Goal: Information Seeking & Learning: Learn about a topic

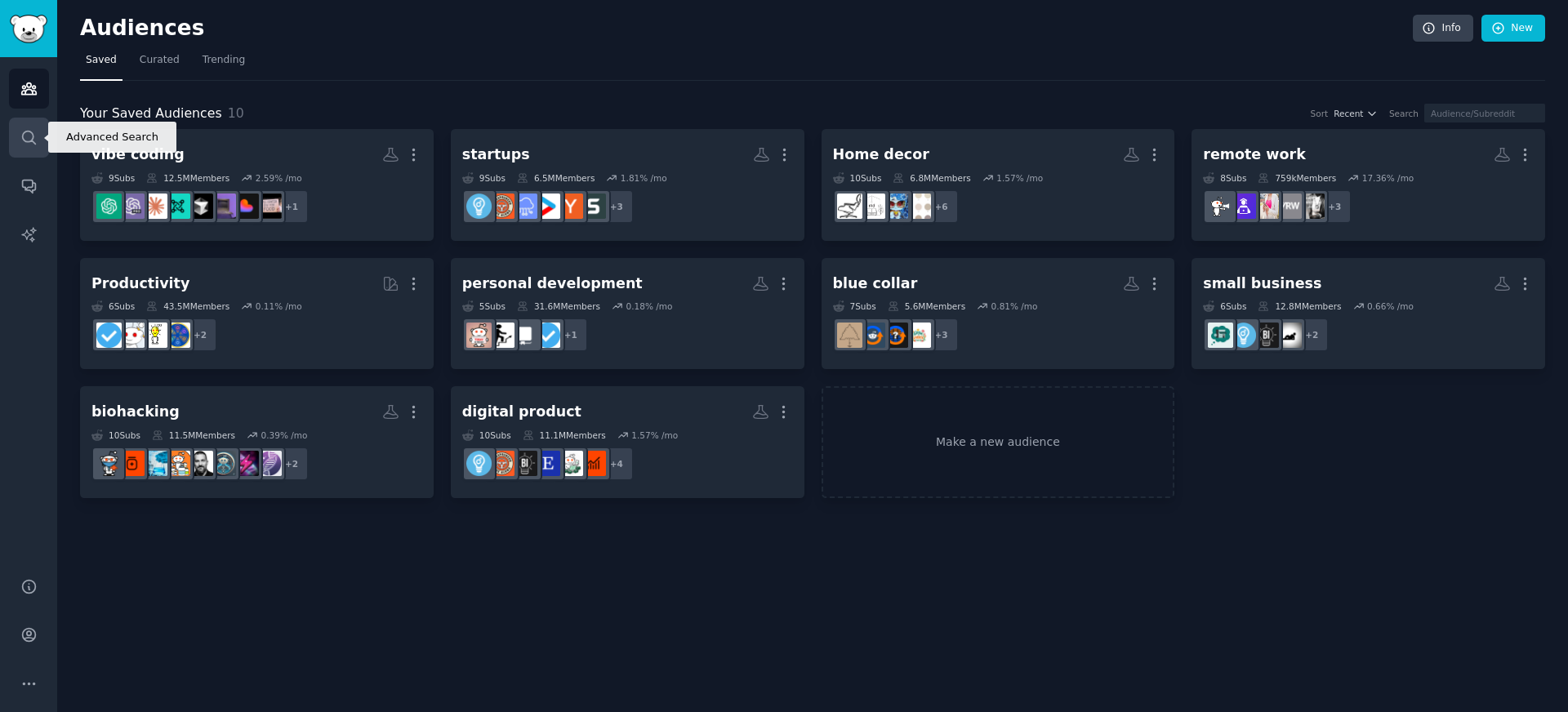
click at [27, 145] on icon "Sidebar" at bounding box center [28, 137] width 17 height 17
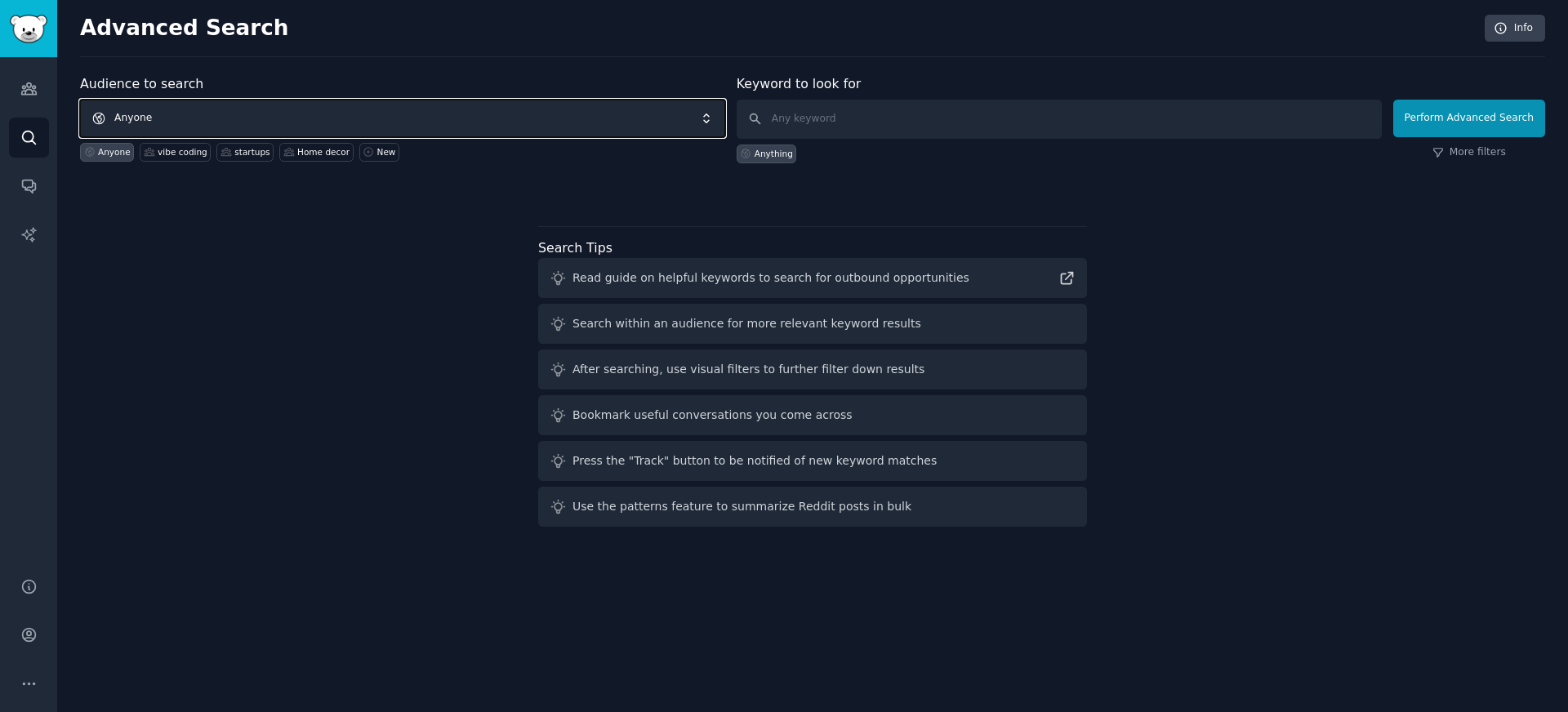
click at [269, 104] on span "Anyone" at bounding box center [402, 118] width 645 height 38
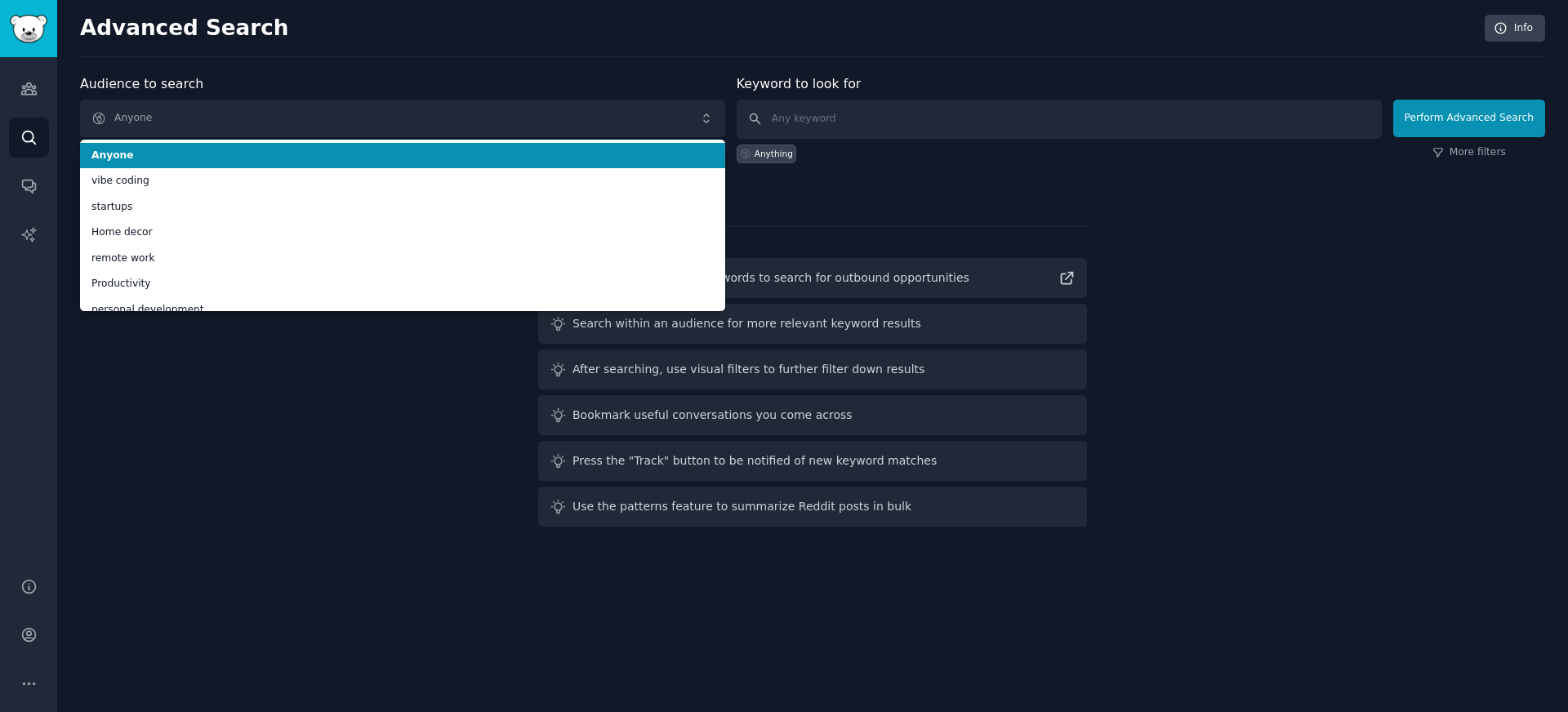
click at [451, 159] on span "Anyone" at bounding box center [403, 156] width 623 height 15
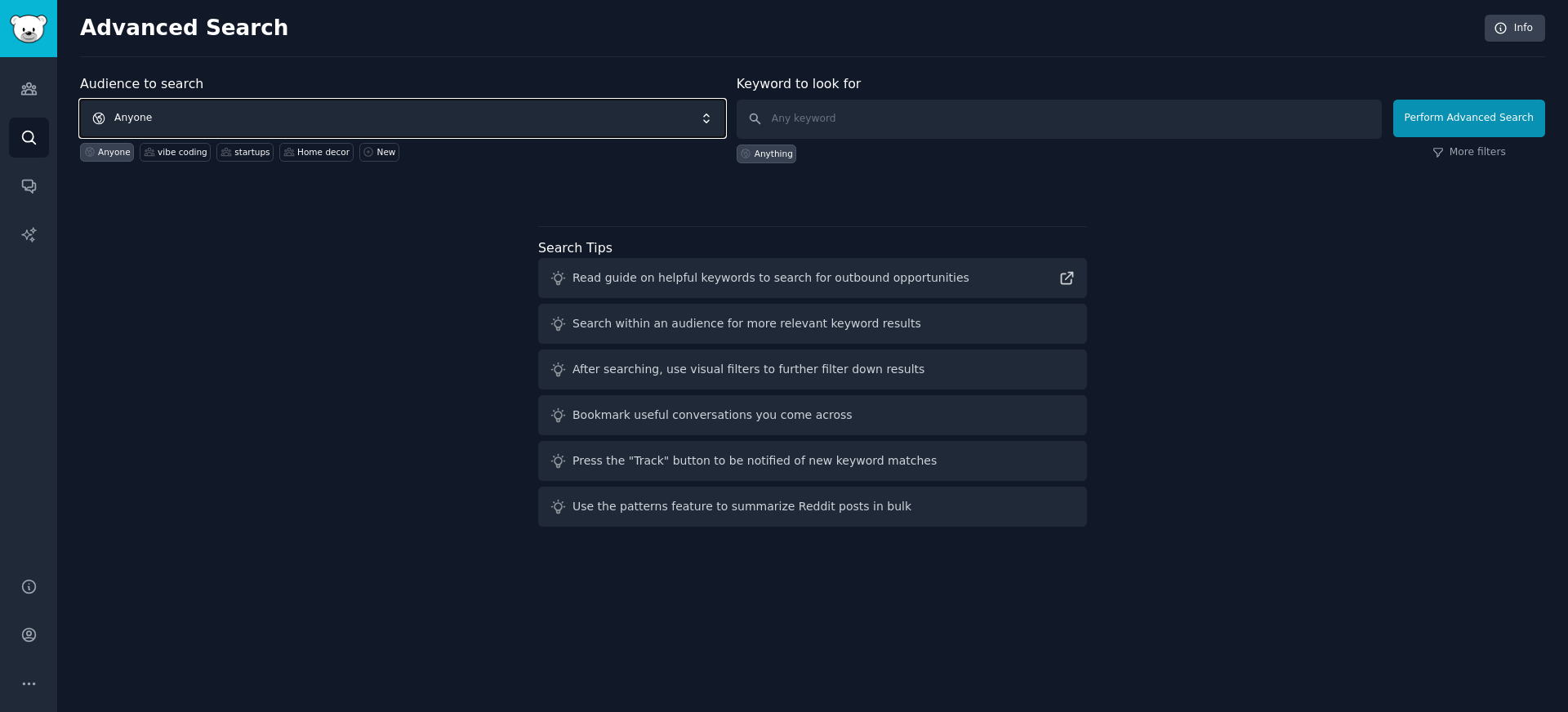
click at [494, 121] on span "Anyone" at bounding box center [402, 118] width 645 height 38
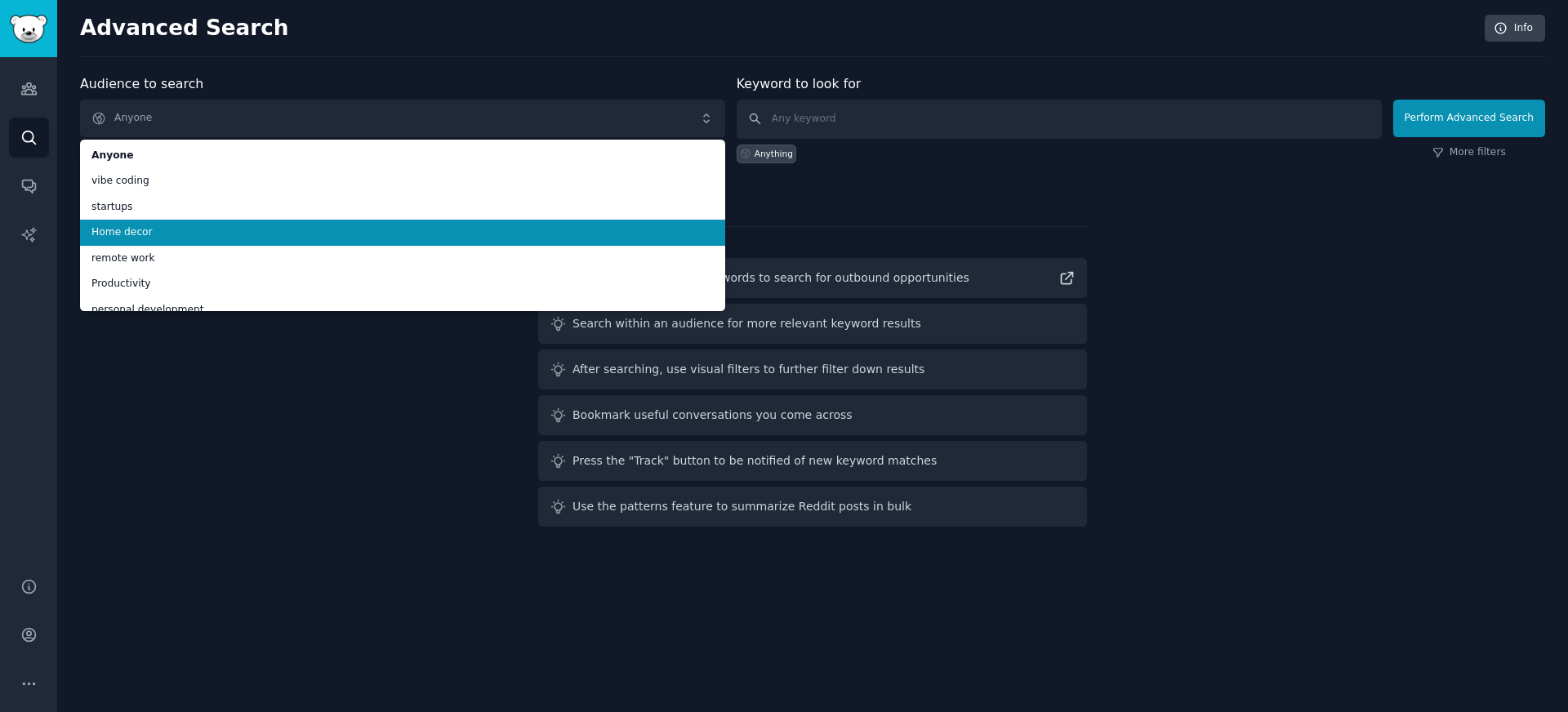
scroll to position [118, 0]
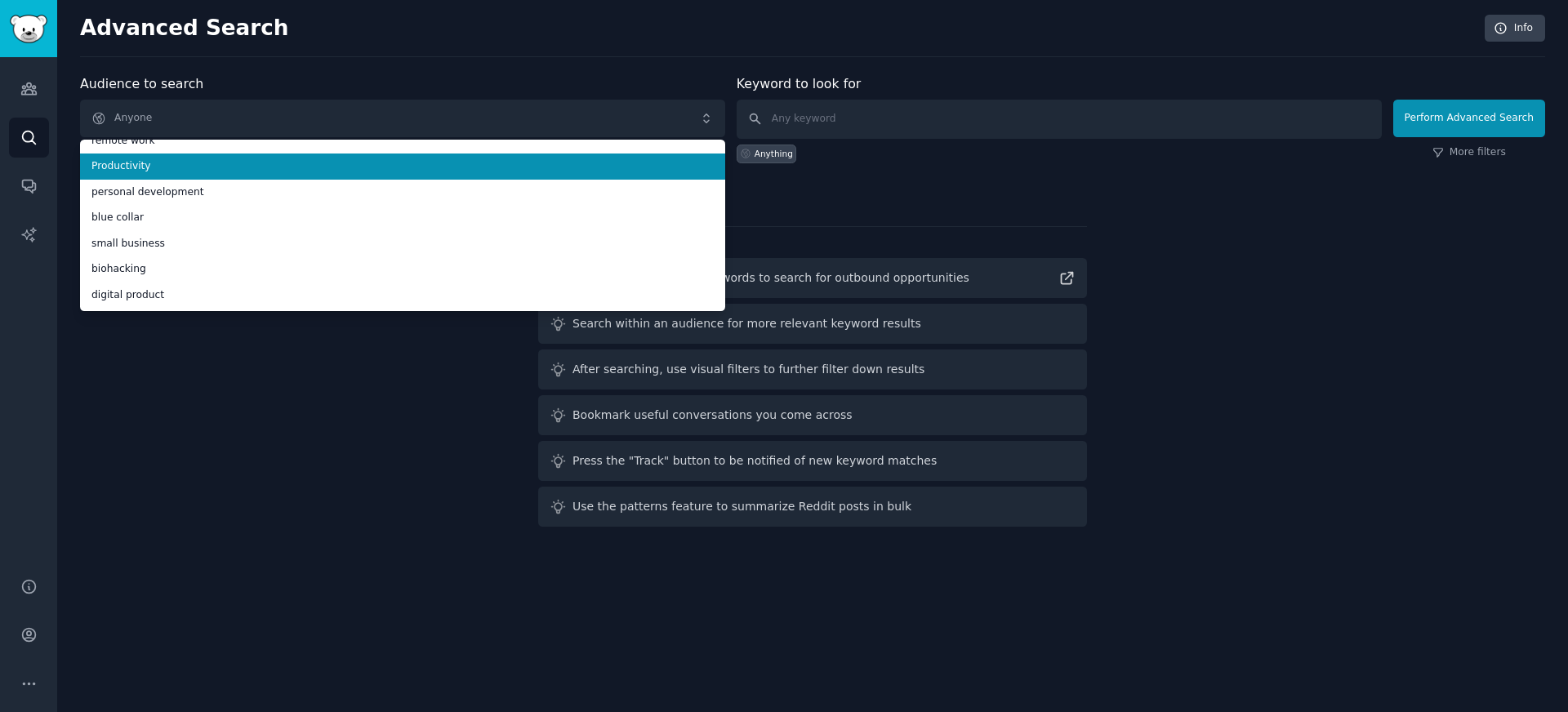
click at [513, 85] on div "Audience to search Anyone Anyone vibe coding startups Home decor remote work Pr…" at bounding box center [402, 119] width 645 height 89
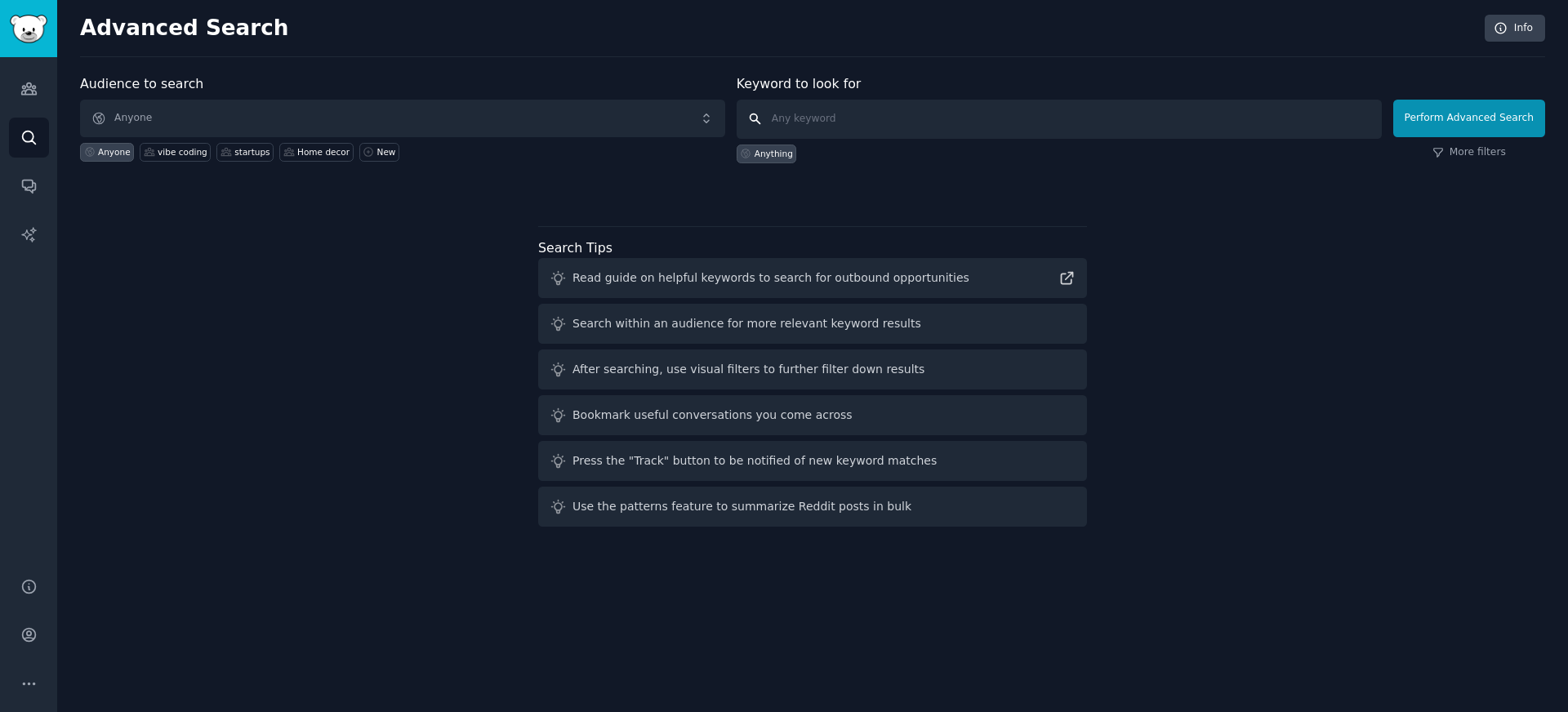
click at [906, 116] on input "text" at bounding box center [1059, 119] width 645 height 40
type input "my mom needs"
click button "Perform Advanced Search" at bounding box center [1469, 118] width 152 height 38
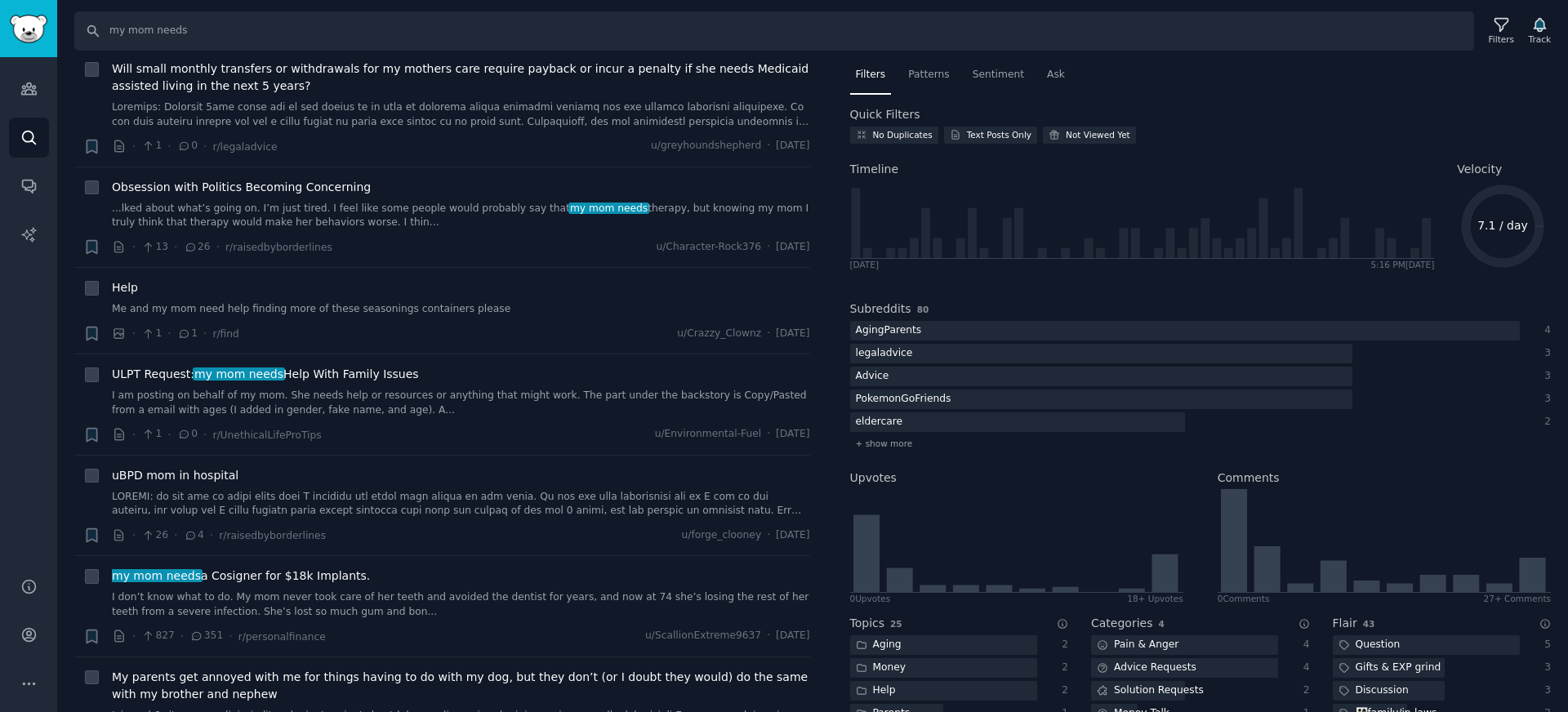
scroll to position [823, 0]
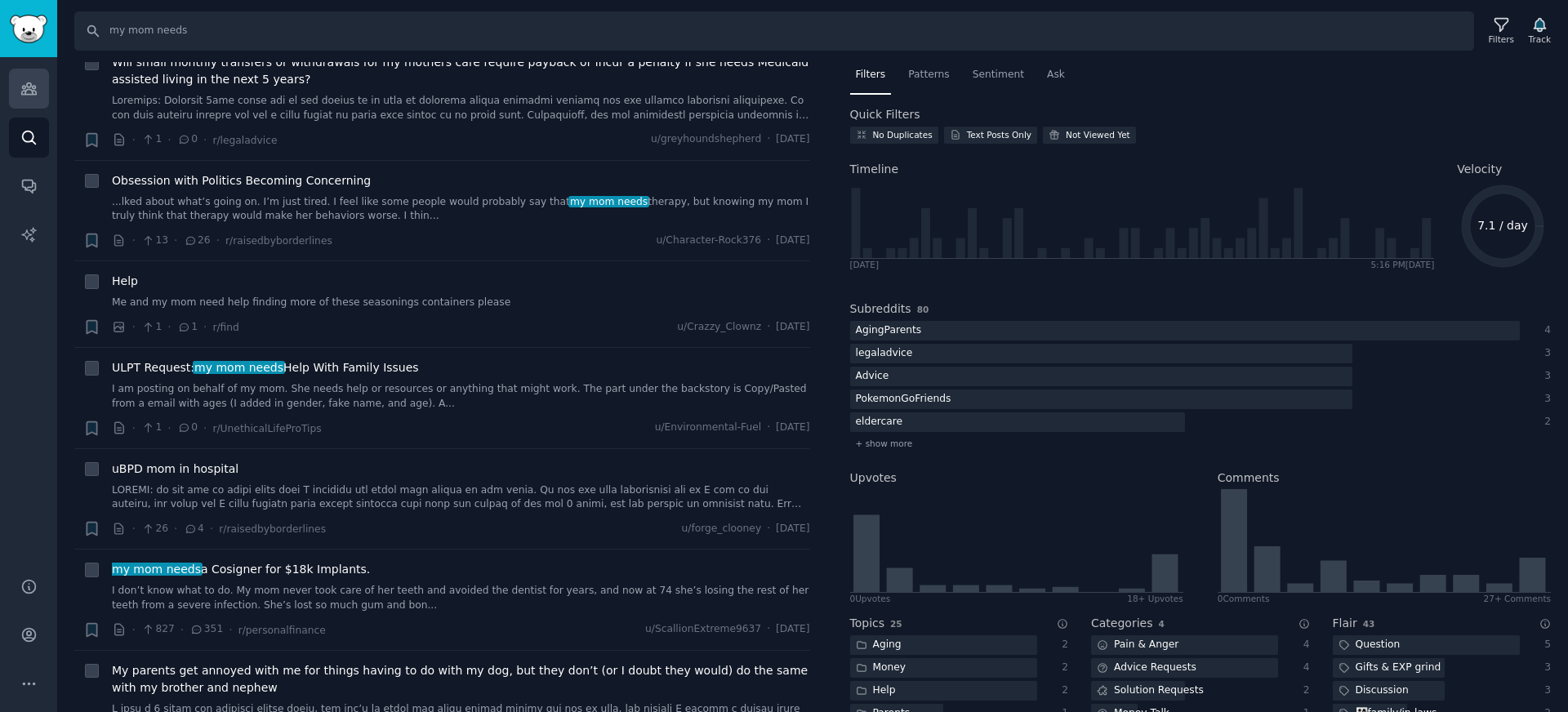
click at [26, 85] on icon "Sidebar" at bounding box center [28, 89] width 15 height 11
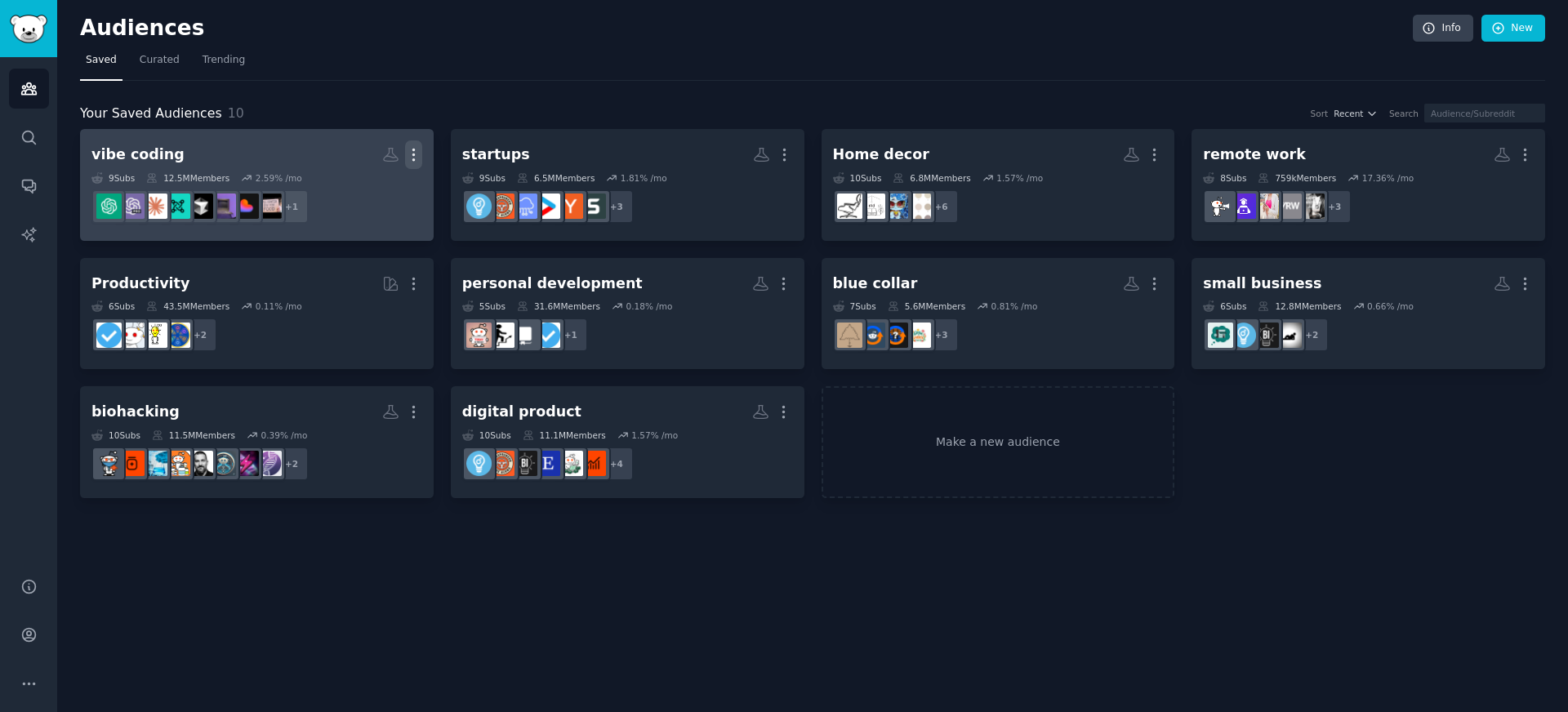
click at [411, 153] on icon "button" at bounding box center [413, 154] width 17 height 17
click at [385, 181] on p "Delete" at bounding box center [368, 189] width 38 height 17
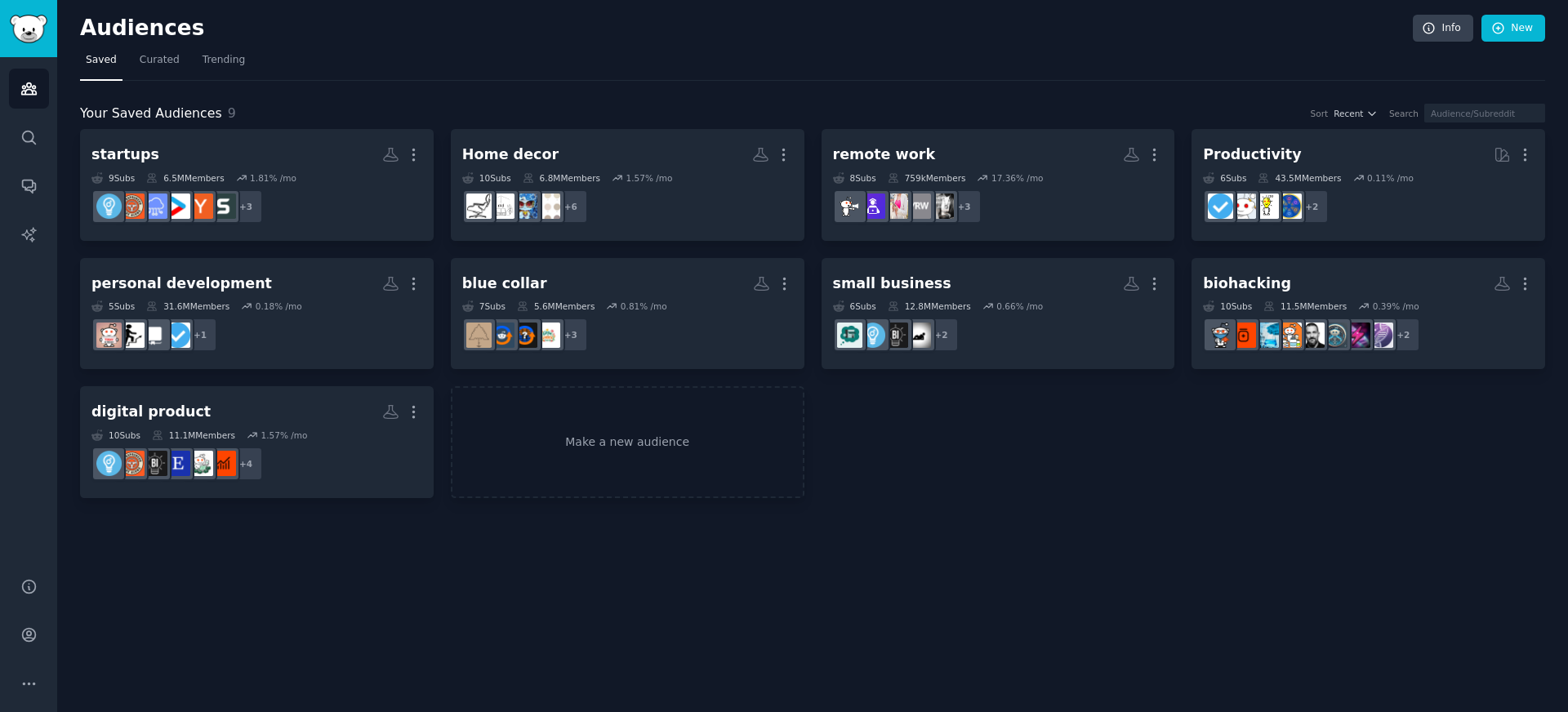
click at [182, 64] on nav "Saved Curated Trending" at bounding box center [812, 64] width 1465 height 33
drag, startPoint x: 190, startPoint y: 74, endPoint x: 205, endPoint y: 73, distance: 15.0
click at [205, 73] on nav "Saved Curated Trending" at bounding box center [812, 64] width 1465 height 33
click at [208, 73] on link "Trending" at bounding box center [223, 64] width 54 height 33
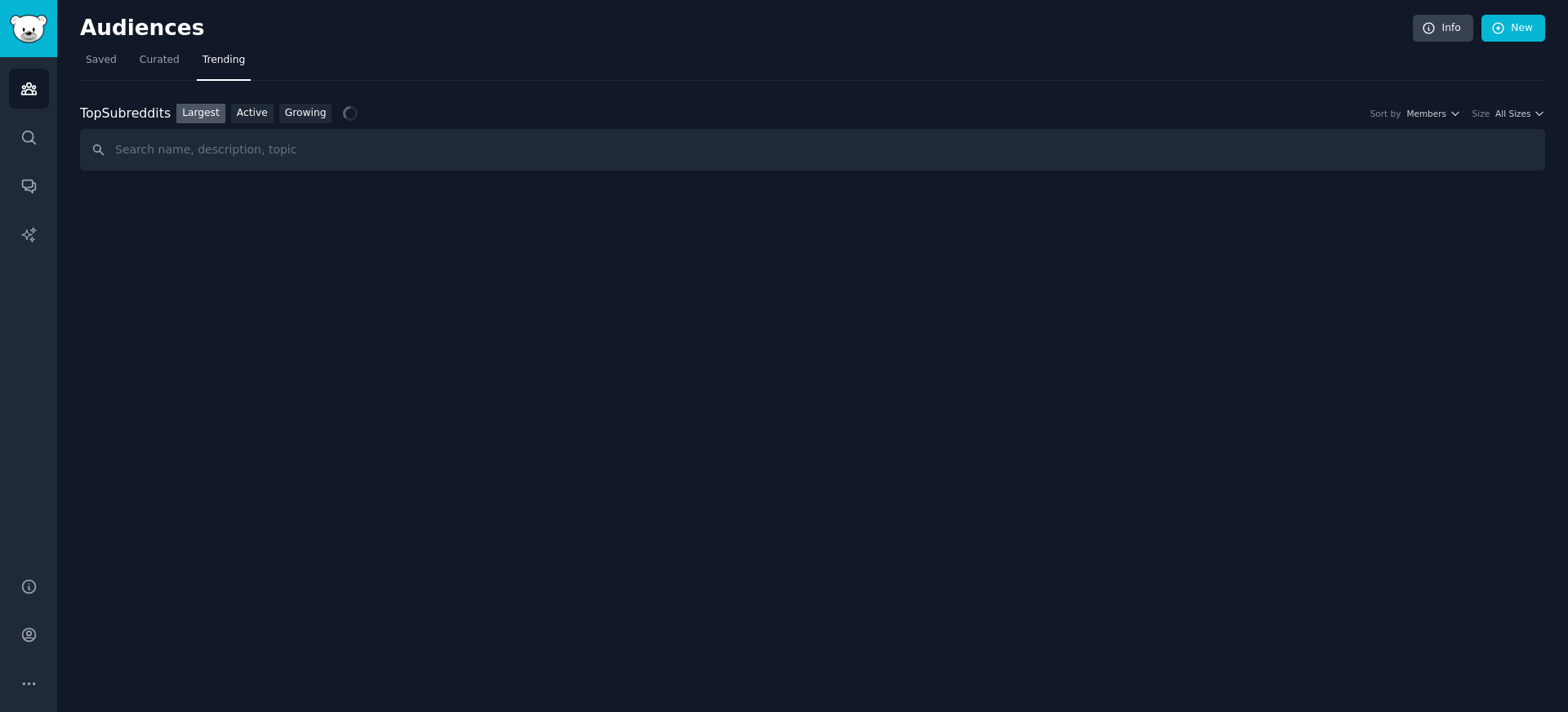
click at [306, 99] on div "Top Subreddits Top Subreddits Largest Active Growing Sort by Members Size All S…" at bounding box center [812, 126] width 1465 height 91
click at [306, 101] on div "Top Subreddits Top Subreddits Largest Active Growing Sort by Members Size All S…" at bounding box center [812, 126] width 1465 height 91
click at [305, 107] on link "Growing" at bounding box center [306, 114] width 53 height 20
click at [395, 77] on nav "Saved Curated Trending" at bounding box center [812, 64] width 1465 height 33
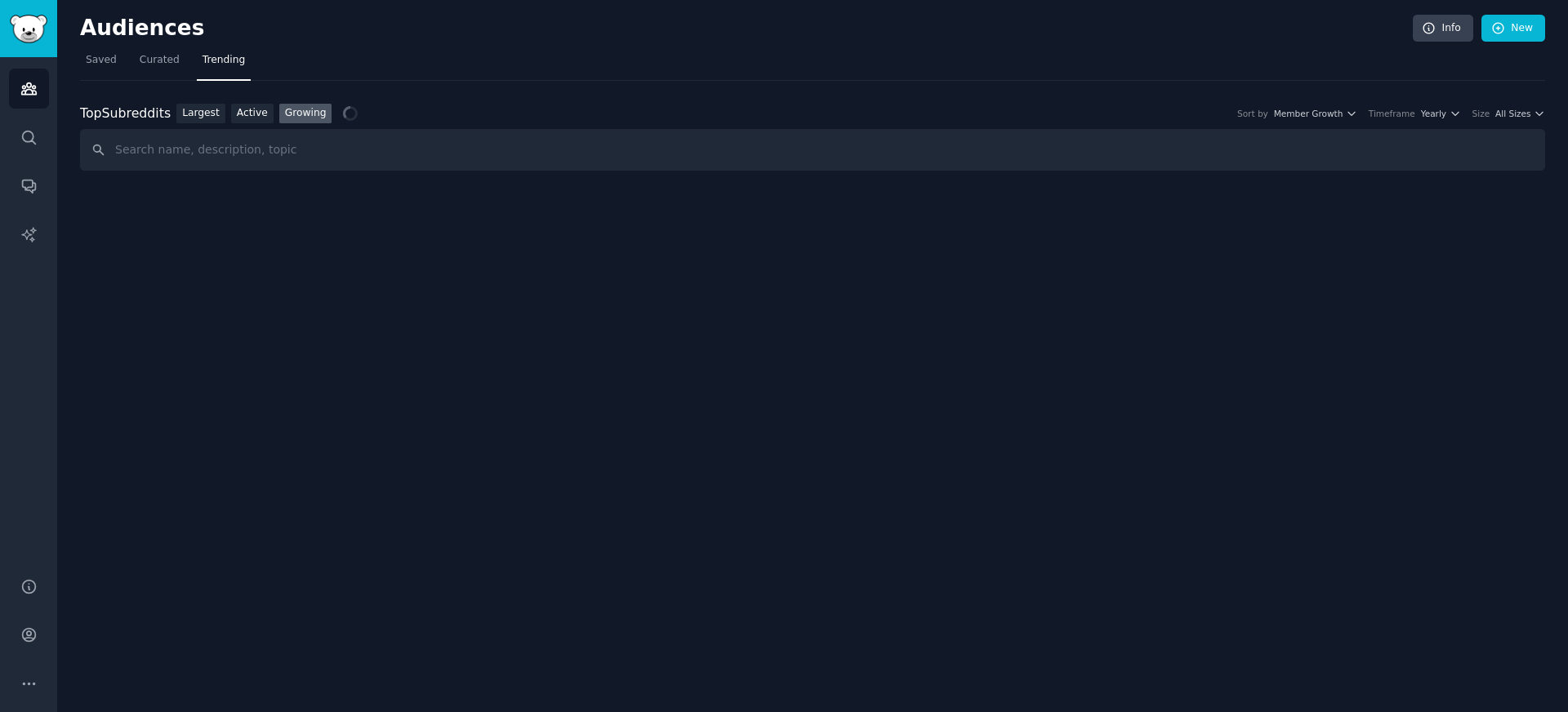
click at [1488, 118] on div "Size" at bounding box center [1482, 113] width 18 height 11
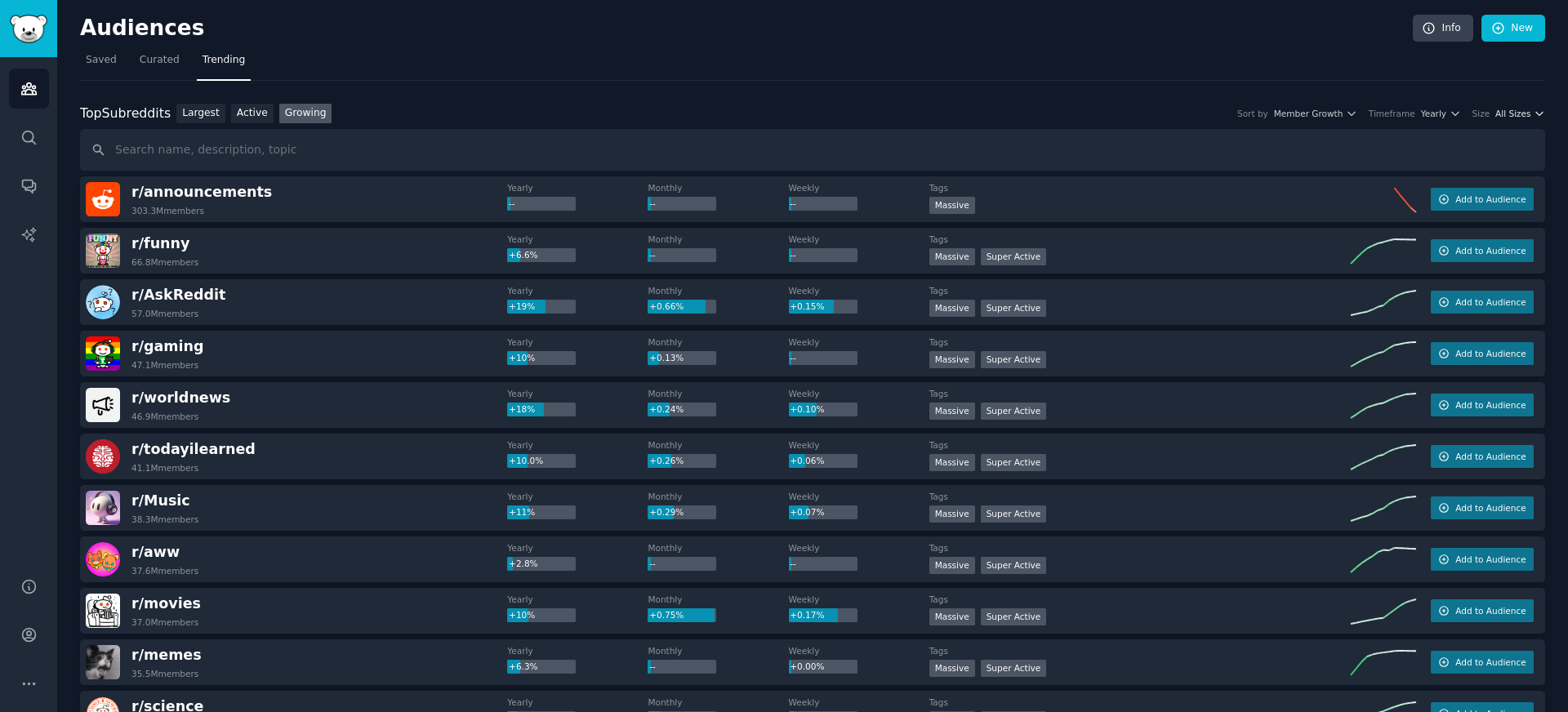
click at [1512, 118] on span "All Sizes" at bounding box center [1513, 113] width 35 height 11
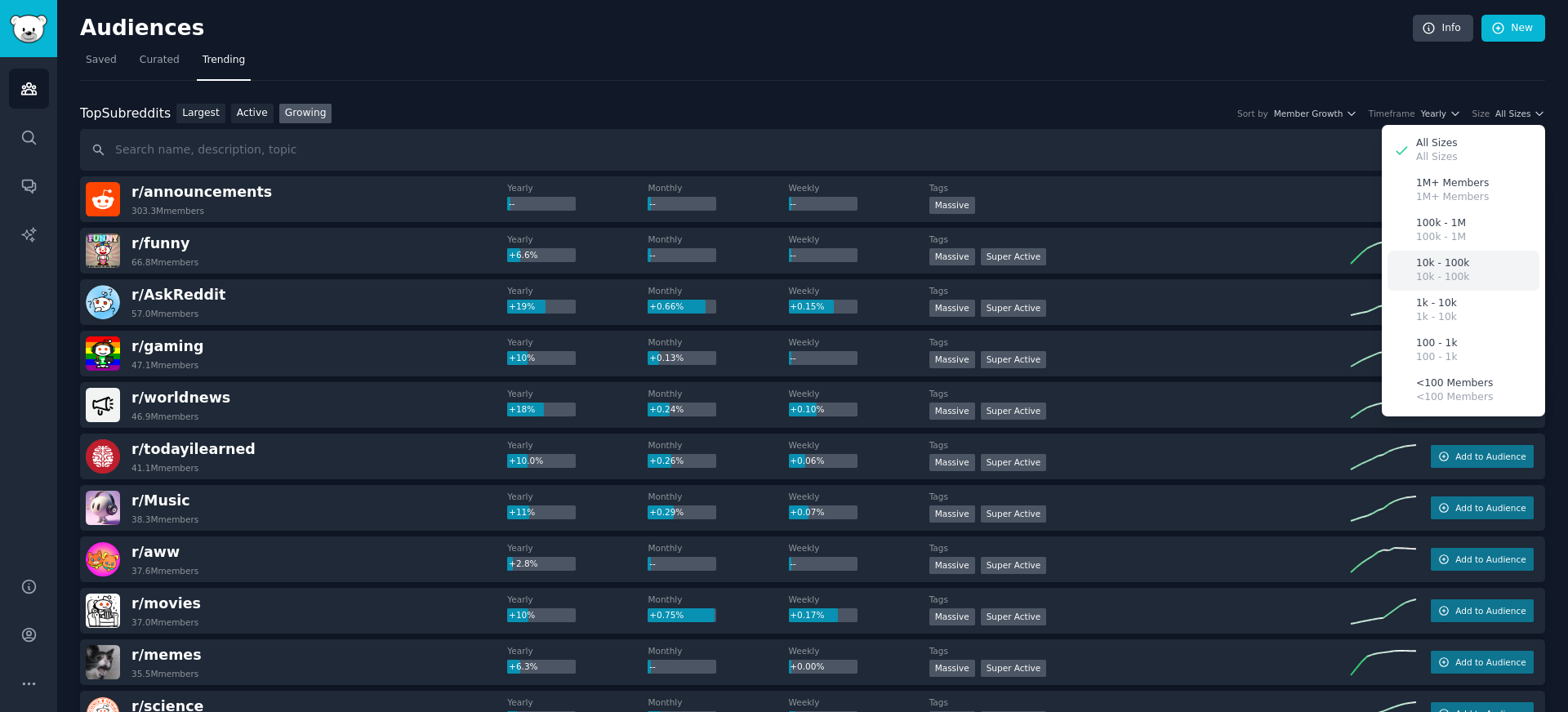
click at [1467, 268] on div "10k - 100k 10k - 100k" at bounding box center [1463, 271] width 152 height 40
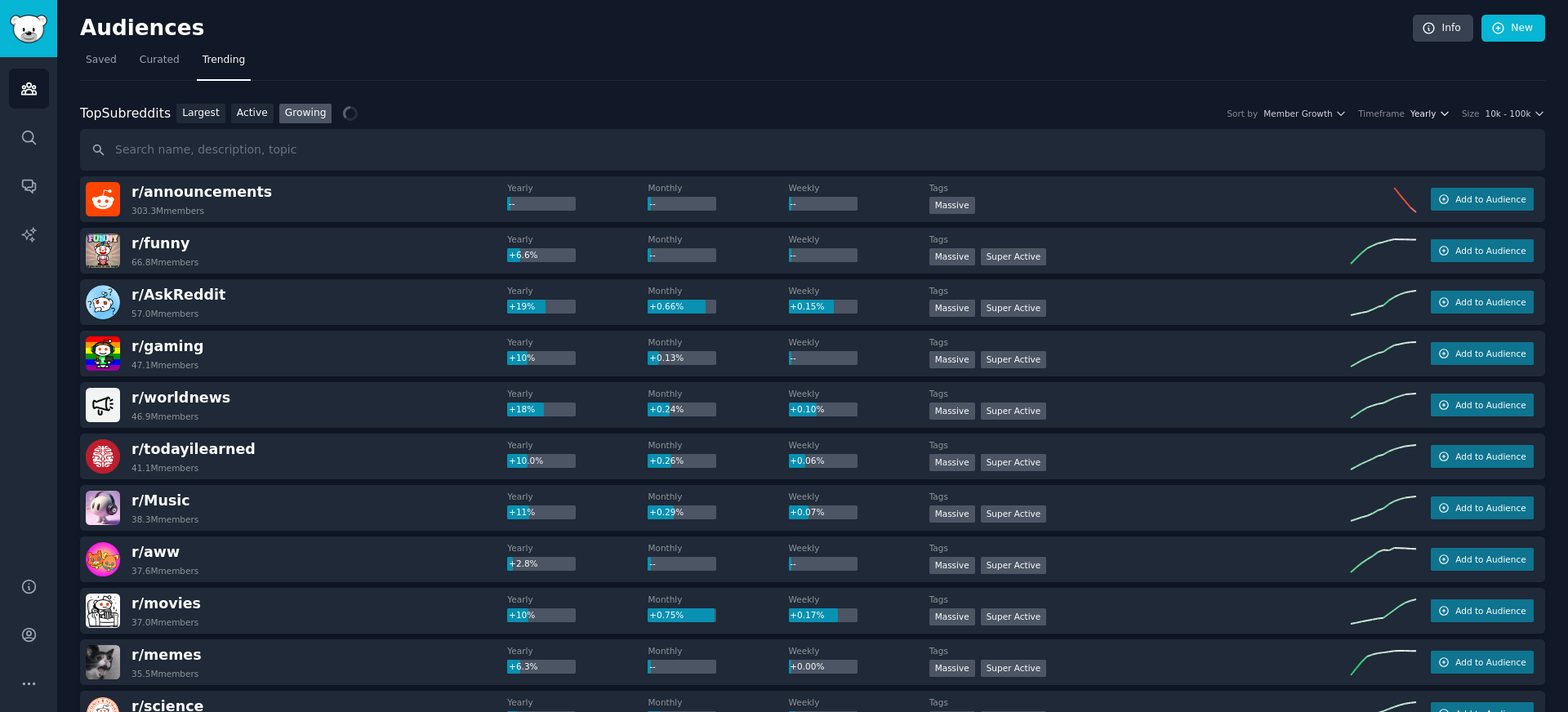
click at [1433, 113] on span "Yearly" at bounding box center [1424, 113] width 26 height 11
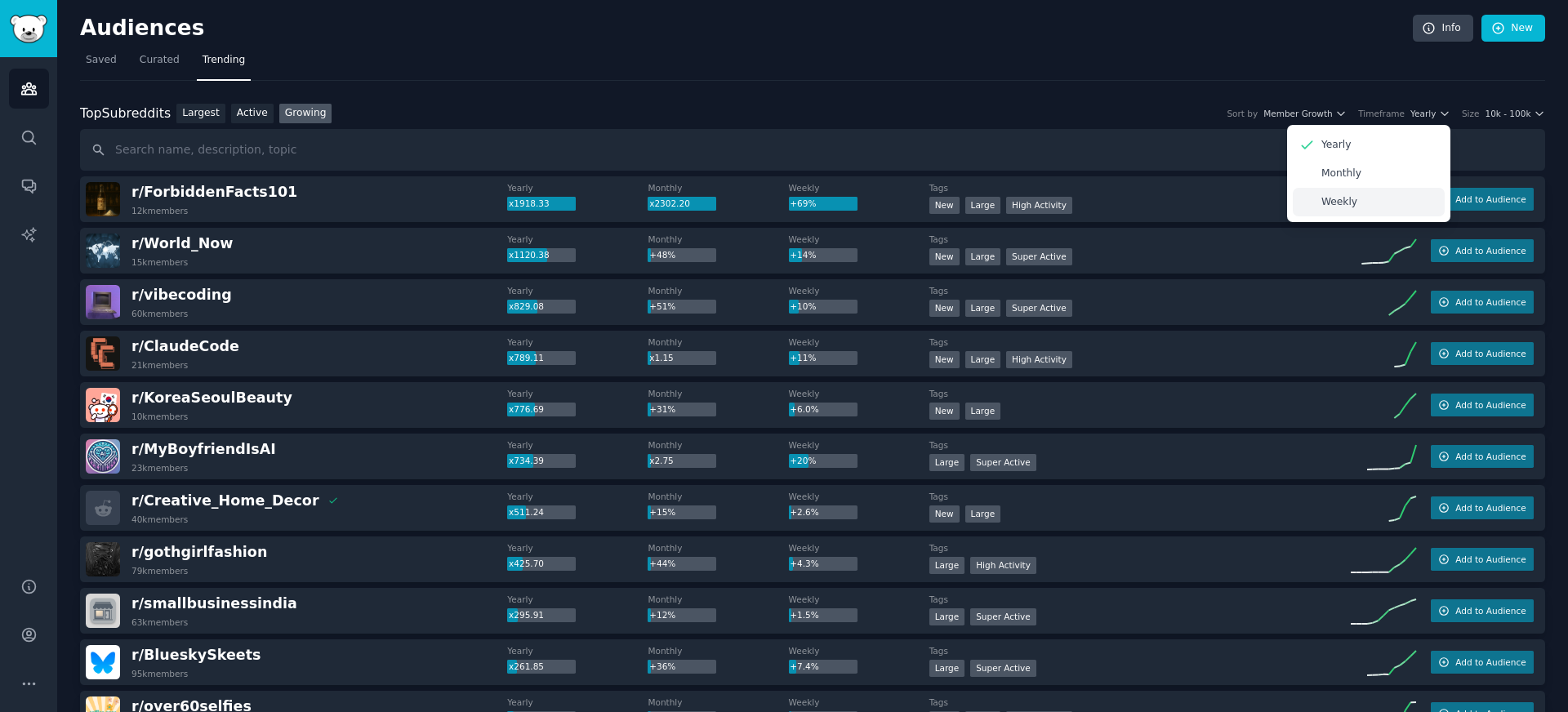
click at [1336, 198] on p "Weekly" at bounding box center [1339, 203] width 36 height 15
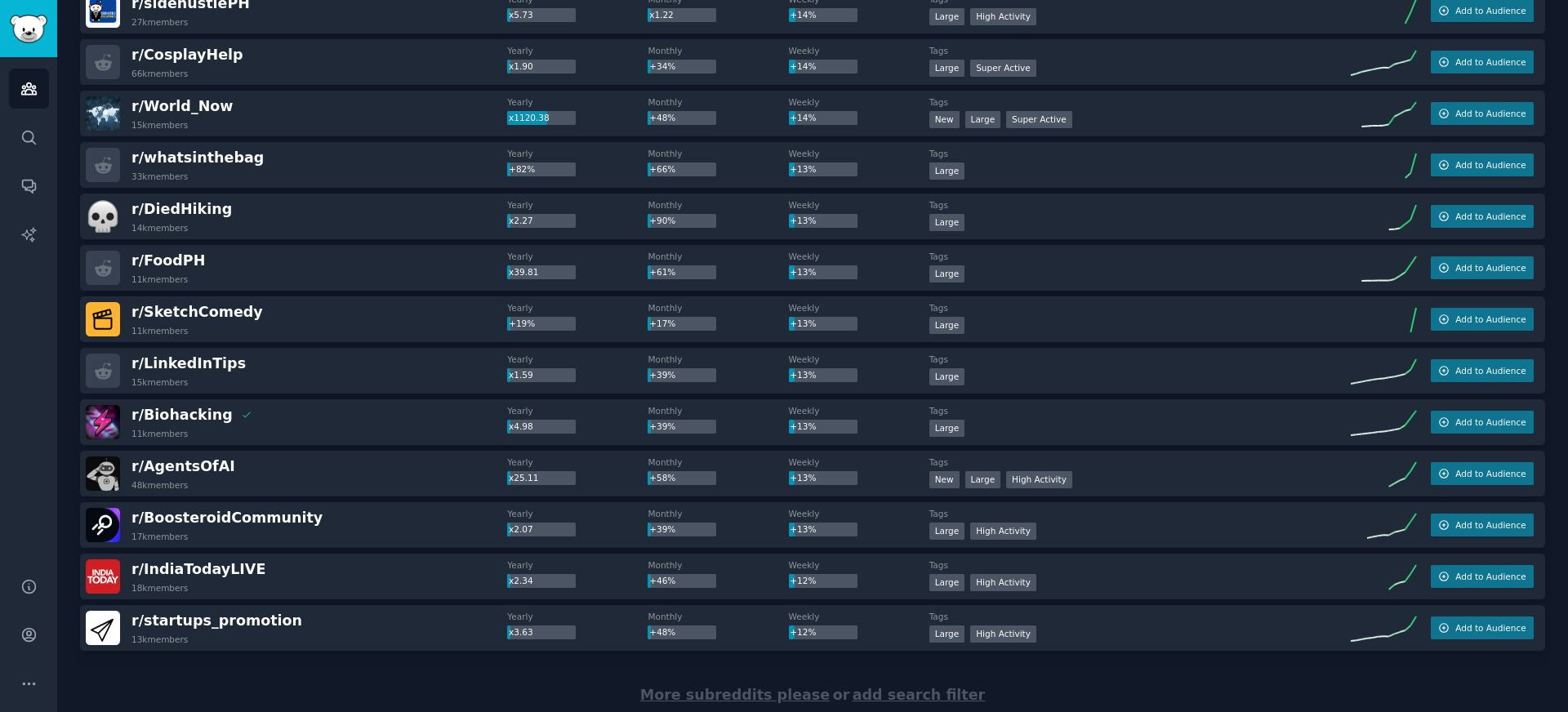
scroll to position [2096, 0]
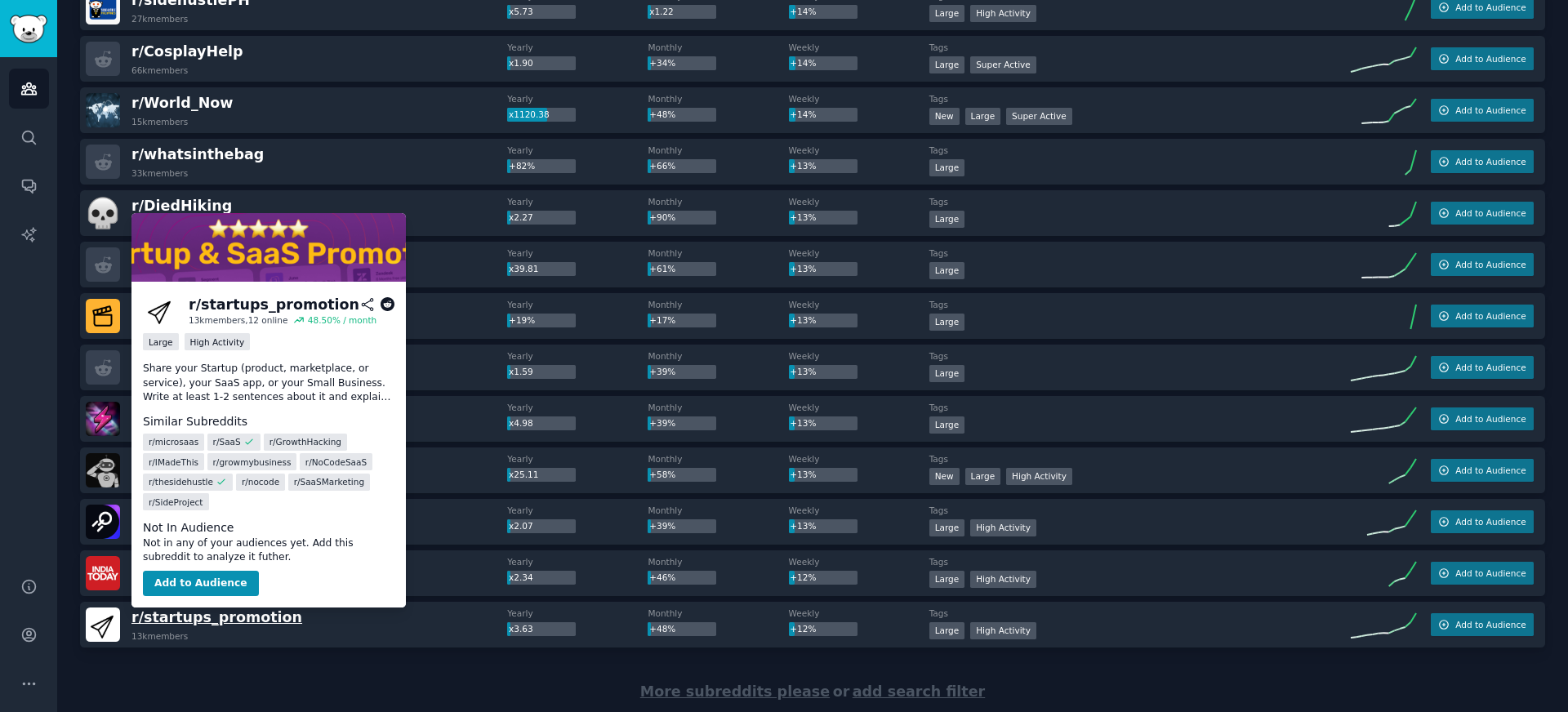
click at [234, 623] on span "r/ startups_promotion" at bounding box center [217, 617] width 171 height 17
click at [206, 574] on button "Add to Audience" at bounding box center [201, 584] width 116 height 26
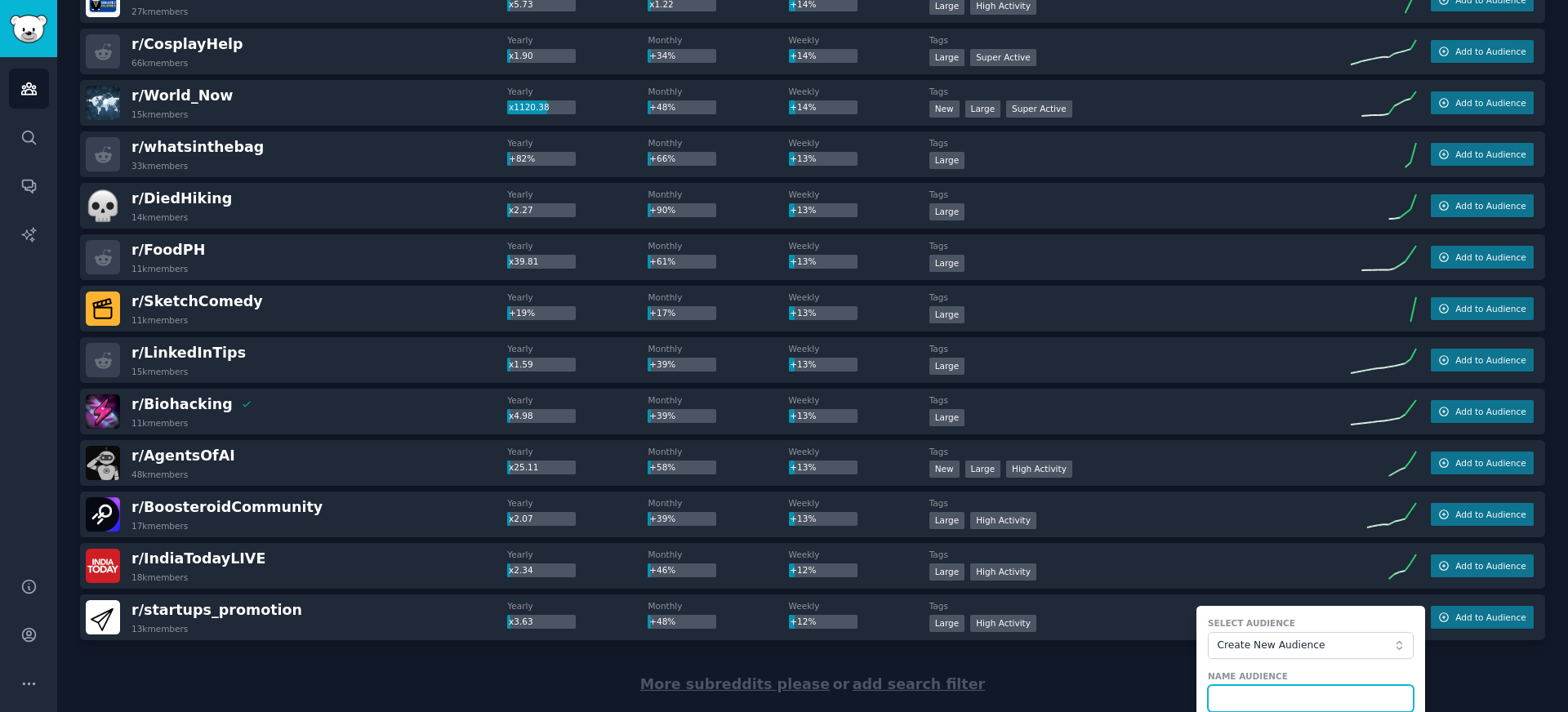
scroll to position [2351, 0]
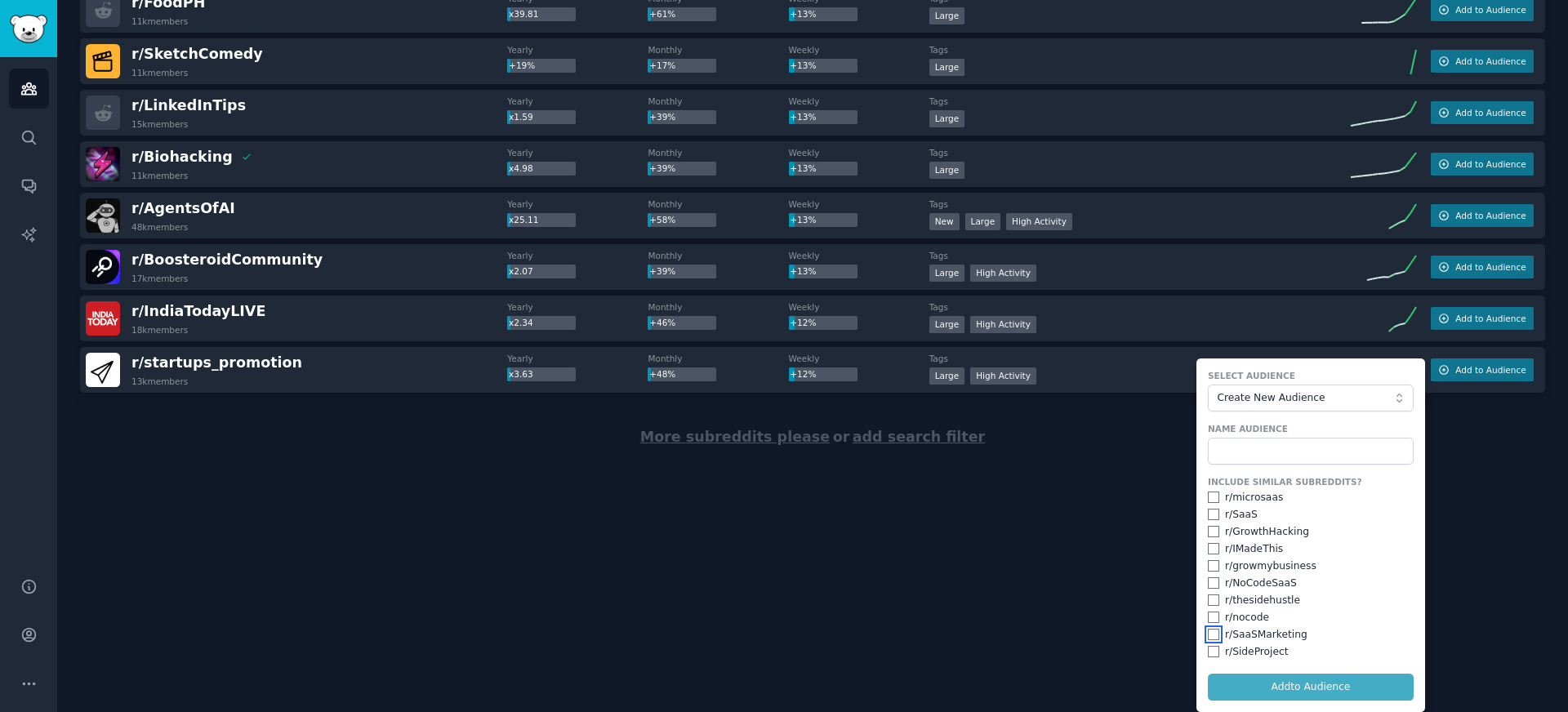
click at [1210, 629] on input "checkbox" at bounding box center [1213, 635] width 11 height 11
checkbox input "true"
click at [1208, 654] on input "checkbox" at bounding box center [1213, 651] width 11 height 11
checkbox input "true"
click at [1209, 605] on input "checkbox" at bounding box center [1213, 600] width 11 height 11
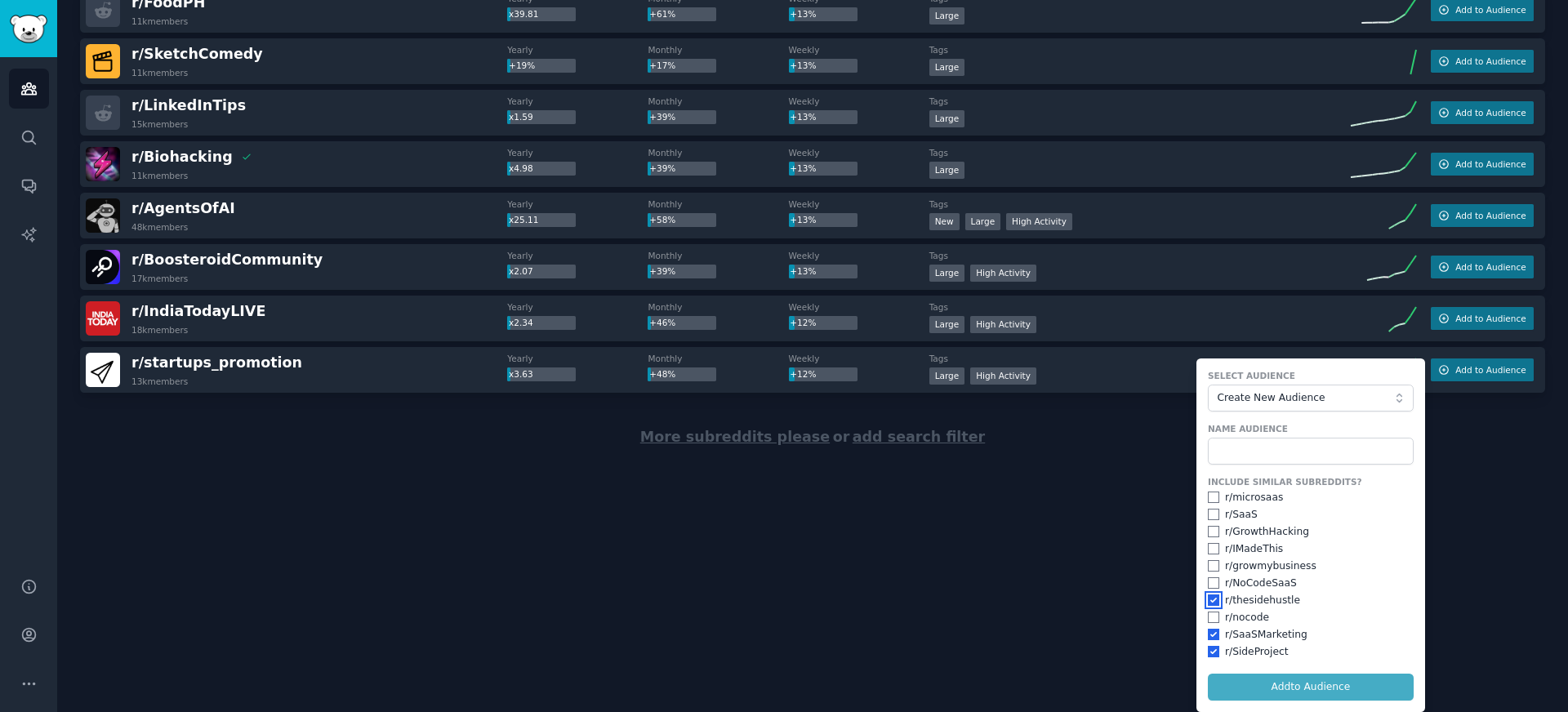
checkbox input "true"
click at [1210, 503] on input "checkbox" at bounding box center [1213, 497] width 11 height 11
checkbox input "true"
click at [1212, 516] on input "checkbox" at bounding box center [1213, 514] width 11 height 11
checkbox input "true"
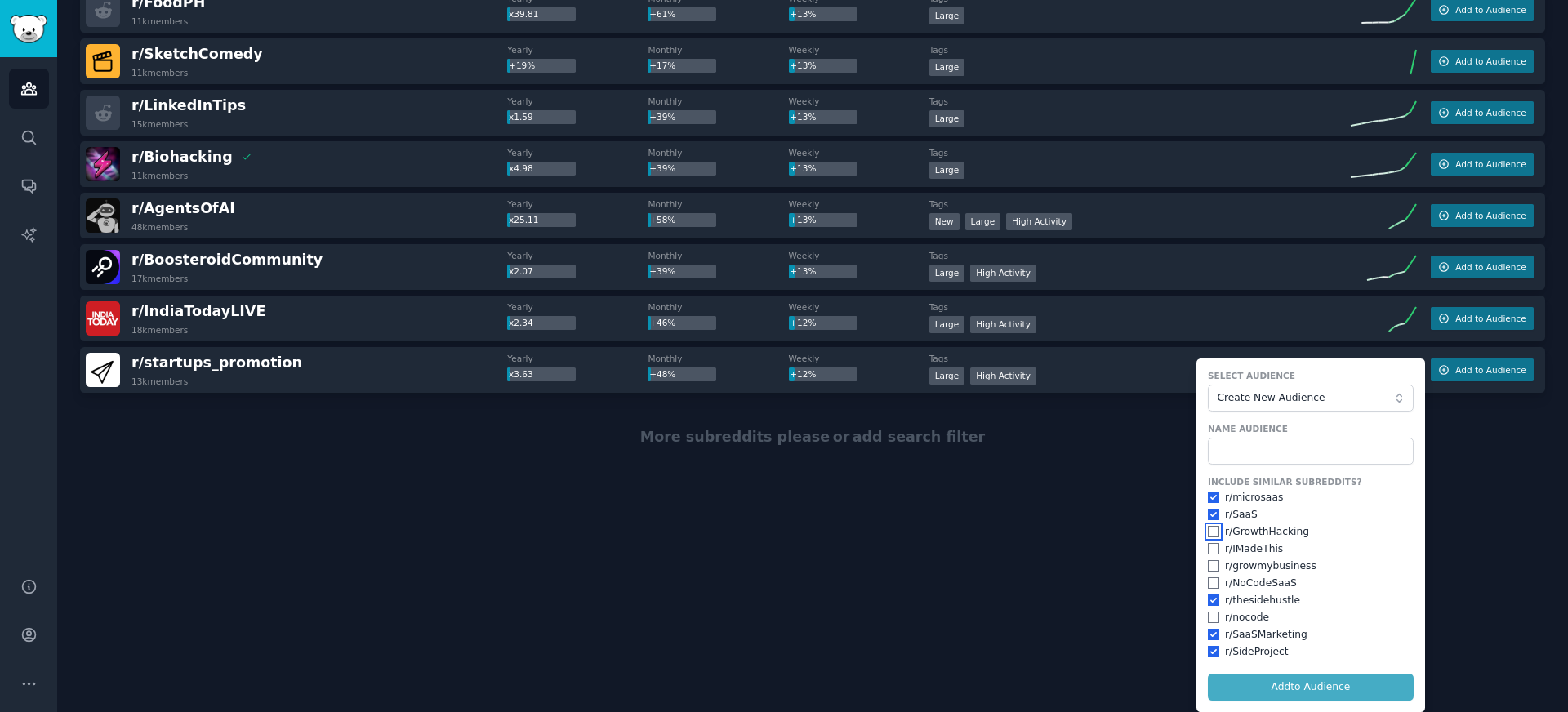
click at [1212, 533] on input "checkbox" at bounding box center [1213, 532] width 11 height 11
checkbox input "true"
click at [1292, 691] on form "Select Audience Create New Audience Name Audience Include Similar Subreddits? r…" at bounding box center [1311, 535] width 229 height 354
click at [1274, 455] on input "text" at bounding box center [1311, 452] width 206 height 28
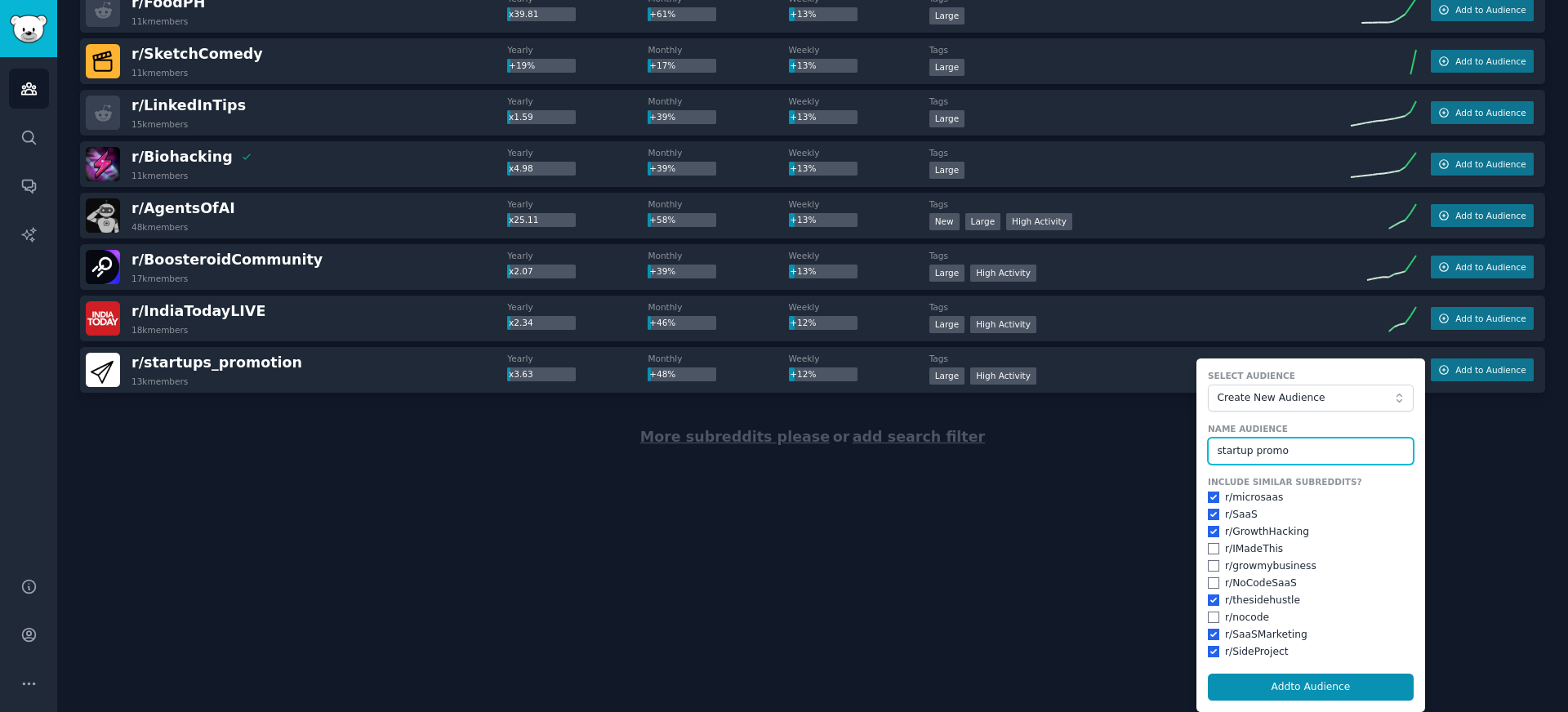
type input "startup promo"
click at [1208, 674] on button "Add to Audience" at bounding box center [1311, 688] width 206 height 28
checkbox input "false"
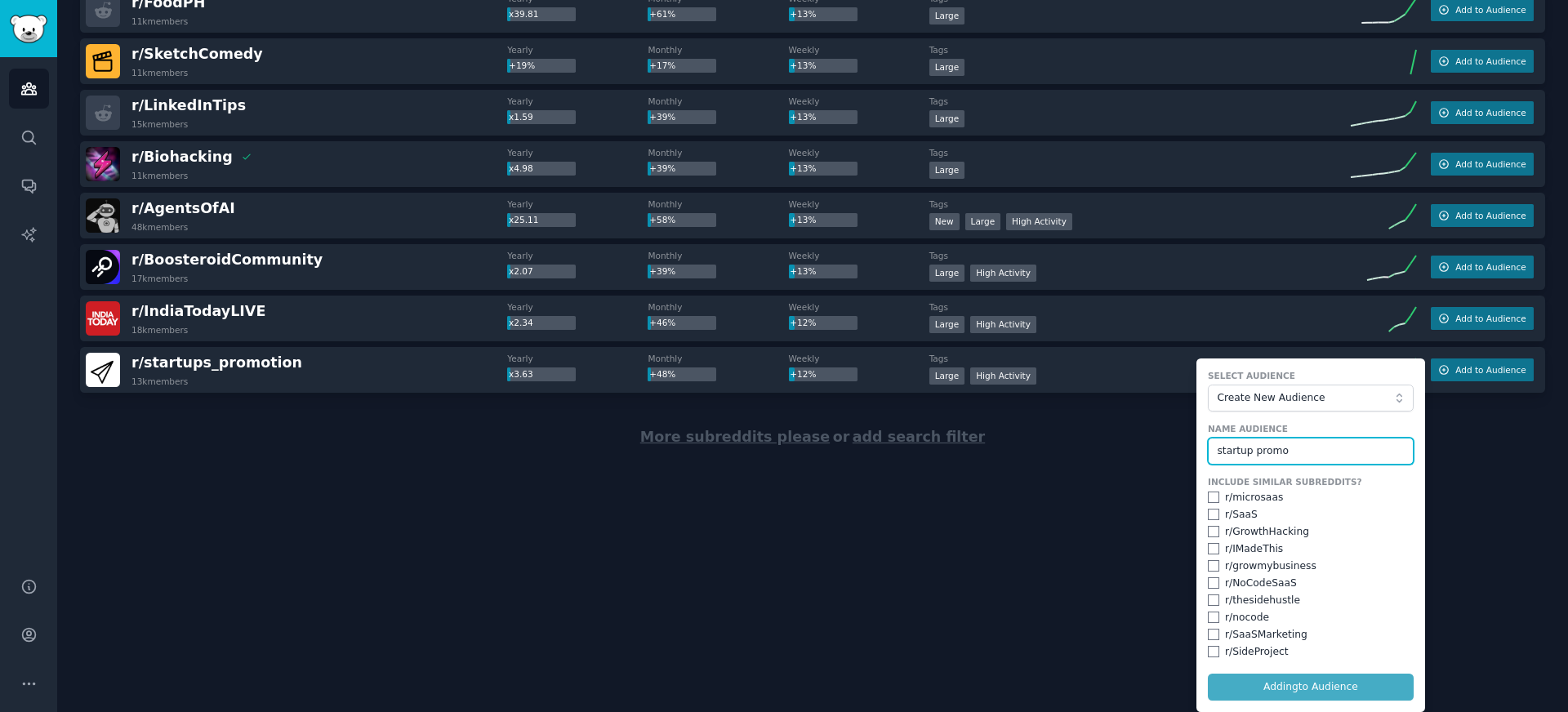
checkbox input "false"
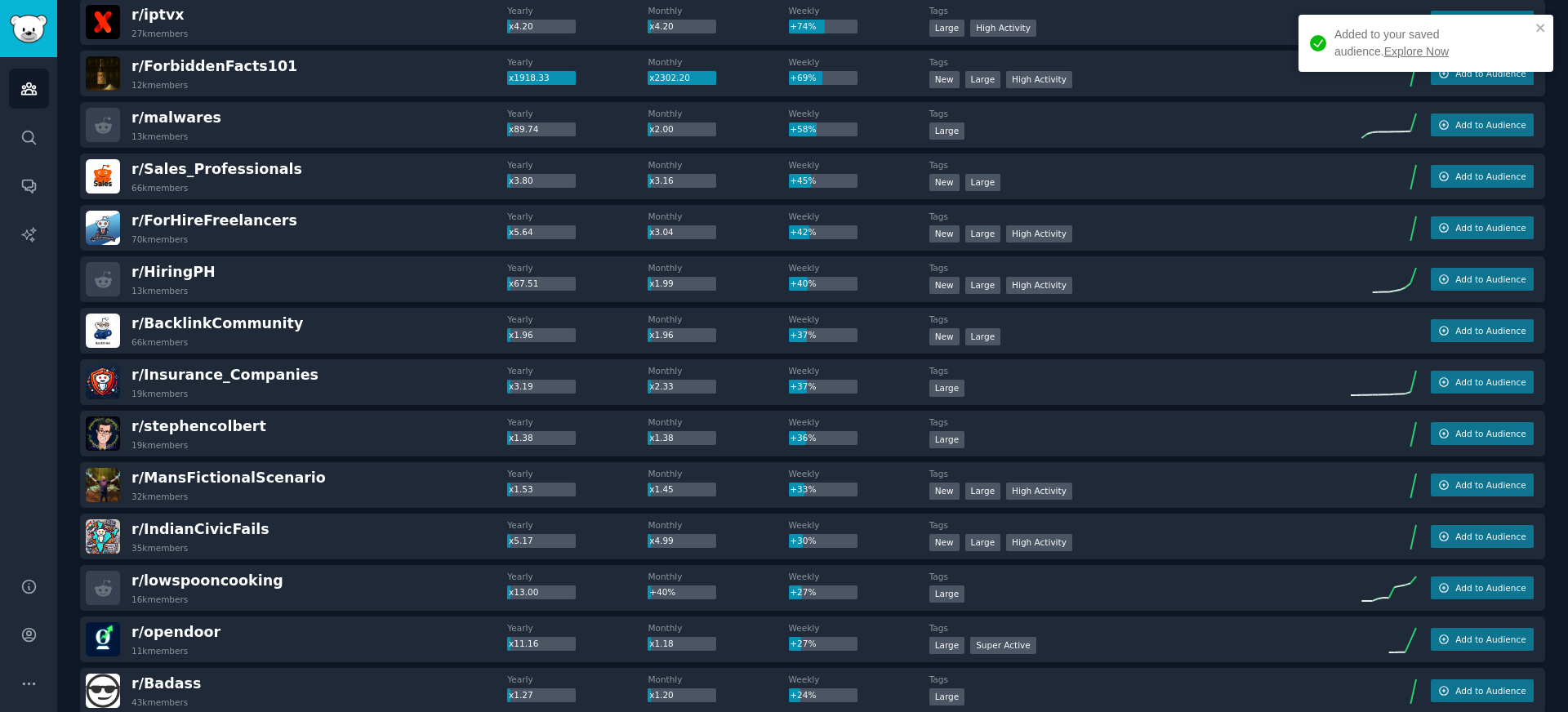
scroll to position [0, 0]
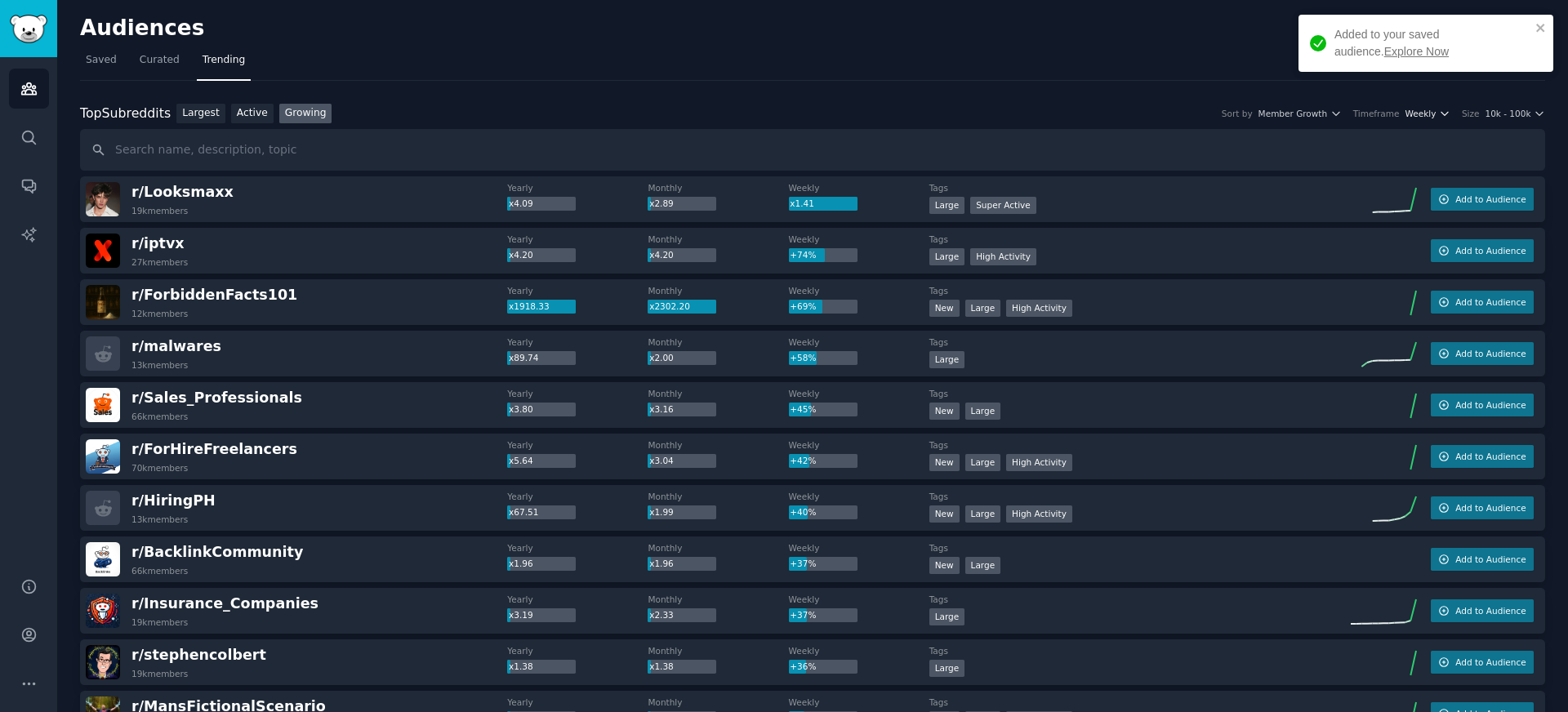
click at [1442, 114] on icon "button" at bounding box center [1444, 114] width 6 height 4
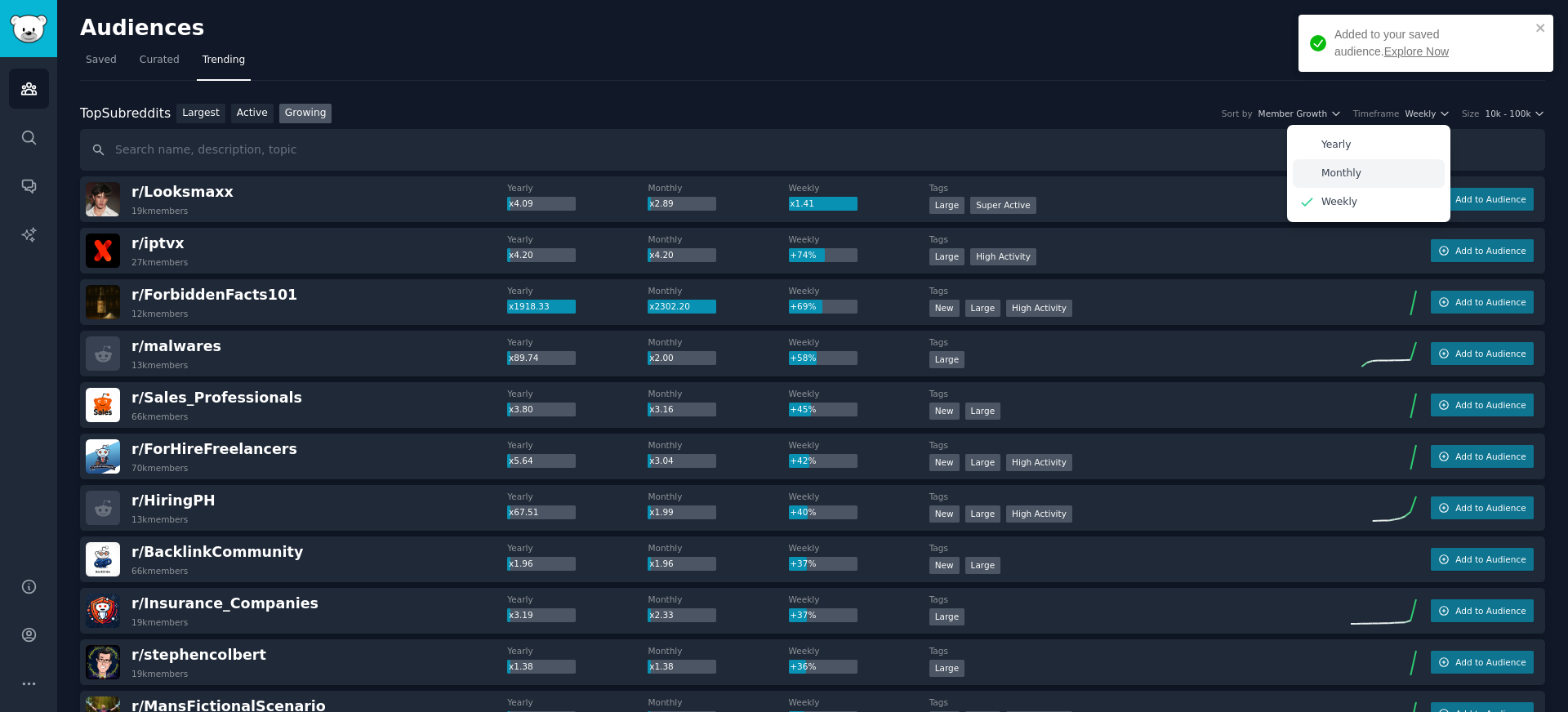
click at [1354, 175] on p "Monthly" at bounding box center [1342, 174] width 40 height 15
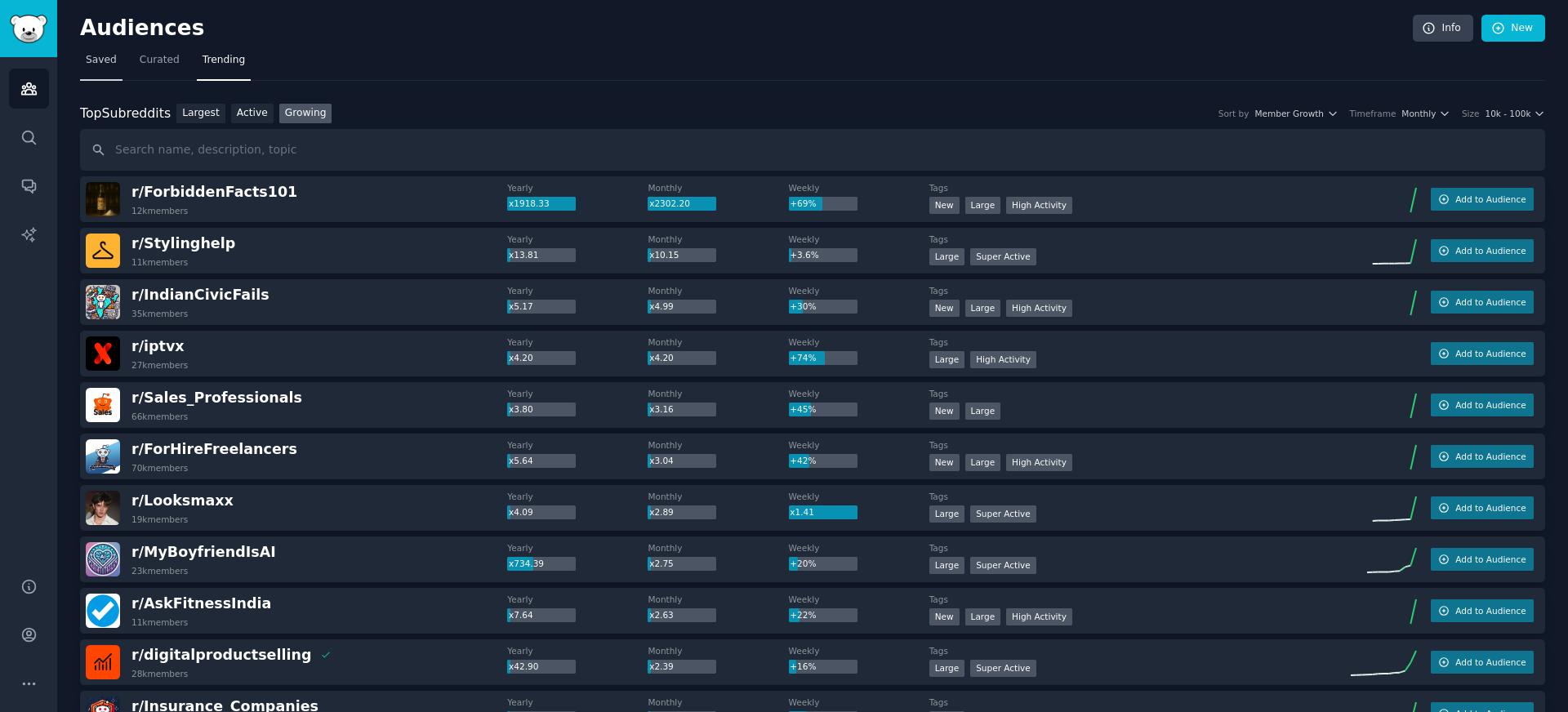
click at [107, 70] on link "Saved" at bounding box center [101, 64] width 42 height 33
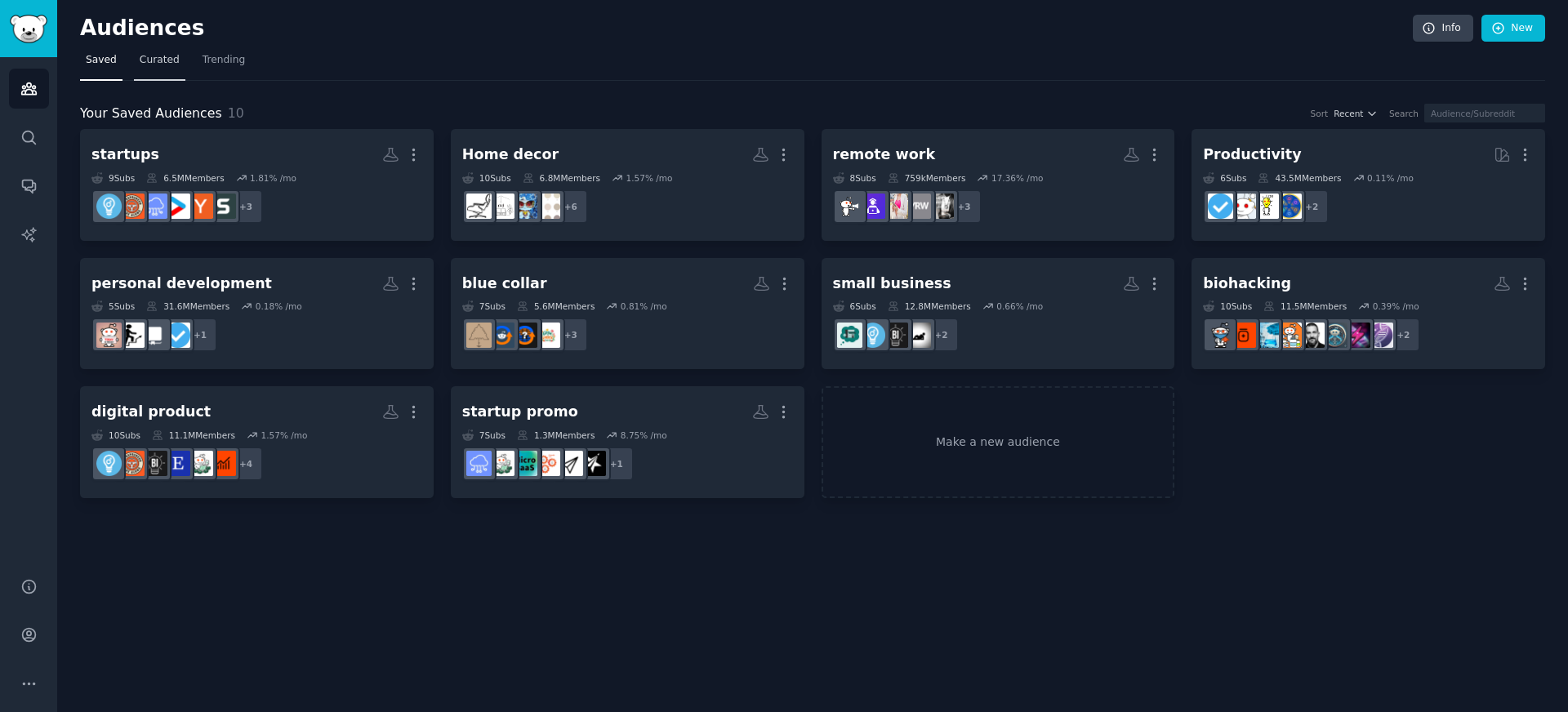
click at [178, 70] on link "Curated" at bounding box center [160, 64] width 51 height 33
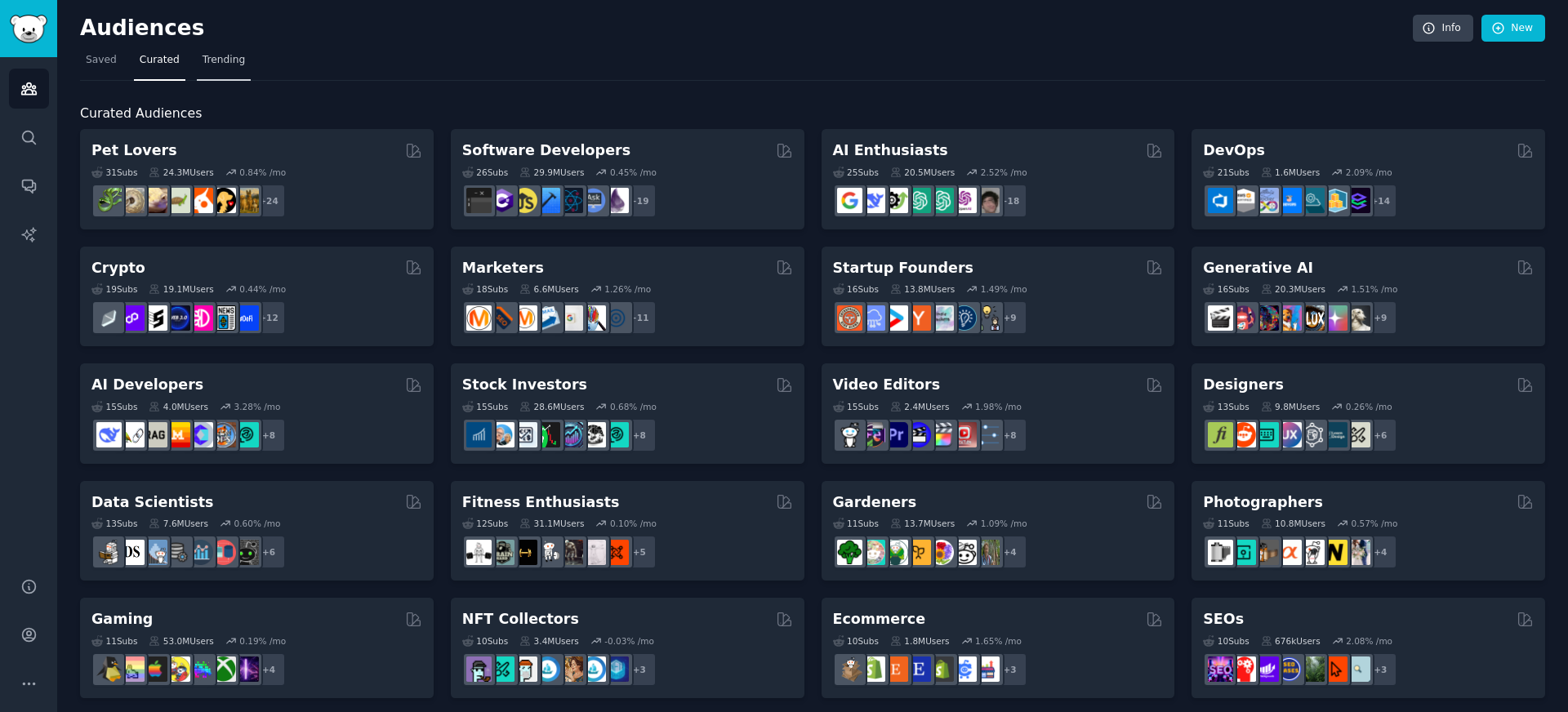
click at [200, 70] on link "Trending" at bounding box center [223, 64] width 54 height 33
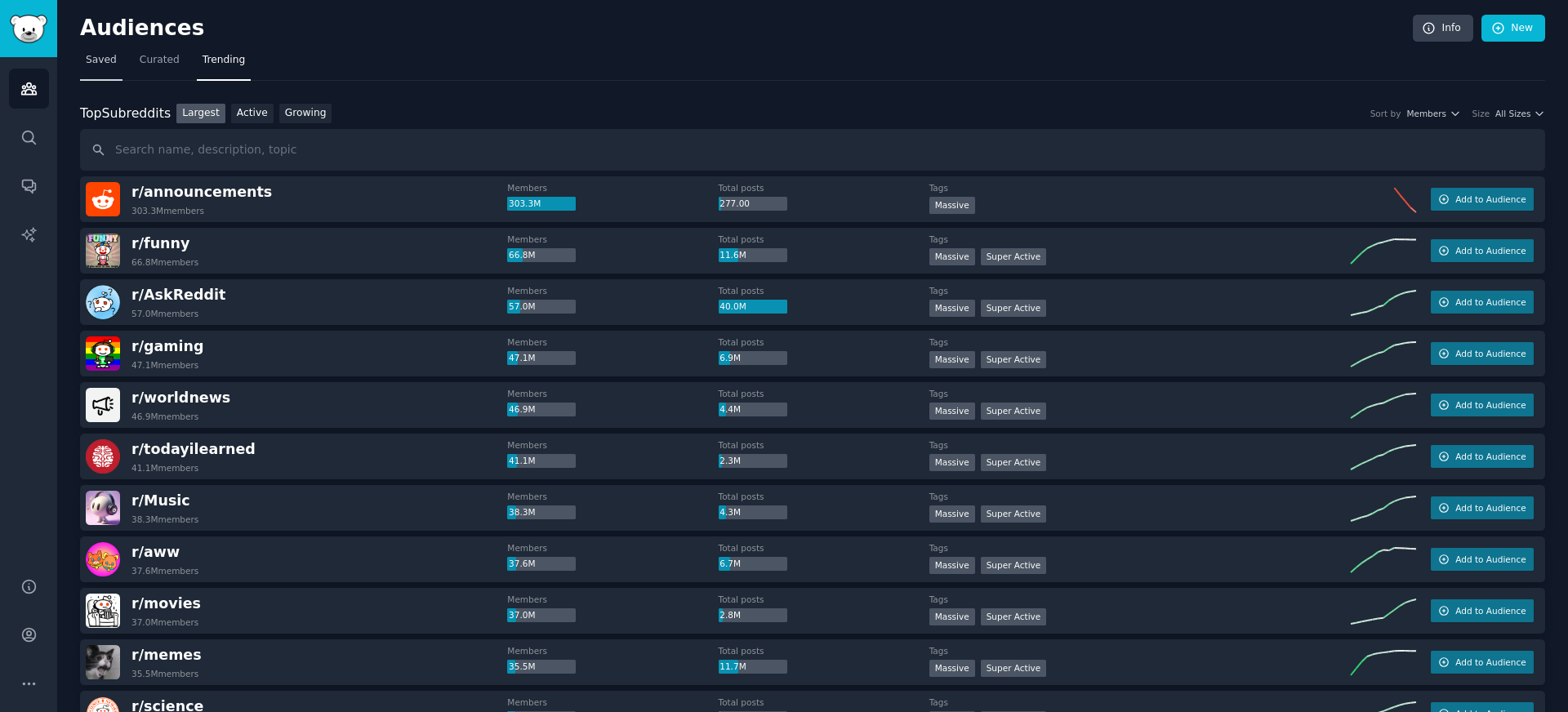
click at [99, 70] on link "Saved" at bounding box center [101, 64] width 42 height 33
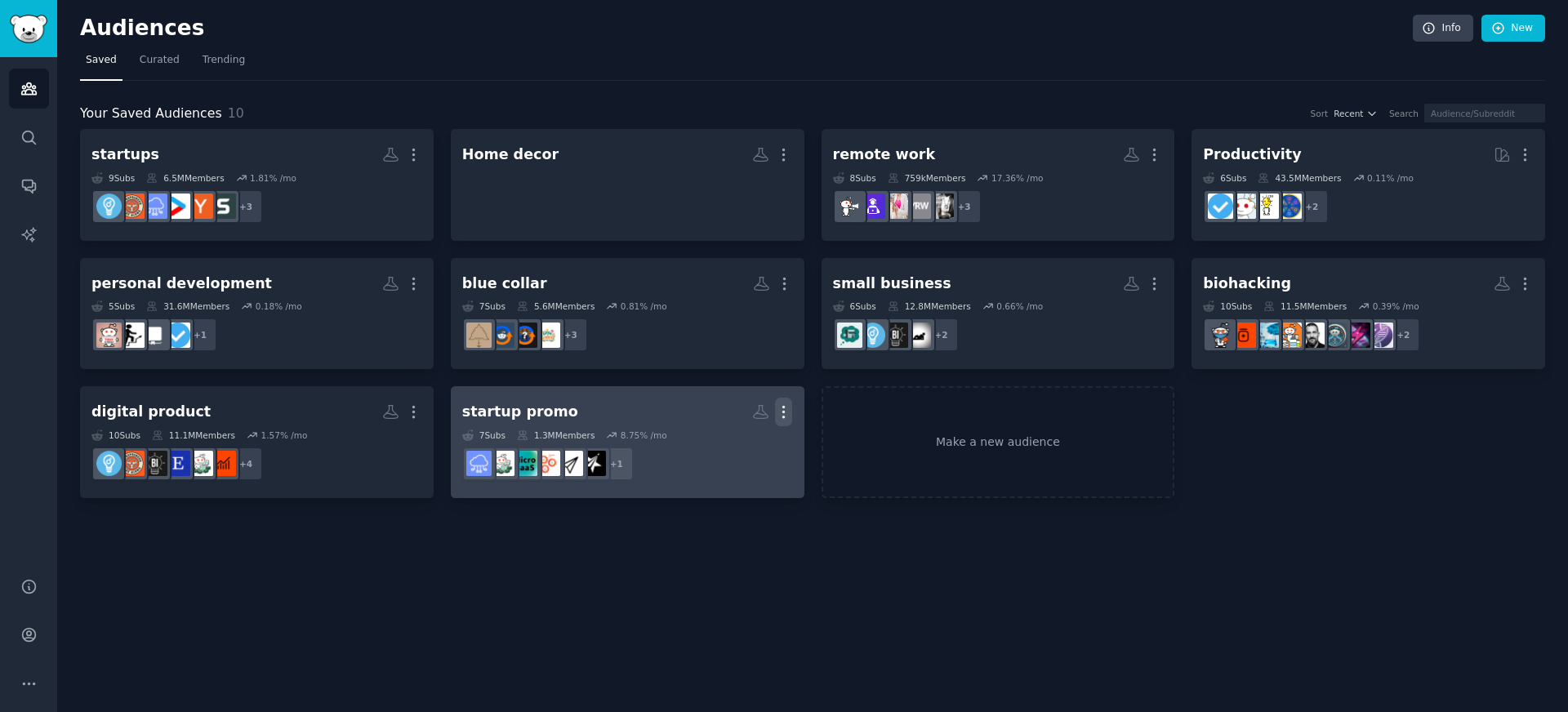
click at [791, 417] on icon "button" at bounding box center [784, 412] width 17 height 17
click at [555, 441] on dd "+ 1" at bounding box center [627, 464] width 331 height 46
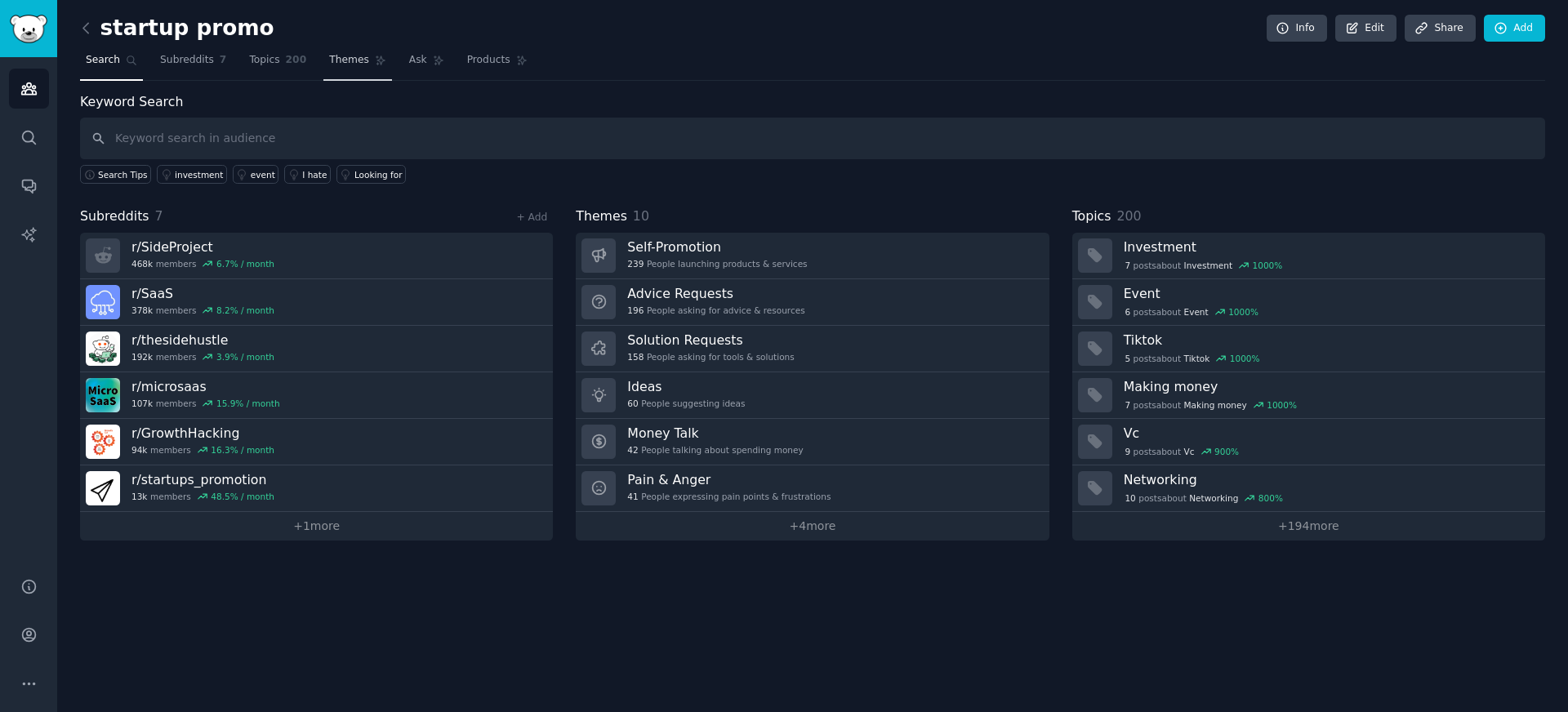
click at [380, 59] on icon at bounding box center [380, 61] width 11 height 11
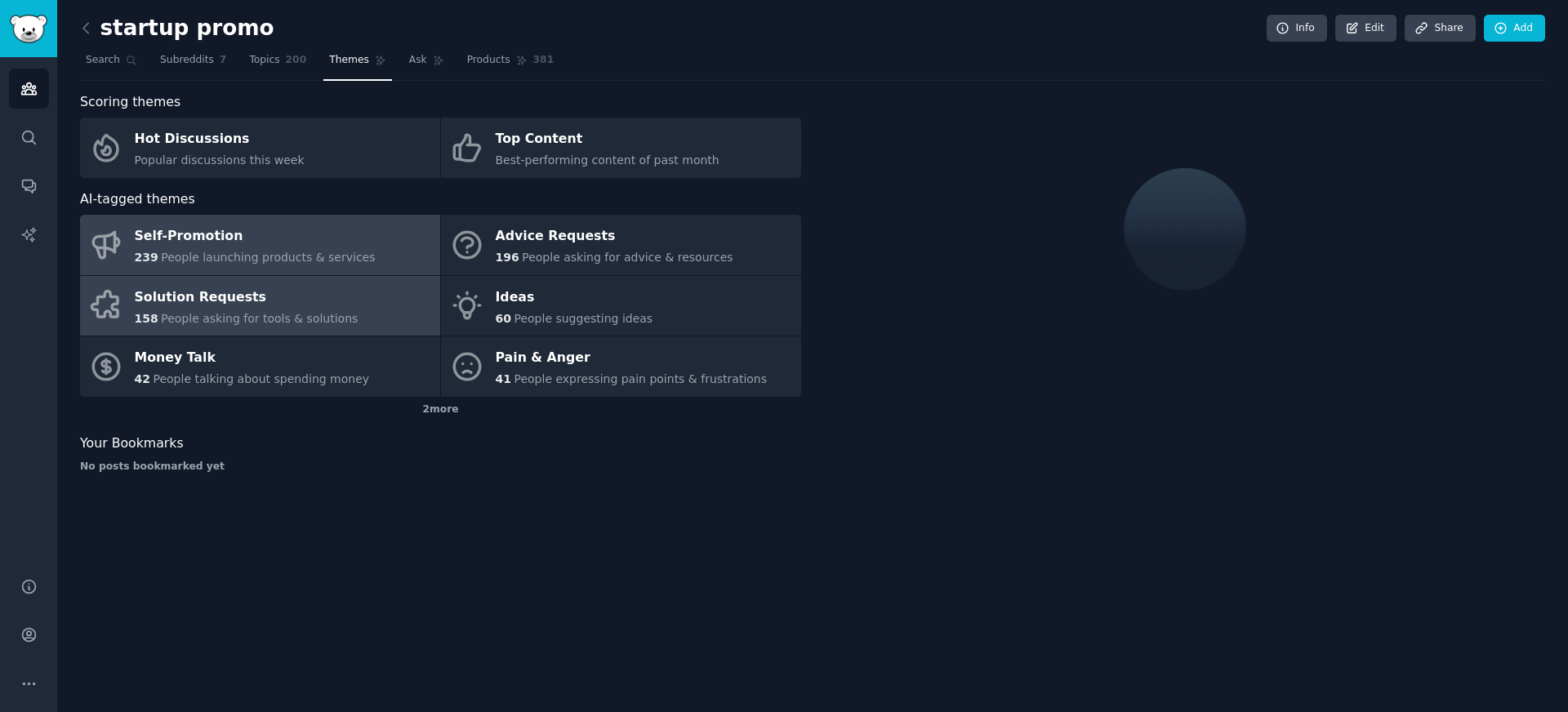
click at [228, 305] on div "Solution Requests" at bounding box center [247, 297] width 224 height 26
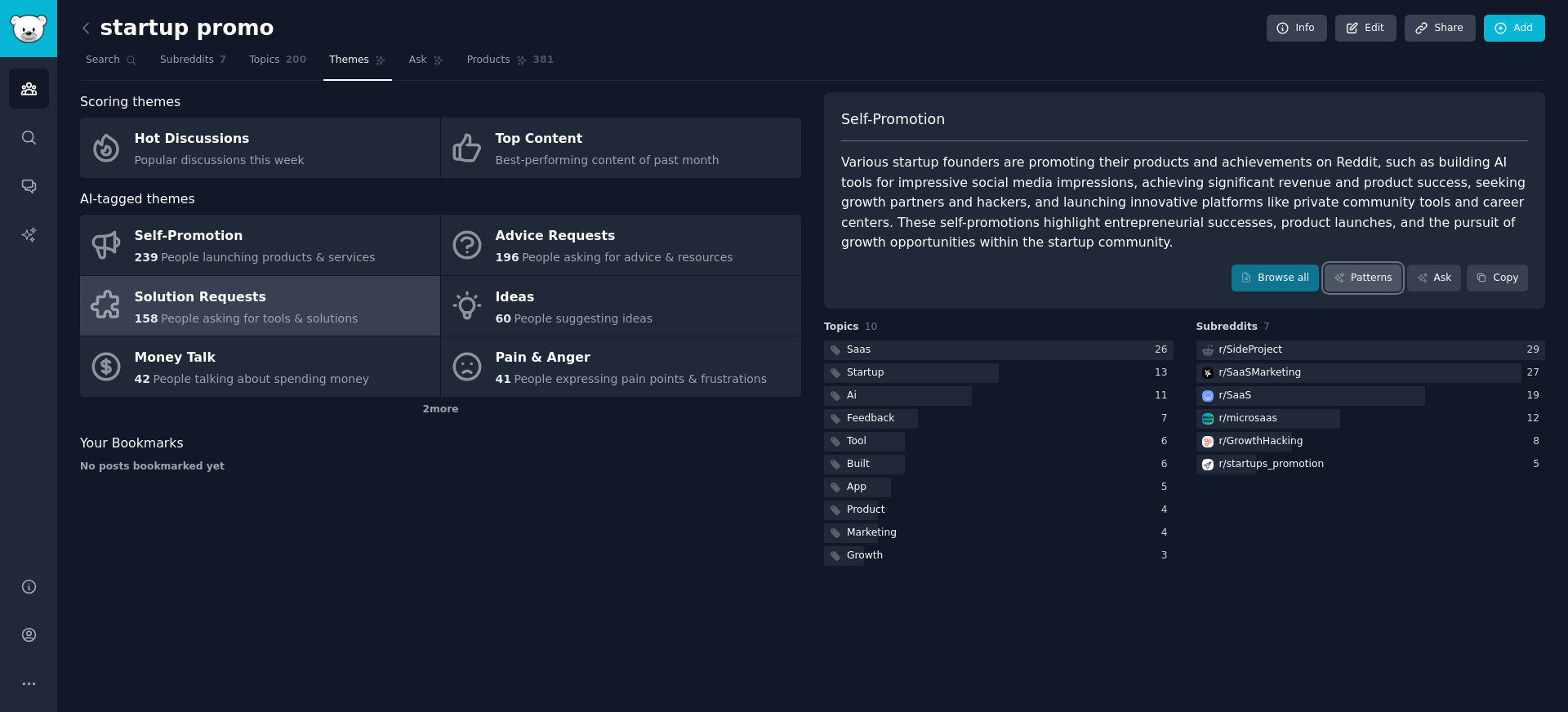
click at [1345, 270] on link "Patterns" at bounding box center [1363, 278] width 77 height 28
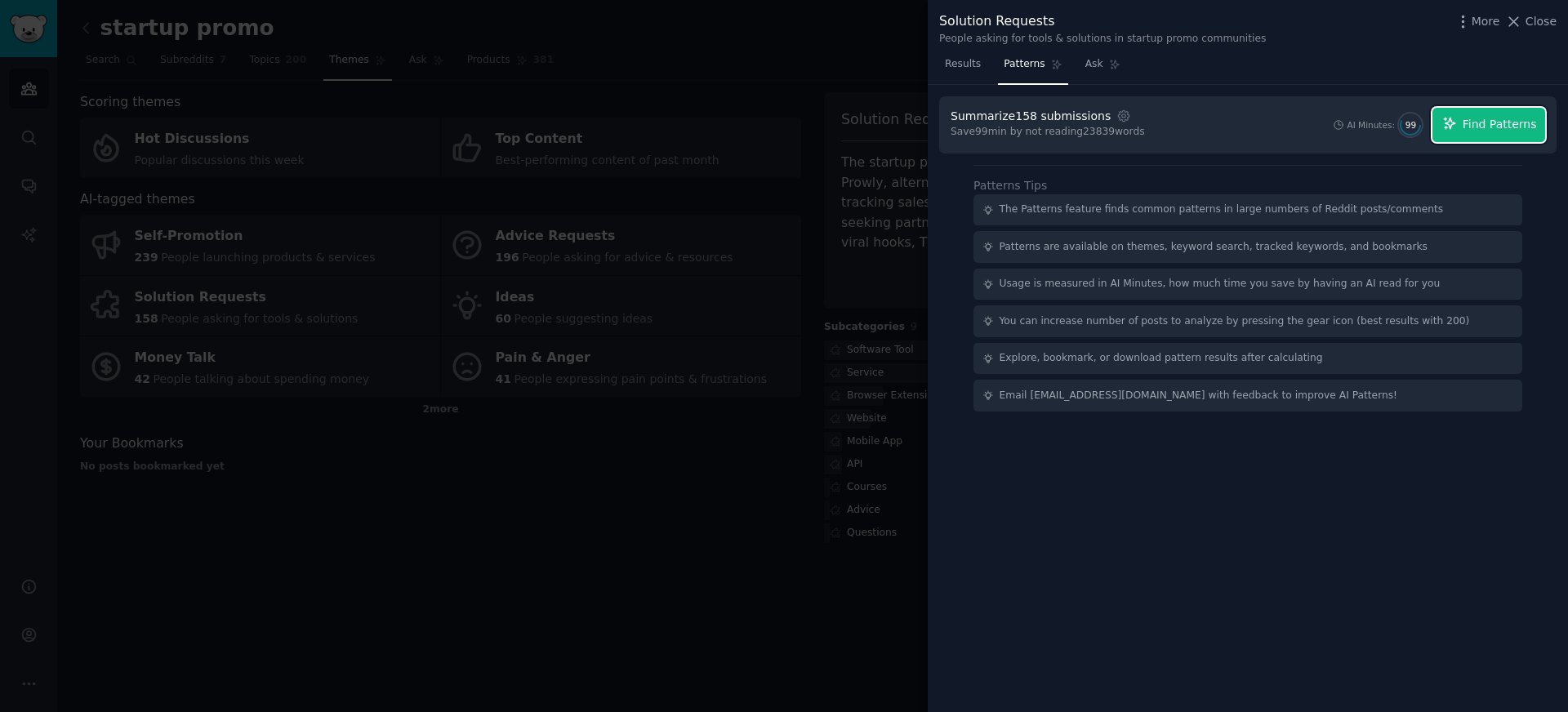
click at [1450, 125] on icon "button" at bounding box center [1450, 123] width 15 height 15
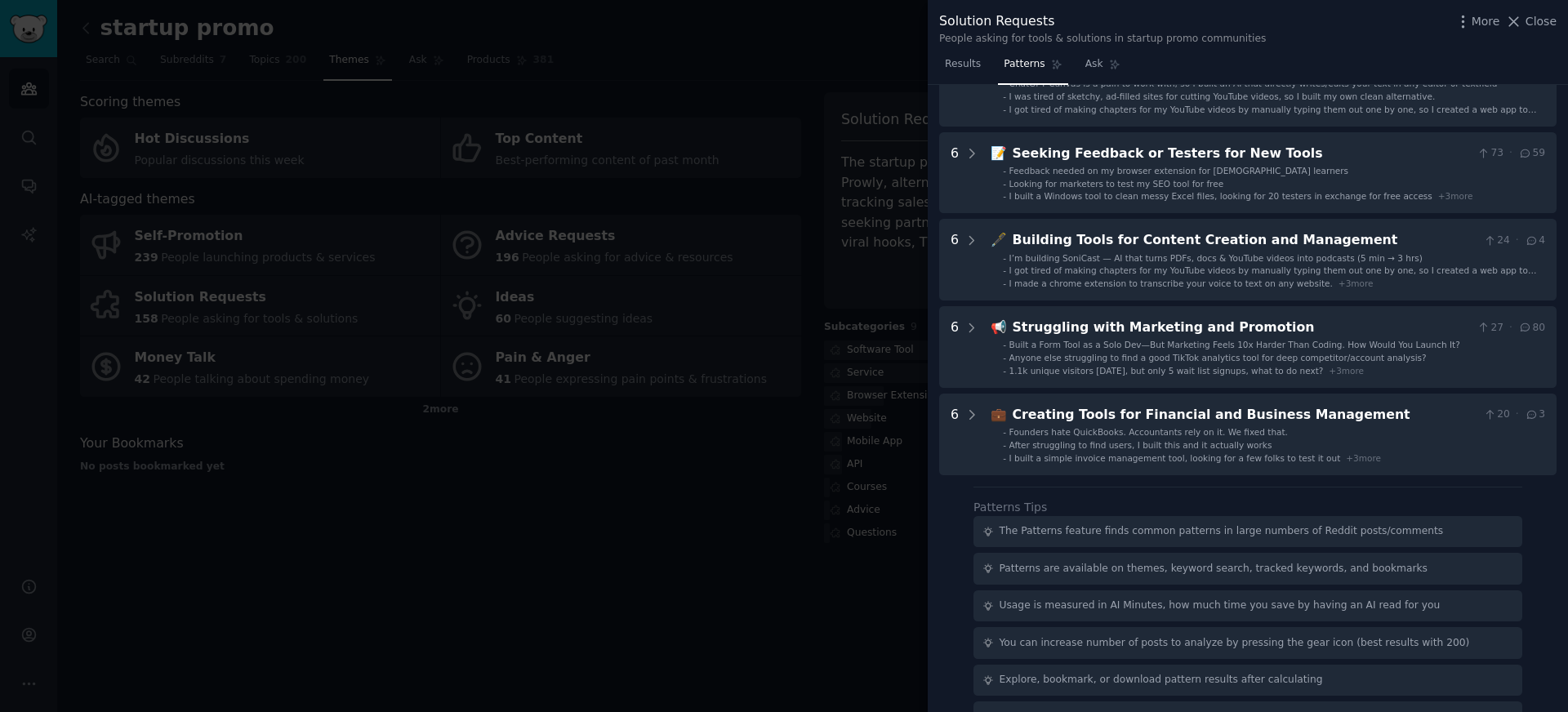
scroll to position [378, 0]
click at [1529, 21] on span "Close" at bounding box center [1541, 21] width 31 height 17
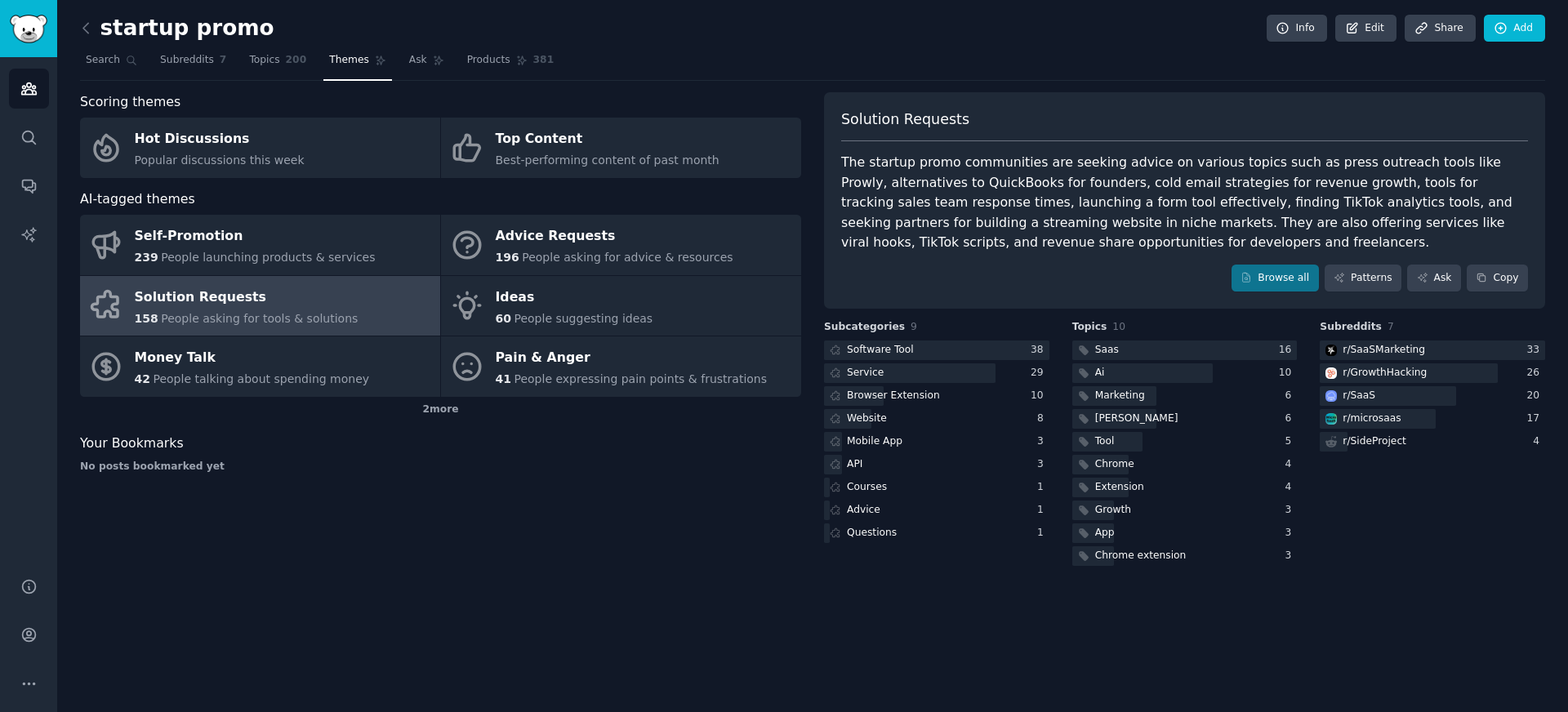
click at [103, 36] on h2 "startup promo" at bounding box center [177, 28] width 195 height 26
click at [85, 33] on icon at bounding box center [85, 28] width 17 height 17
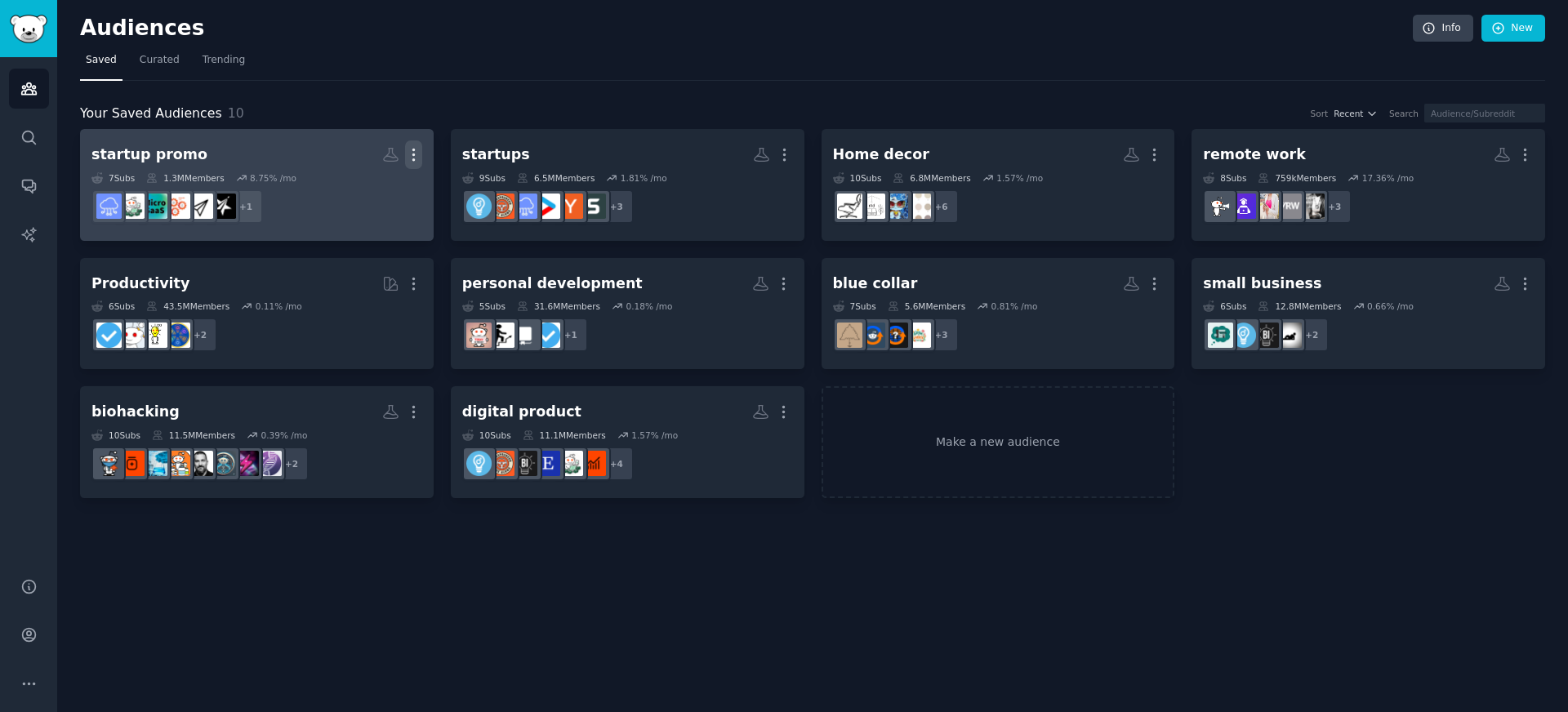
click at [409, 154] on icon "button" at bounding box center [413, 154] width 17 height 17
click at [365, 186] on p "Delete" at bounding box center [368, 189] width 38 height 17
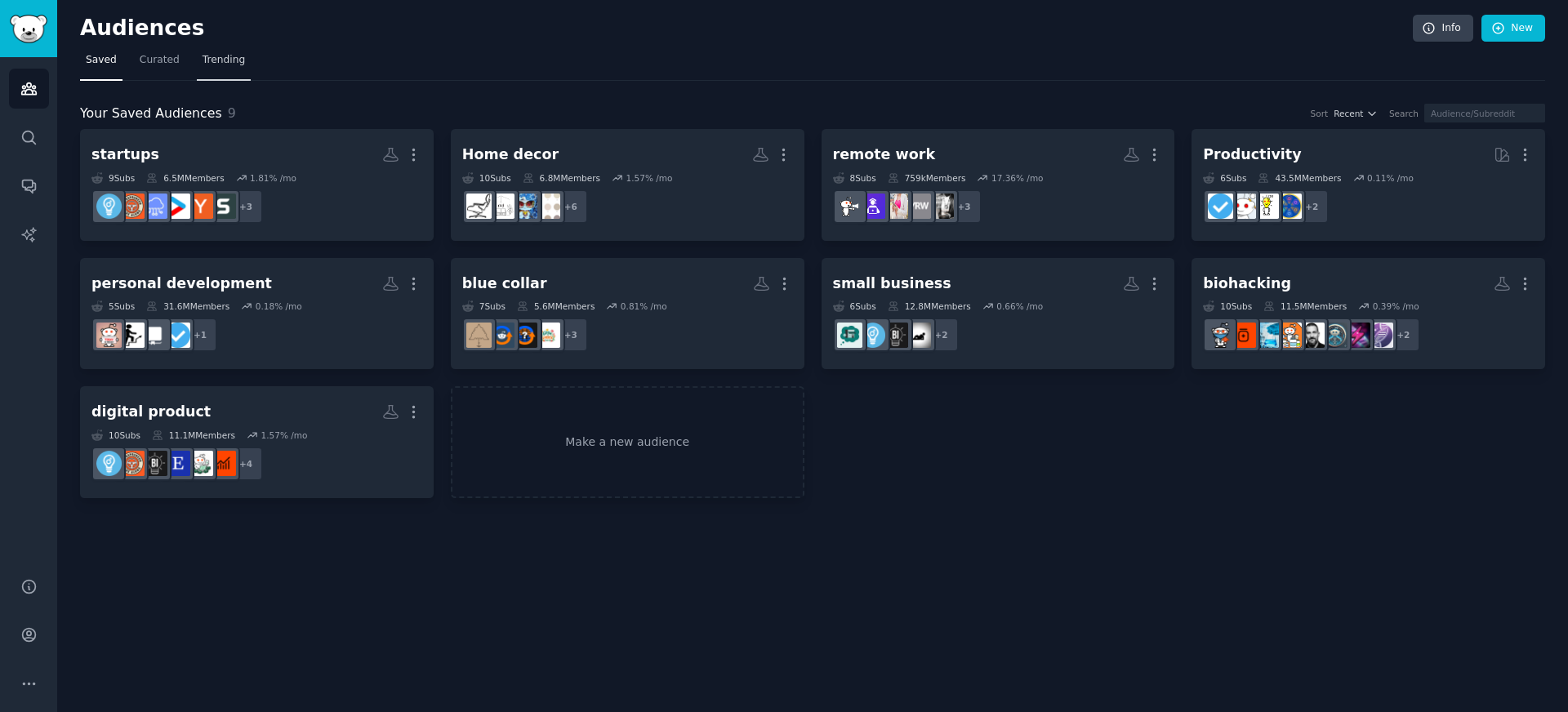
click at [210, 75] on link "Trending" at bounding box center [223, 64] width 54 height 33
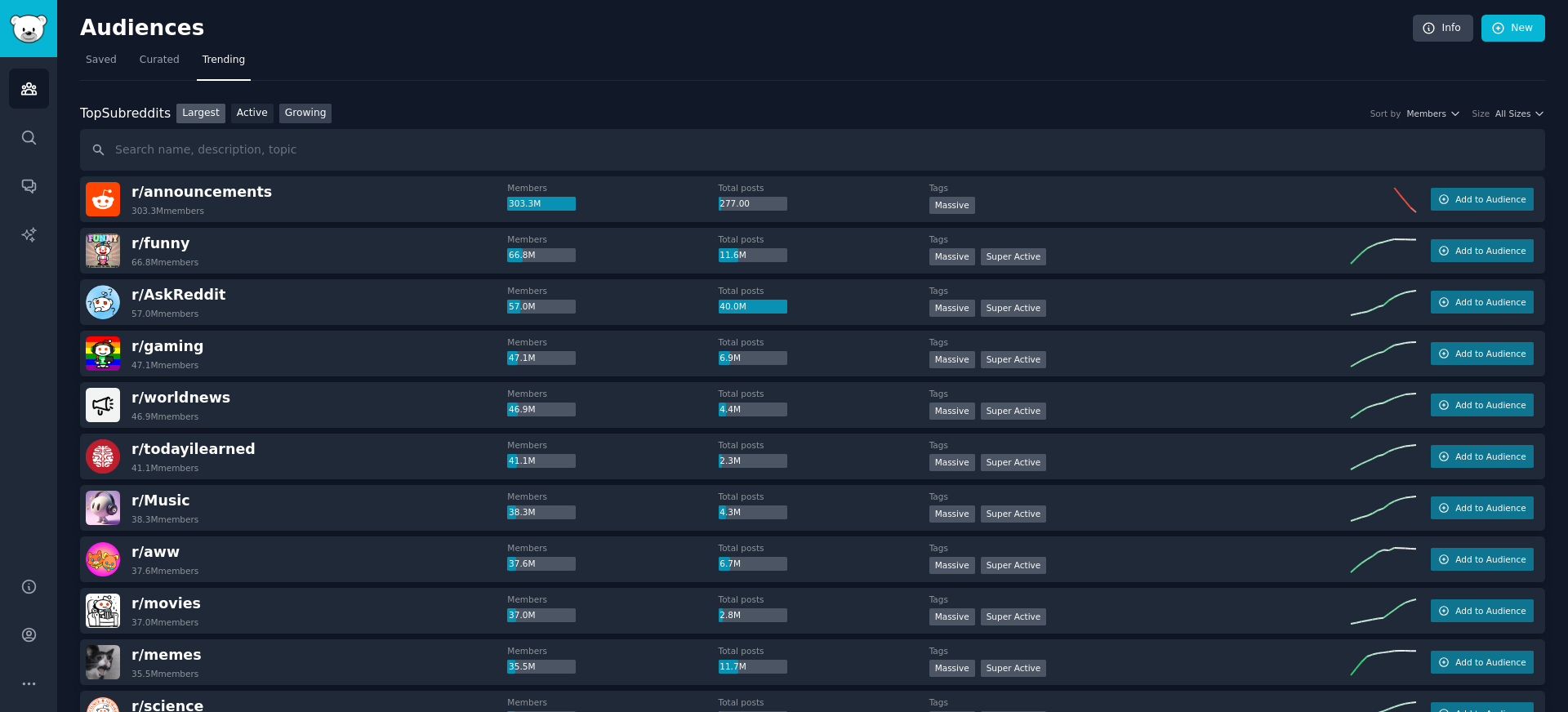
click at [299, 117] on link "Growing" at bounding box center [306, 114] width 53 height 20
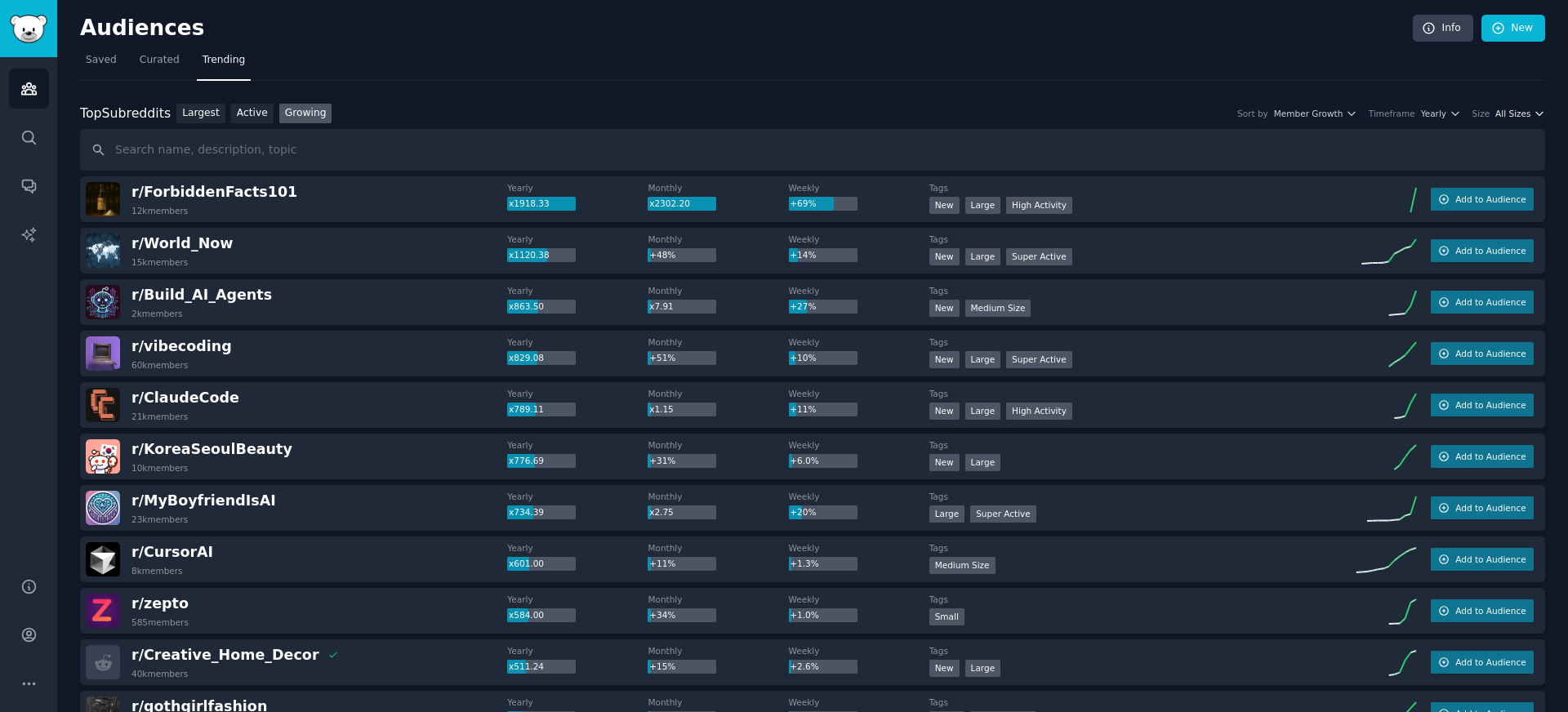
click at [1501, 107] on span "All Sizes" at bounding box center [1513, 113] width 35 height 11
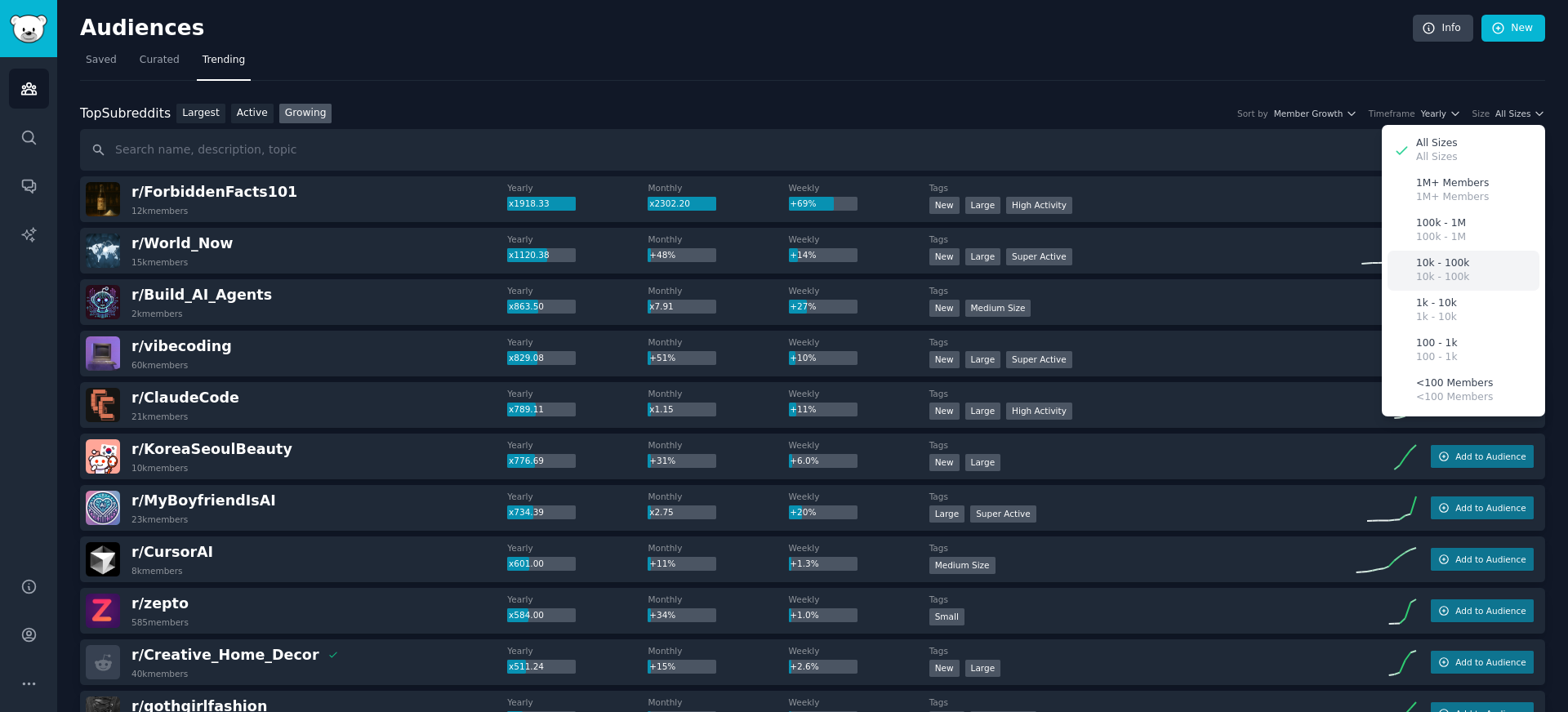
click at [1459, 277] on p "10k - 100k" at bounding box center [1443, 277] width 53 height 15
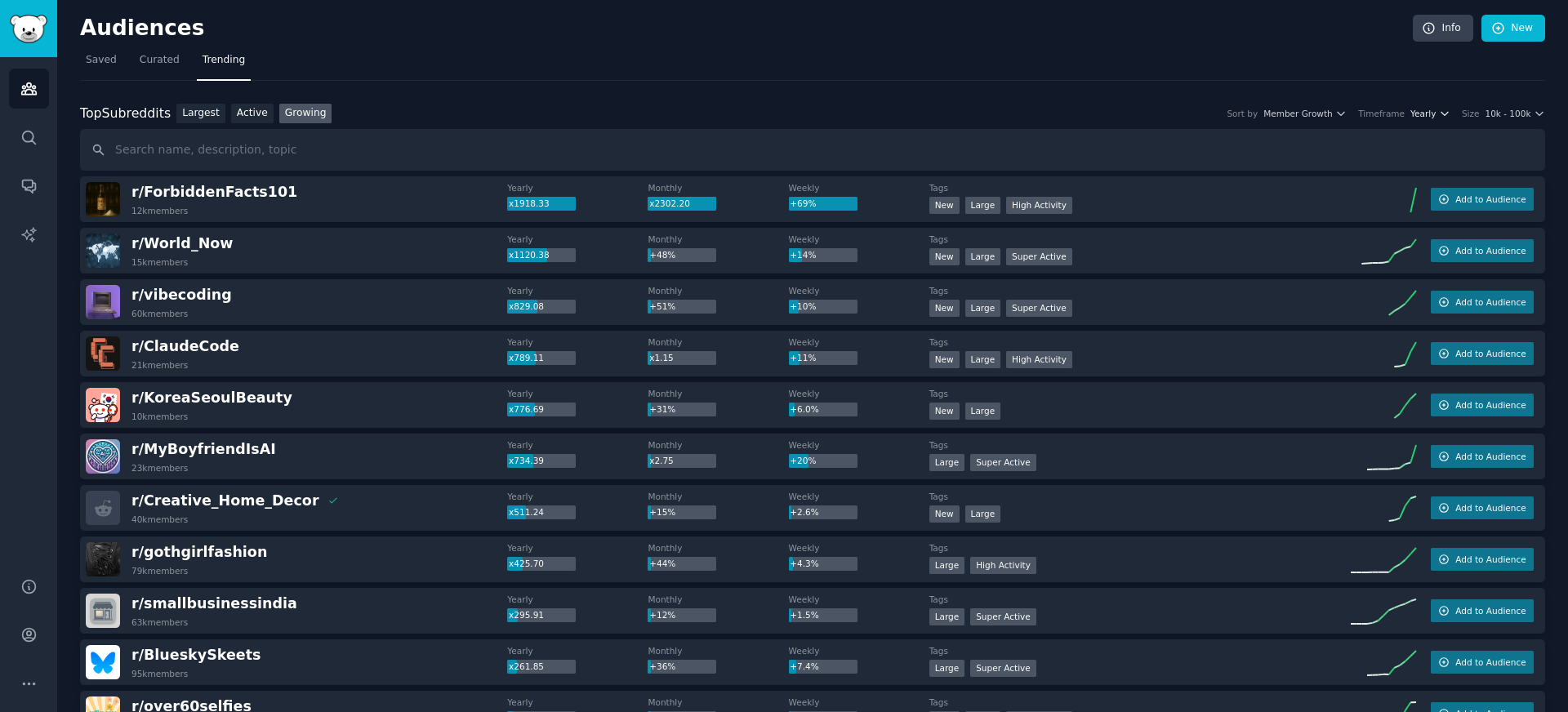
click at [1439, 115] on icon "button" at bounding box center [1445, 113] width 11 height 11
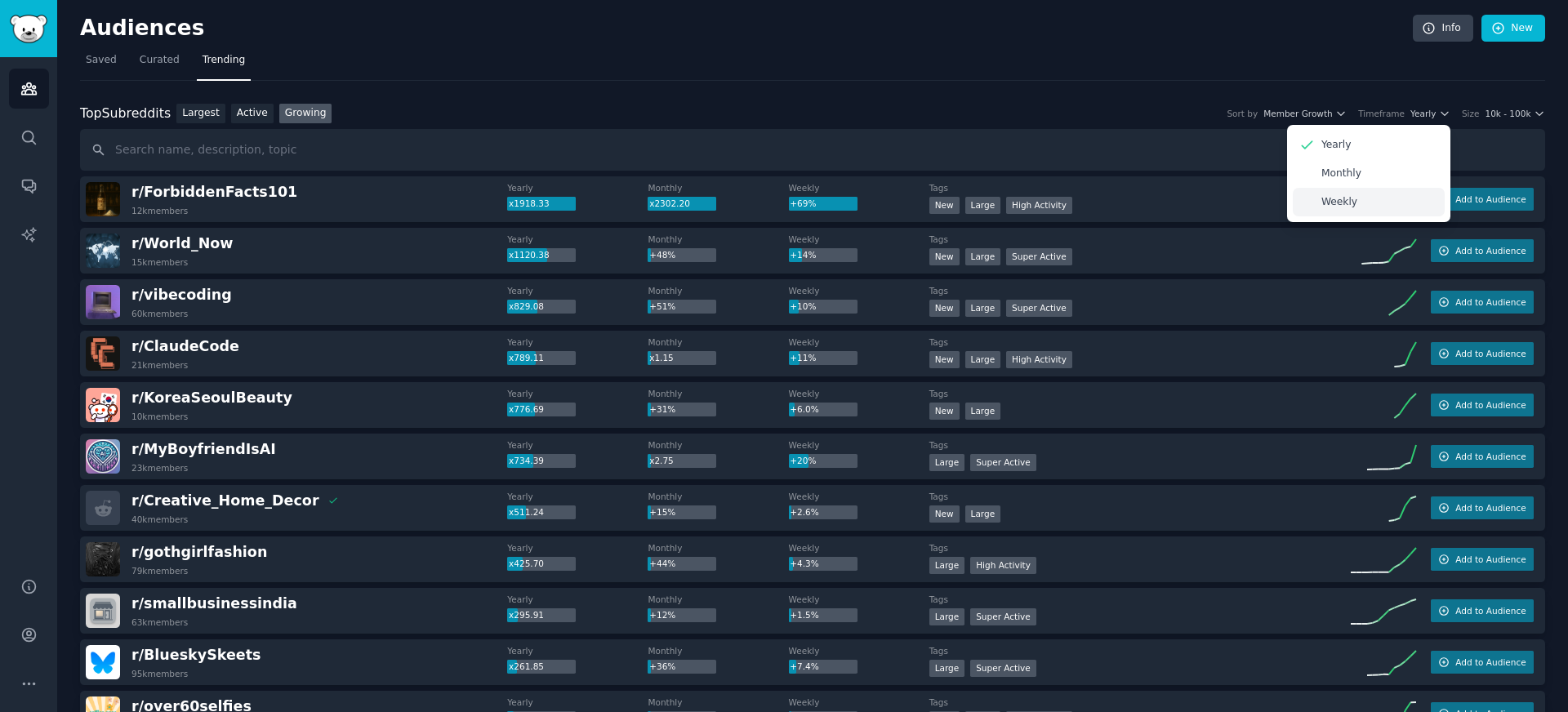
click at [1380, 193] on div "Weekly" at bounding box center [1369, 202] width 152 height 28
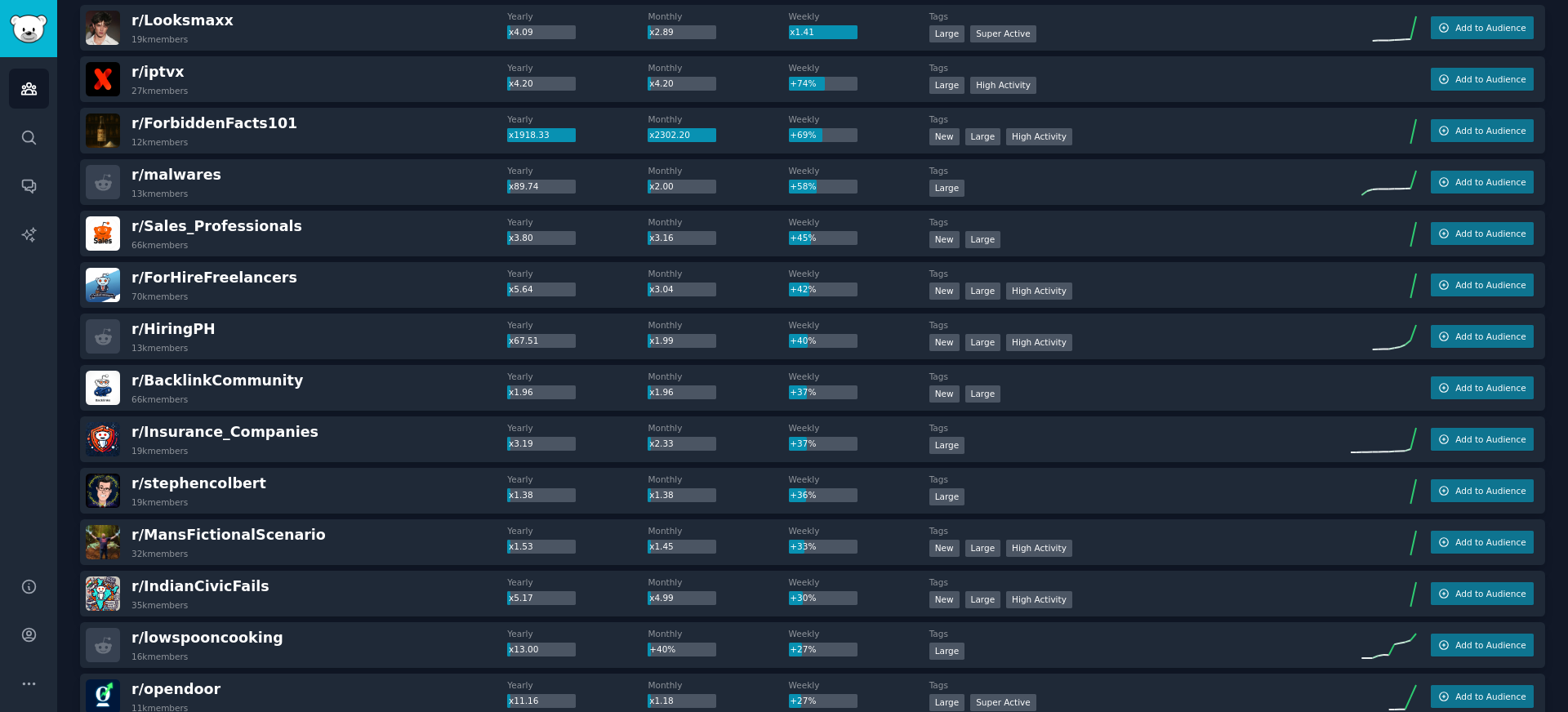
scroll to position [175, 0]
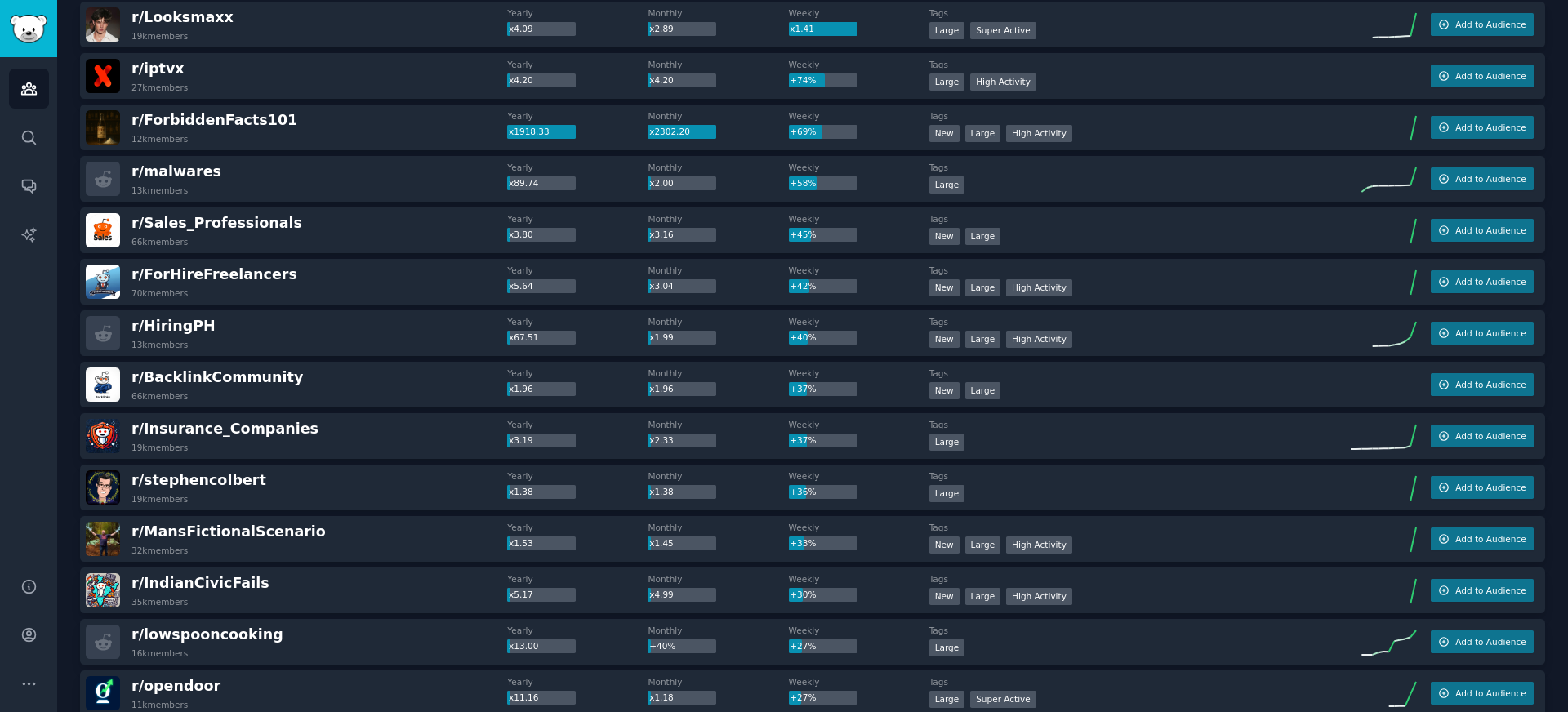
click at [344, 379] on div "r/ BacklinkCommunity 66k members" at bounding box center [296, 384] width 422 height 34
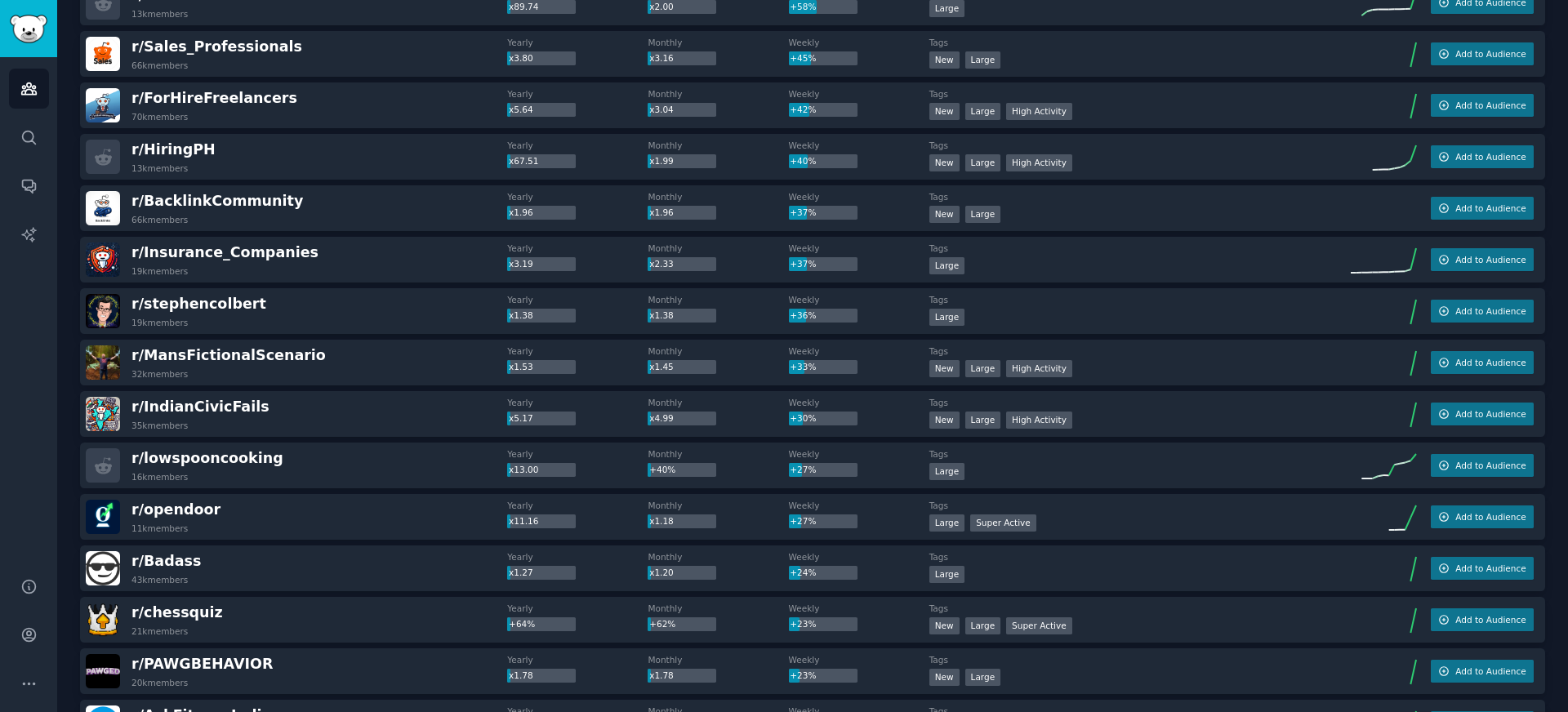
scroll to position [0, 0]
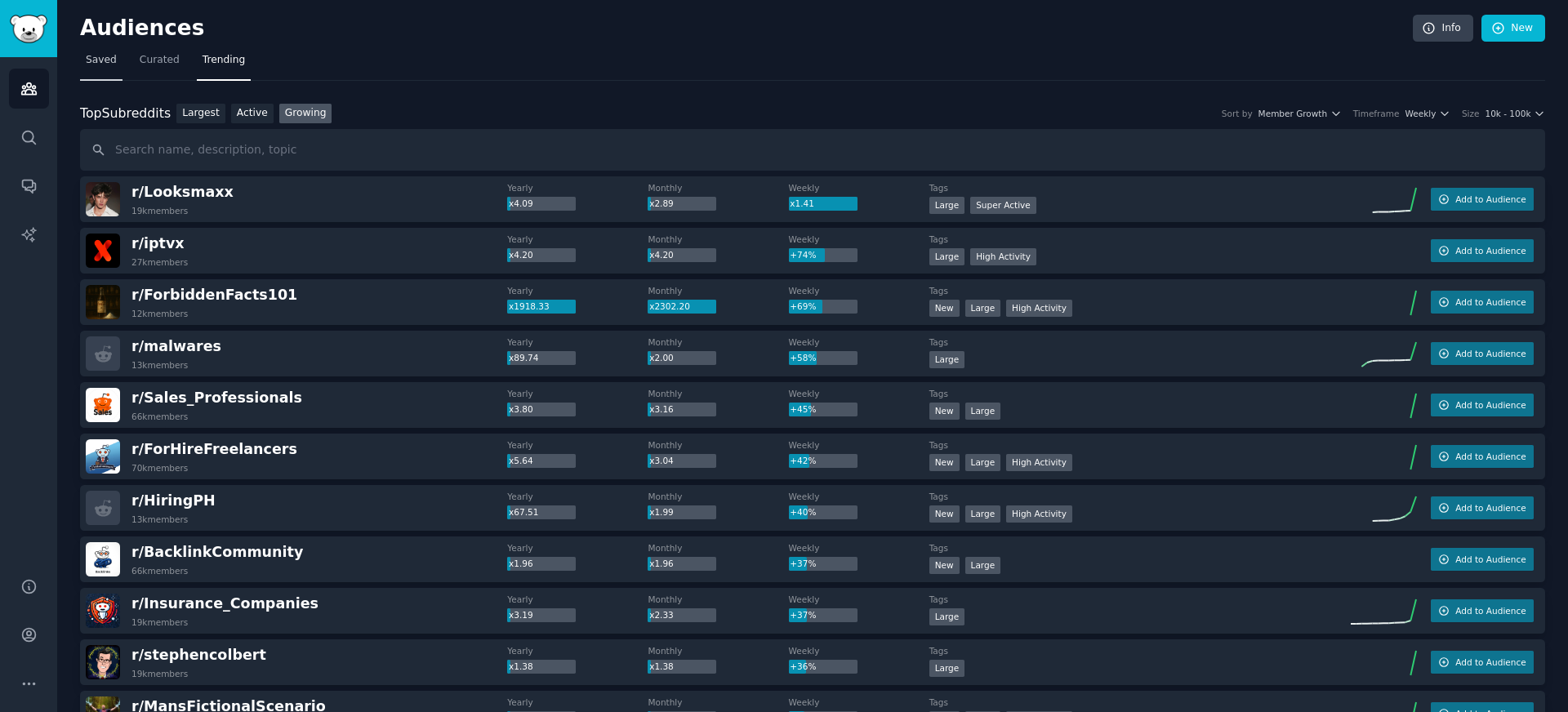
click at [113, 62] on span "Saved" at bounding box center [101, 61] width 31 height 15
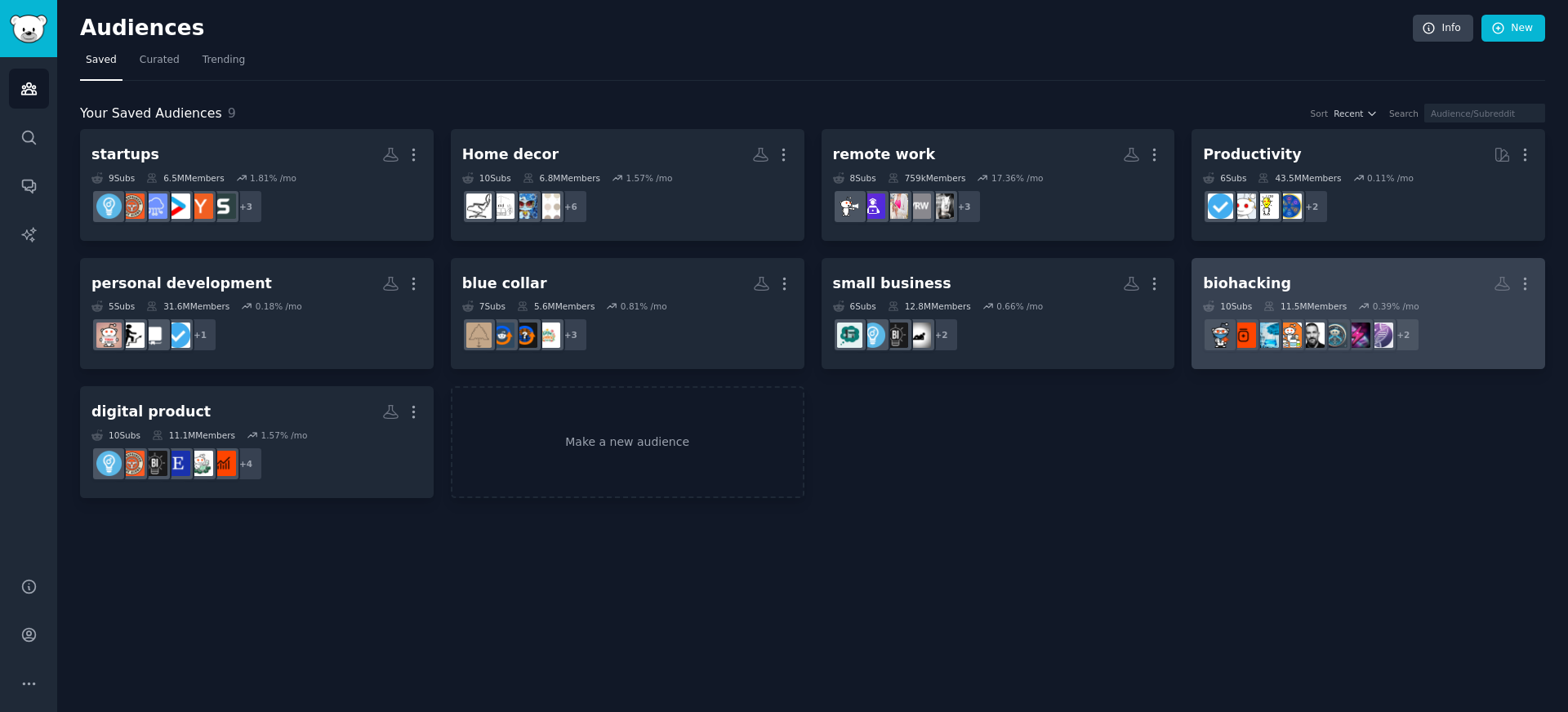
click at [1374, 282] on h2 "biohacking More" at bounding box center [1369, 283] width 331 height 28
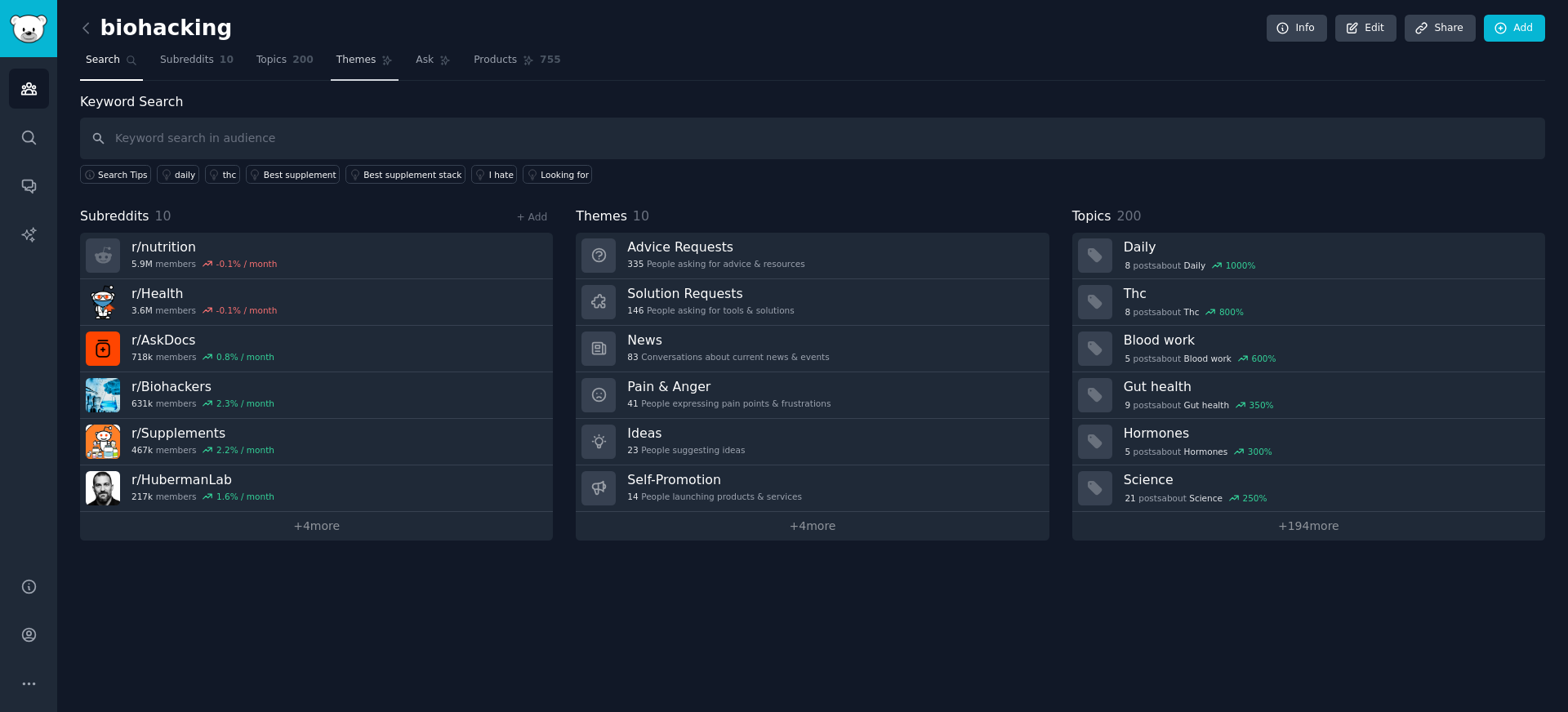
click at [357, 63] on span "Themes" at bounding box center [356, 61] width 40 height 15
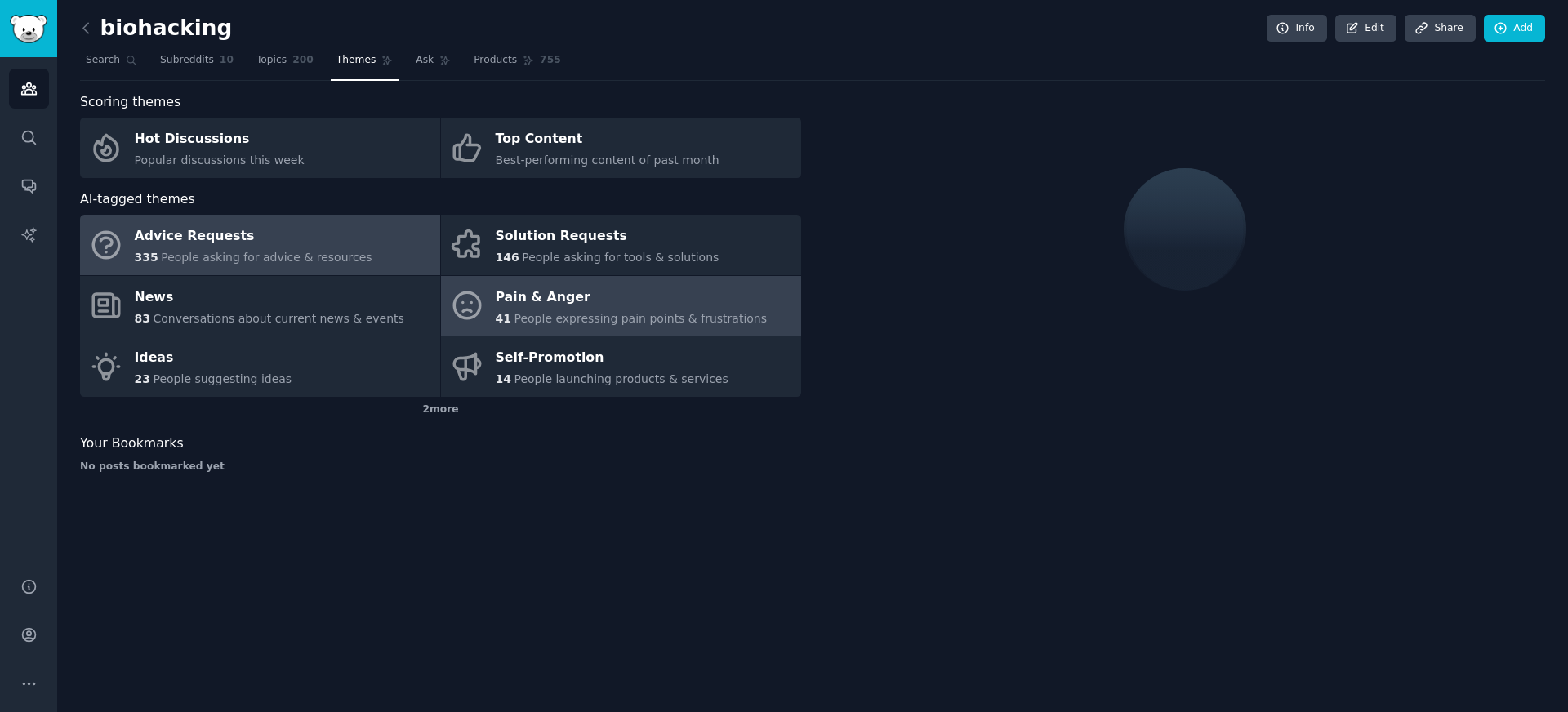
click at [496, 313] on span "41" at bounding box center [503, 319] width 16 height 13
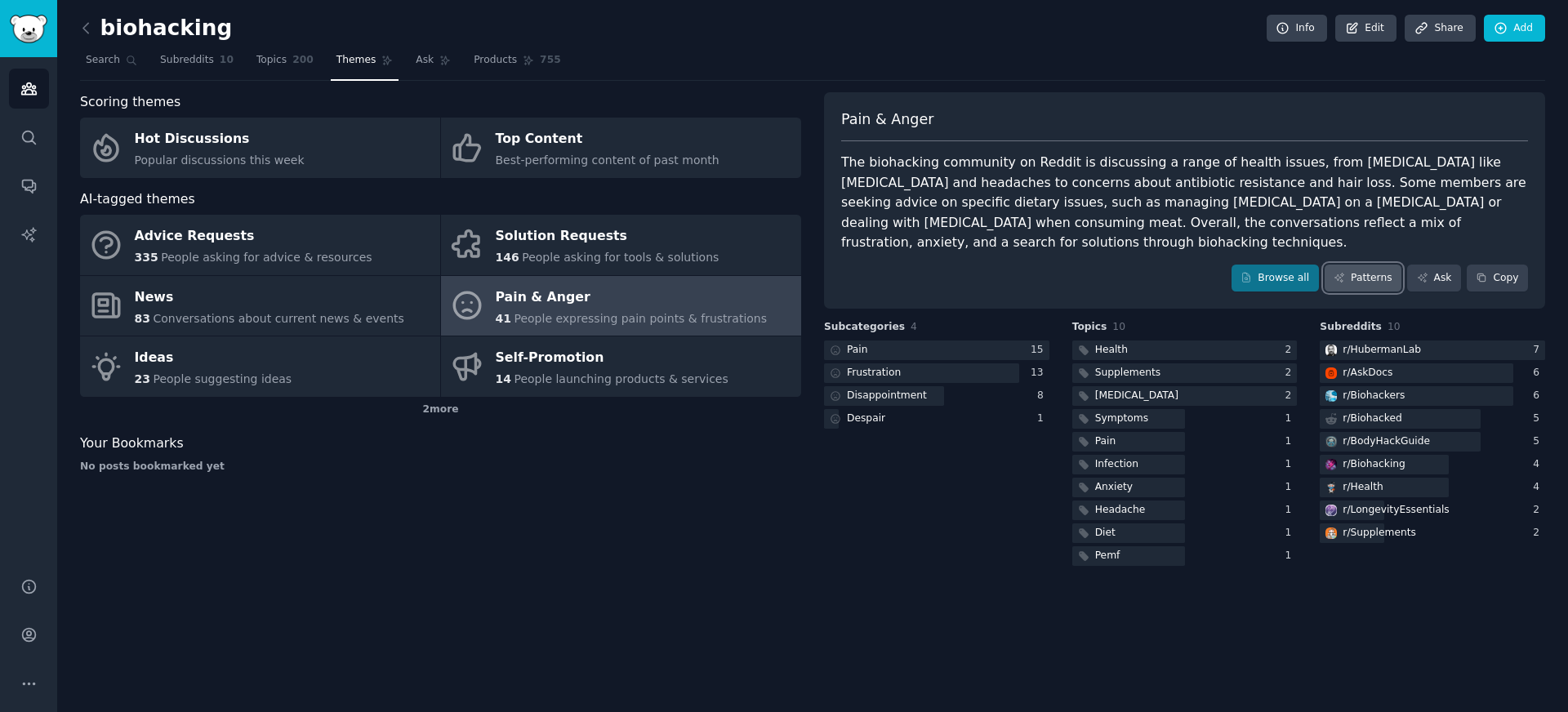
click at [1368, 281] on link "Patterns" at bounding box center [1363, 278] width 77 height 28
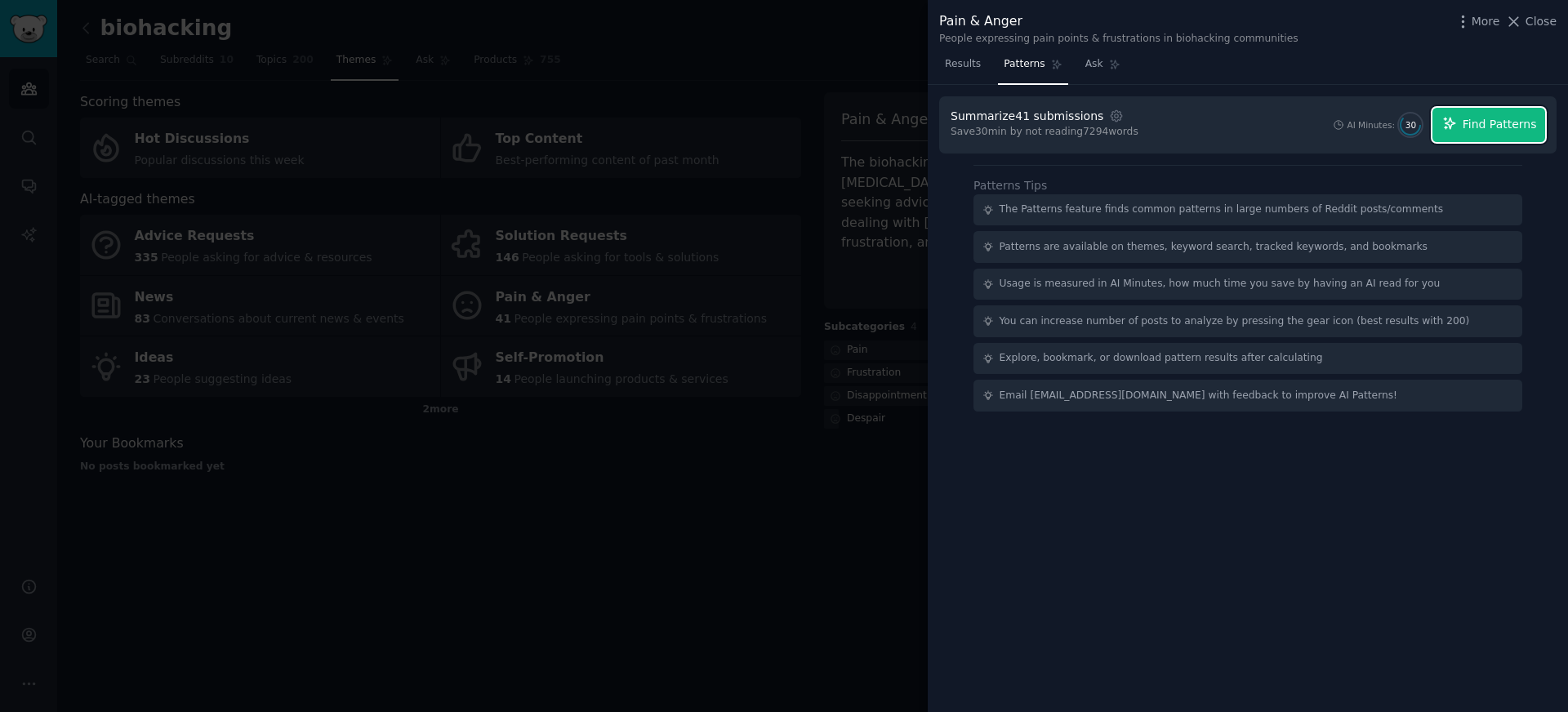
click at [1487, 130] on span "Find Patterns" at bounding box center [1500, 124] width 74 height 17
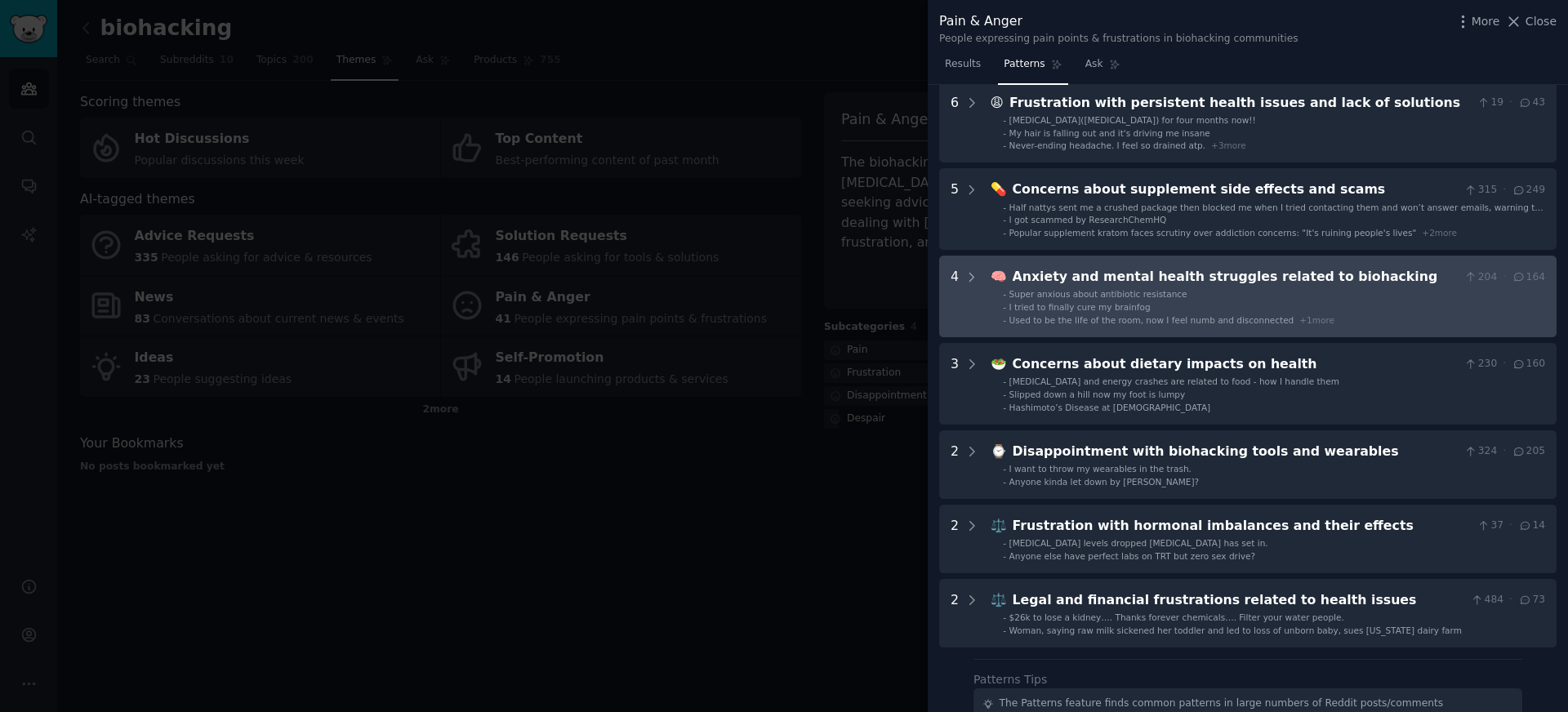
scroll to position [76, 0]
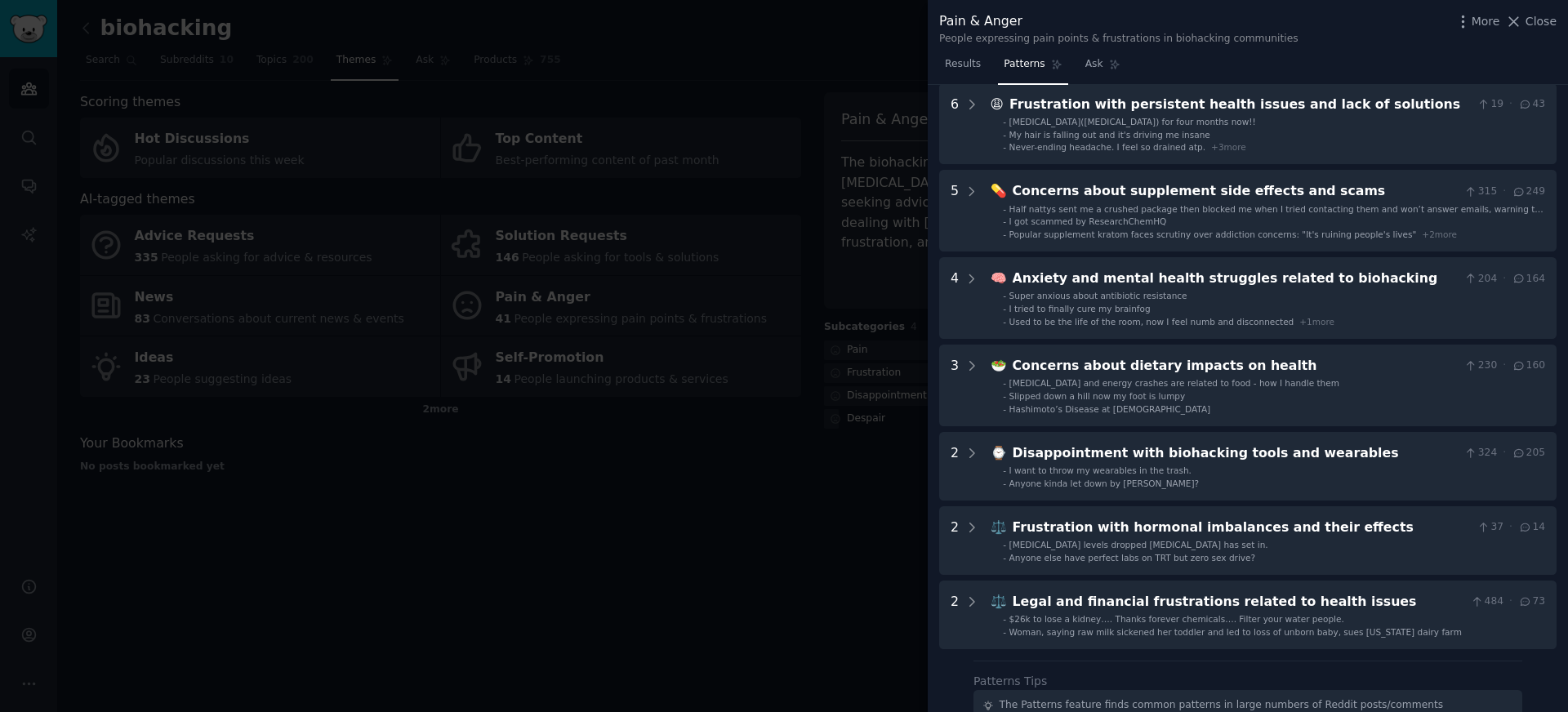
click at [765, 480] on div at bounding box center [784, 356] width 1568 height 712
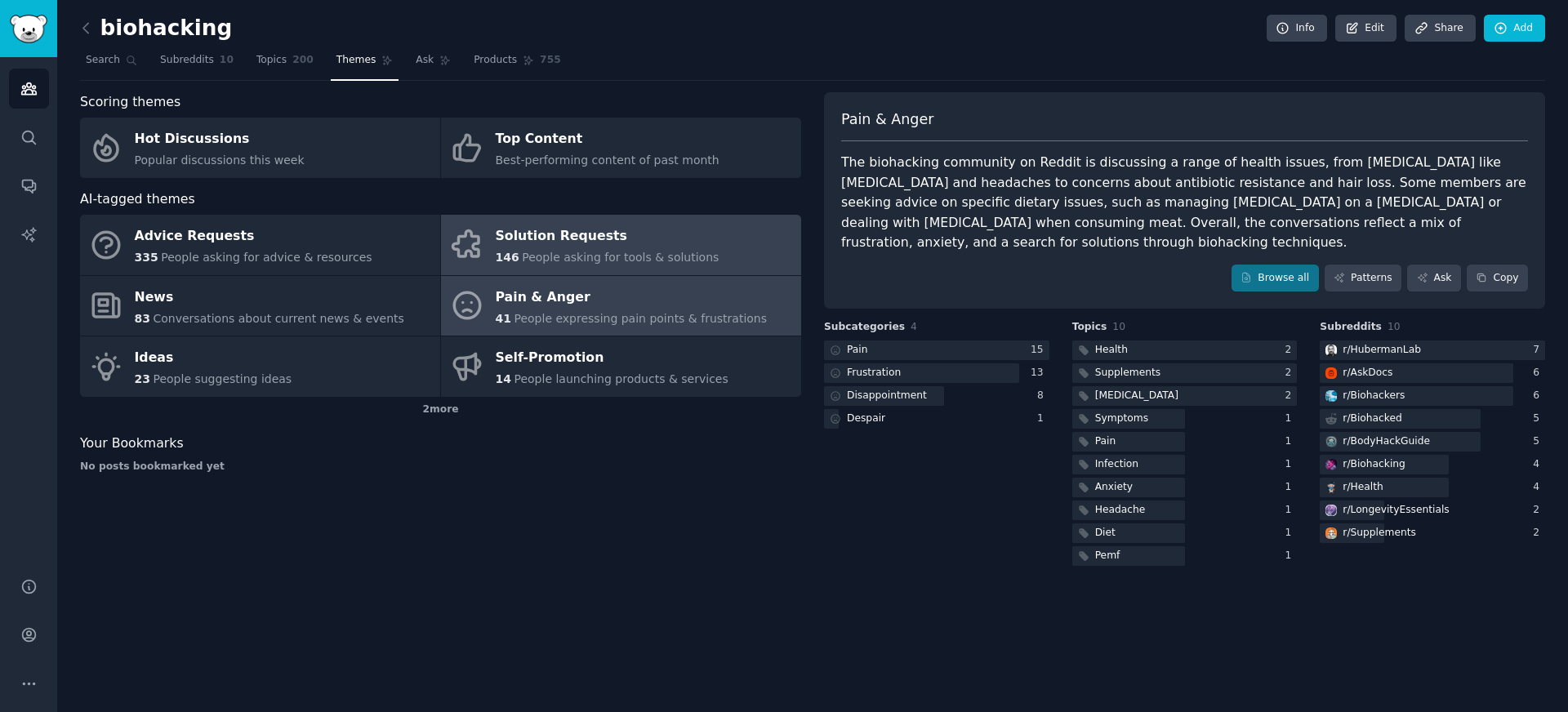
click at [685, 243] on div "Solution Requests" at bounding box center [608, 237] width 224 height 26
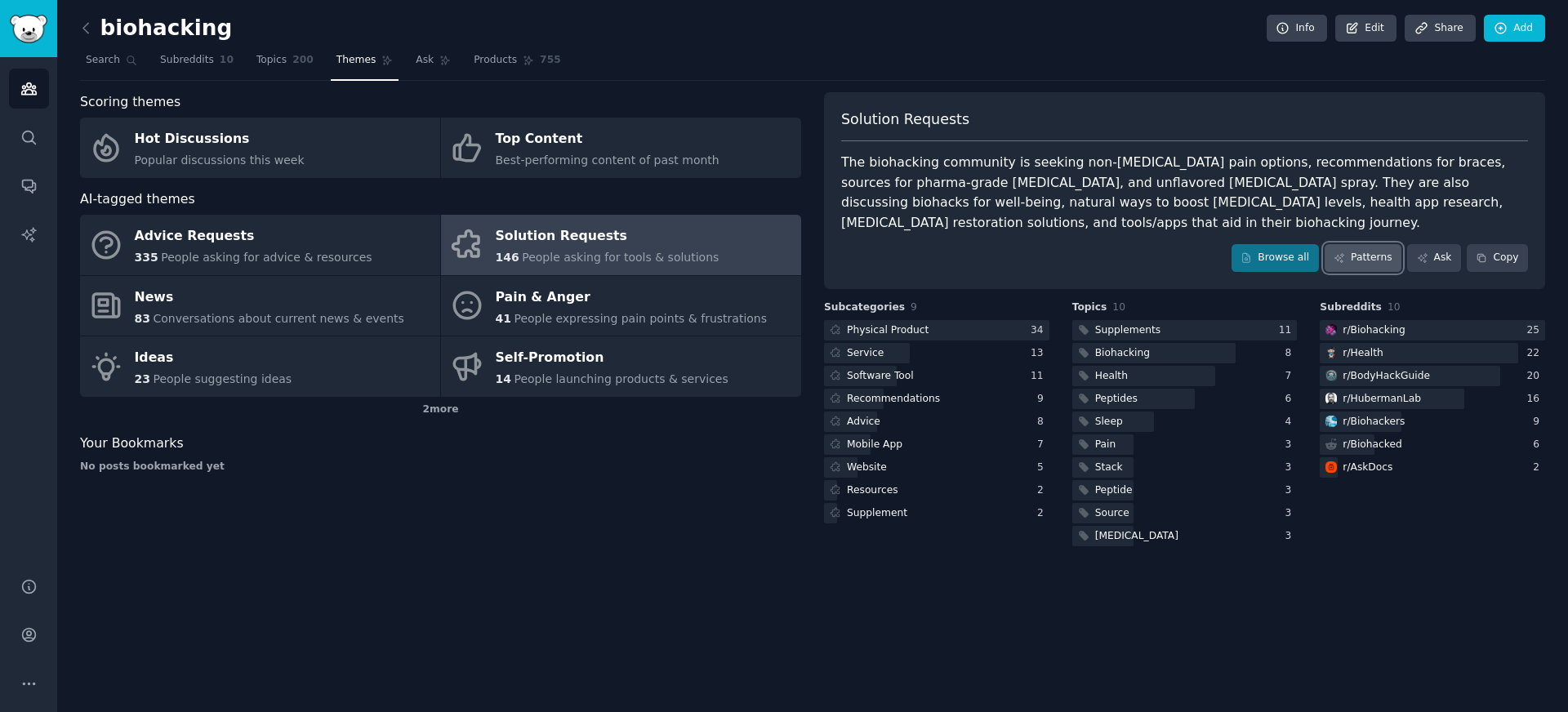
click at [1347, 269] on link "Patterns" at bounding box center [1363, 258] width 77 height 28
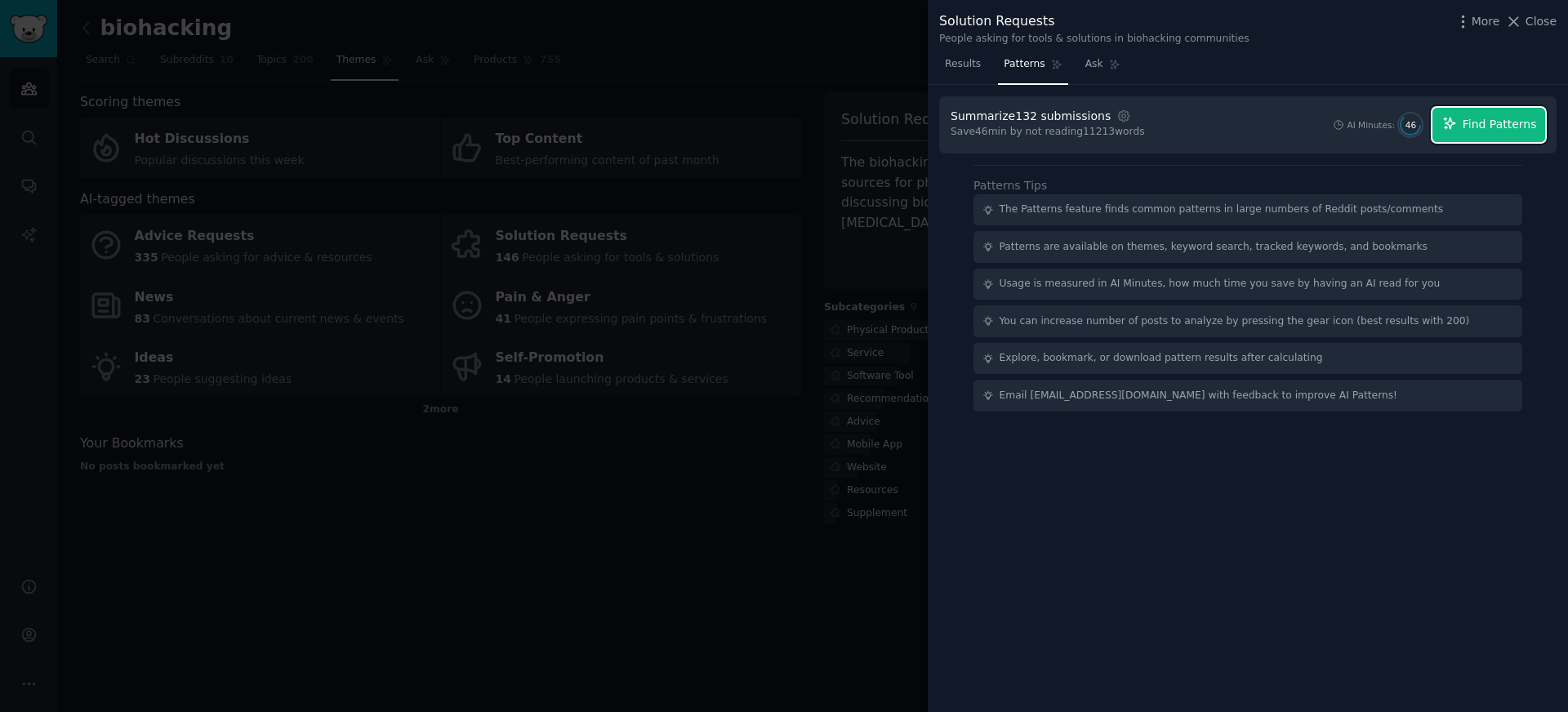
click at [1513, 124] on span "Find Patterns" at bounding box center [1500, 124] width 74 height 17
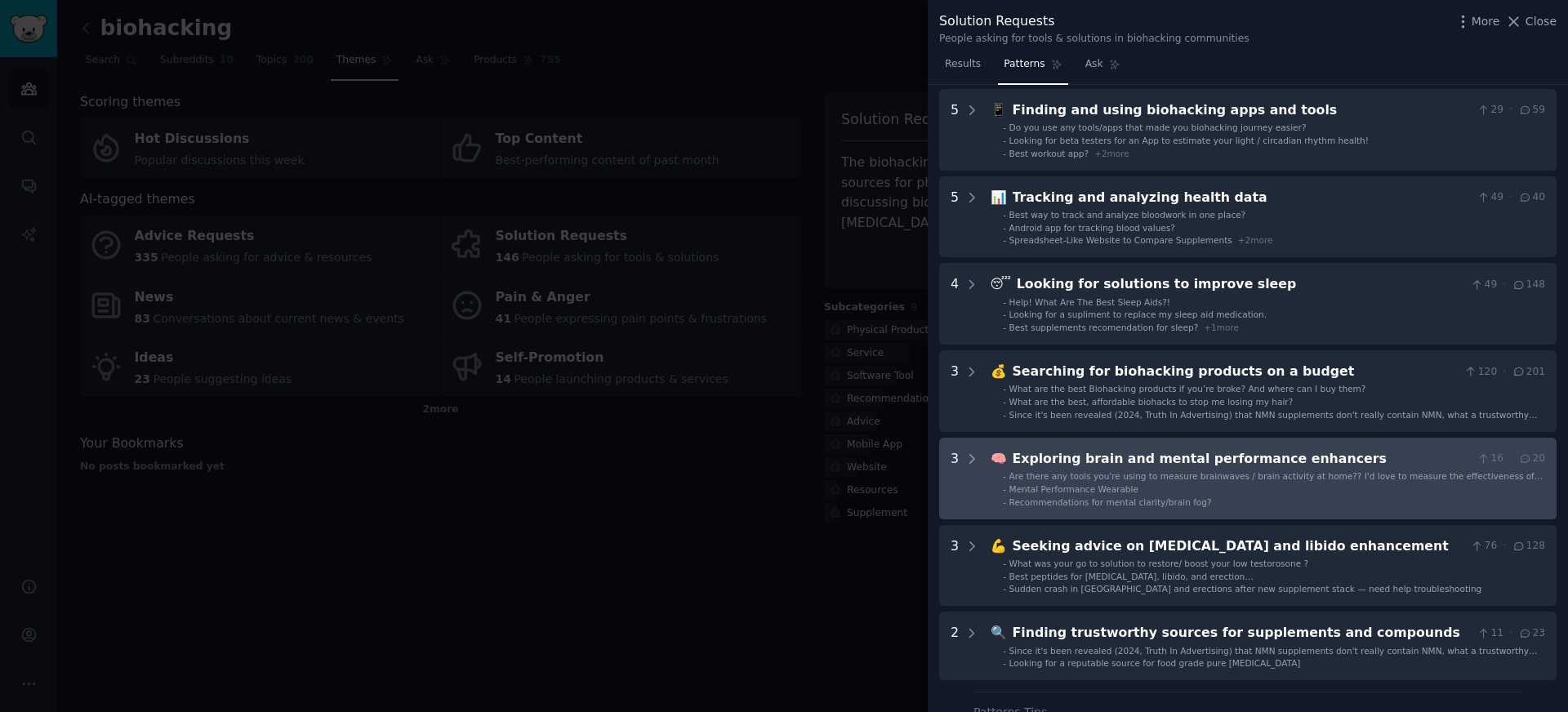
scroll to position [323, 0]
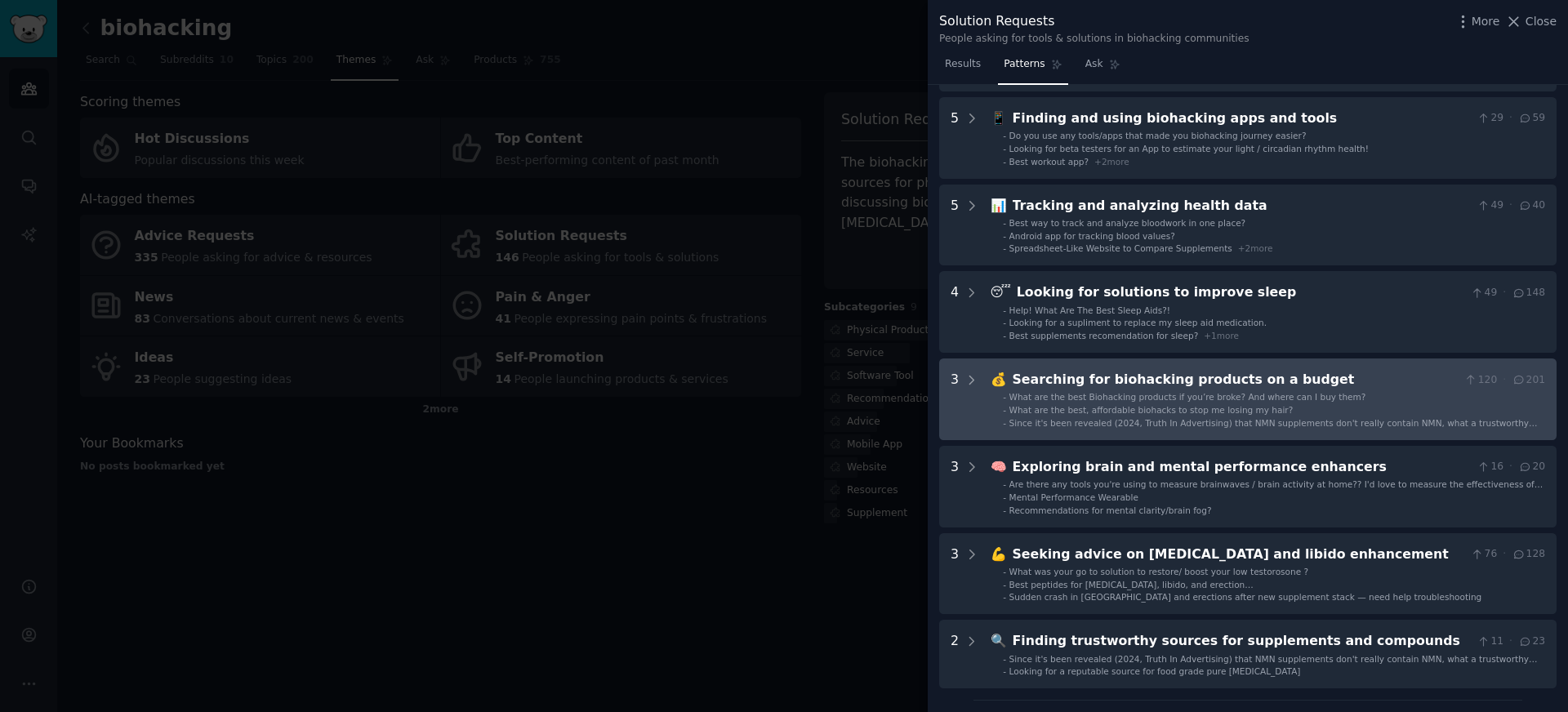
click at [1150, 411] on span "What are the best, affordable biohacks to stop me losing my hair?" at bounding box center [1151, 410] width 284 height 10
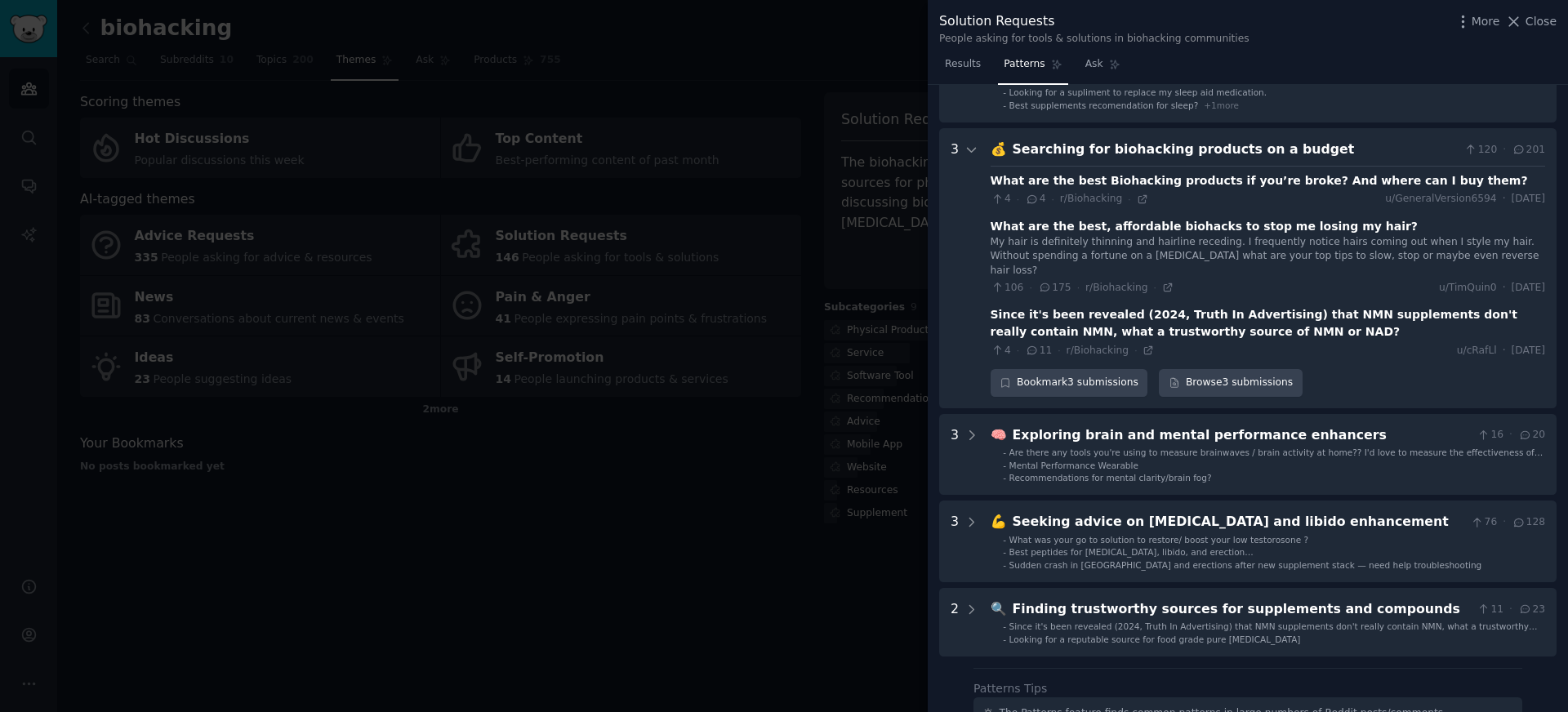
scroll to position [513, 0]
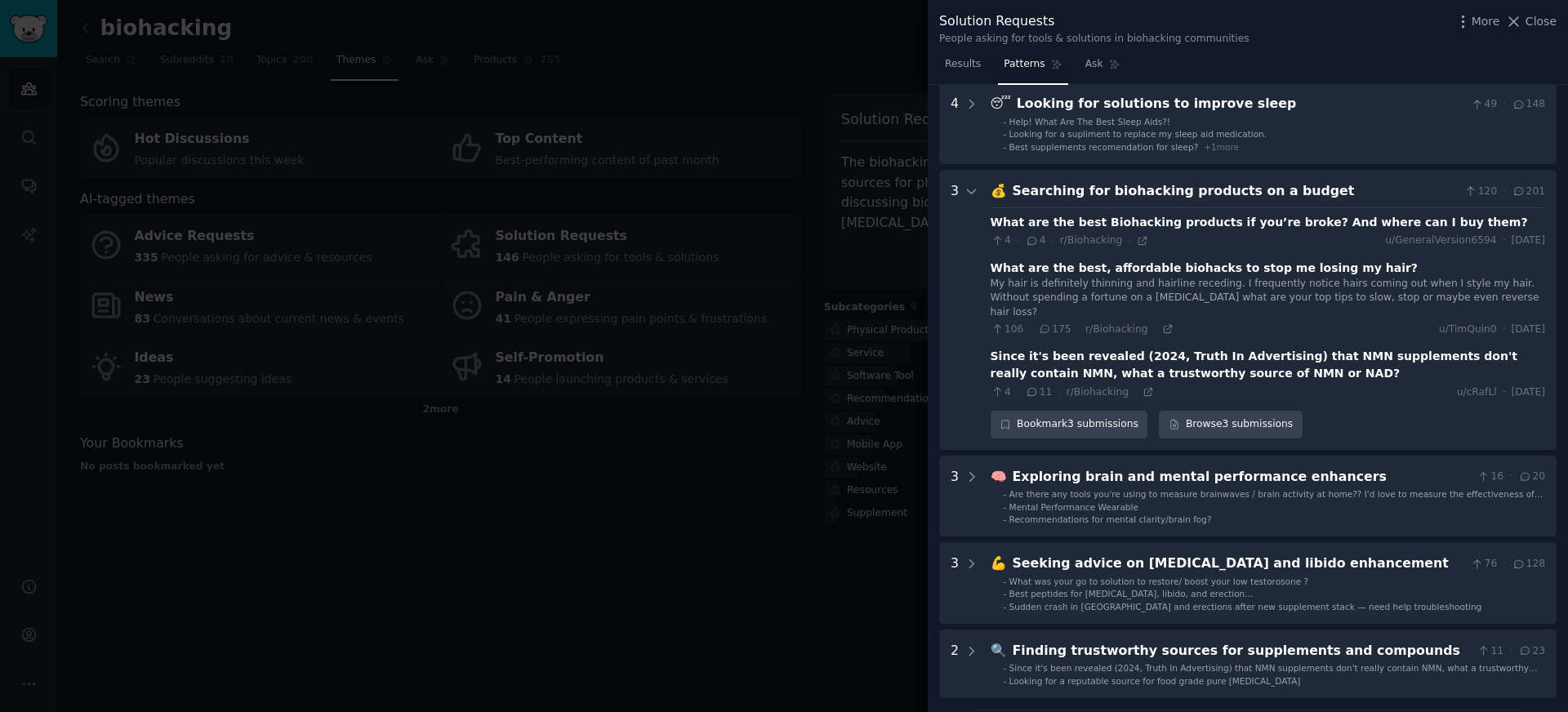
click at [1154, 247] on div "What are the best Biohacking products if you’re broke? And where can I buy them…" at bounding box center [1269, 304] width 555 height 193
click at [1146, 247] on div "4 · 4 · r/Biohacking · u/GeneralVersion6594 · [DATE]" at bounding box center [1269, 241] width 555 height 15
click at [1141, 238] on icon at bounding box center [1143, 241] width 7 height 7
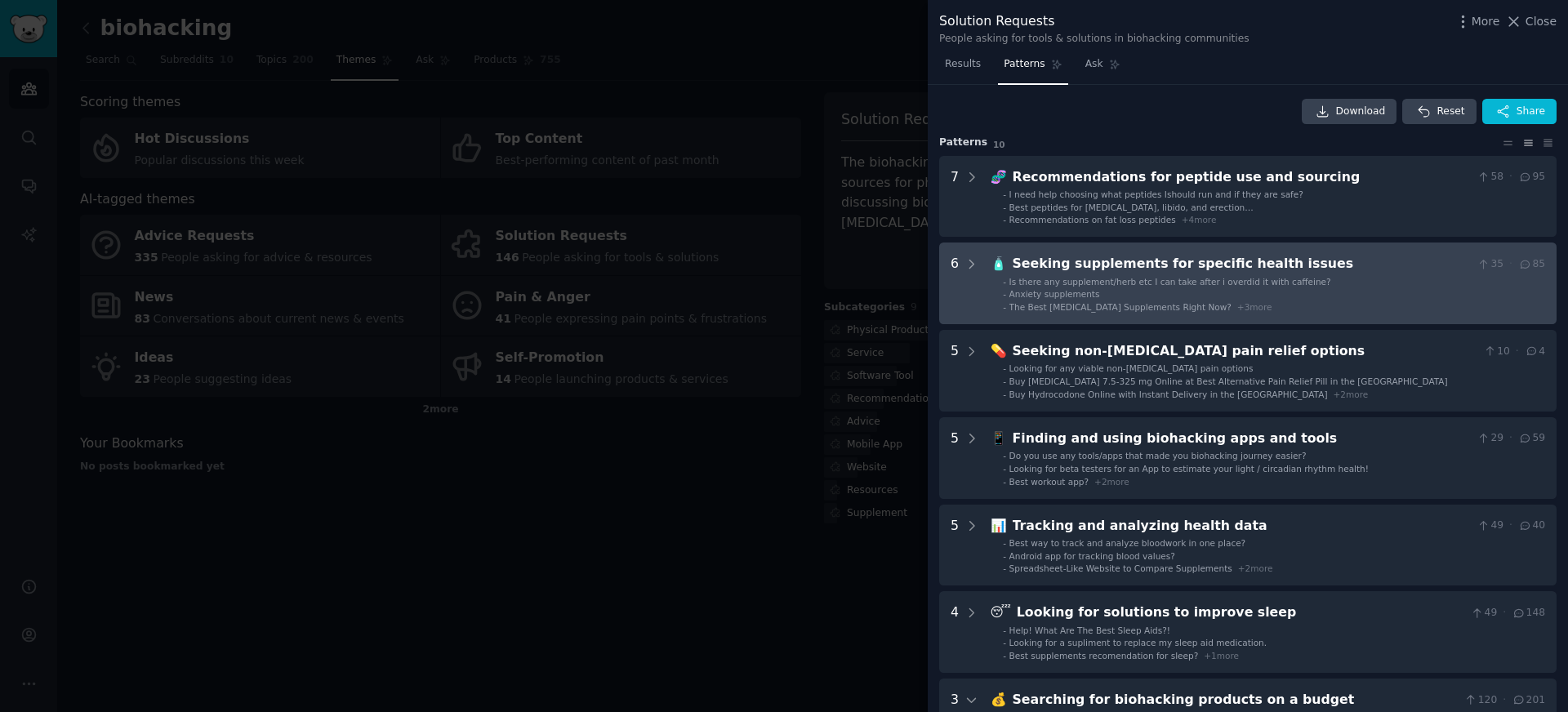
scroll to position [0, 0]
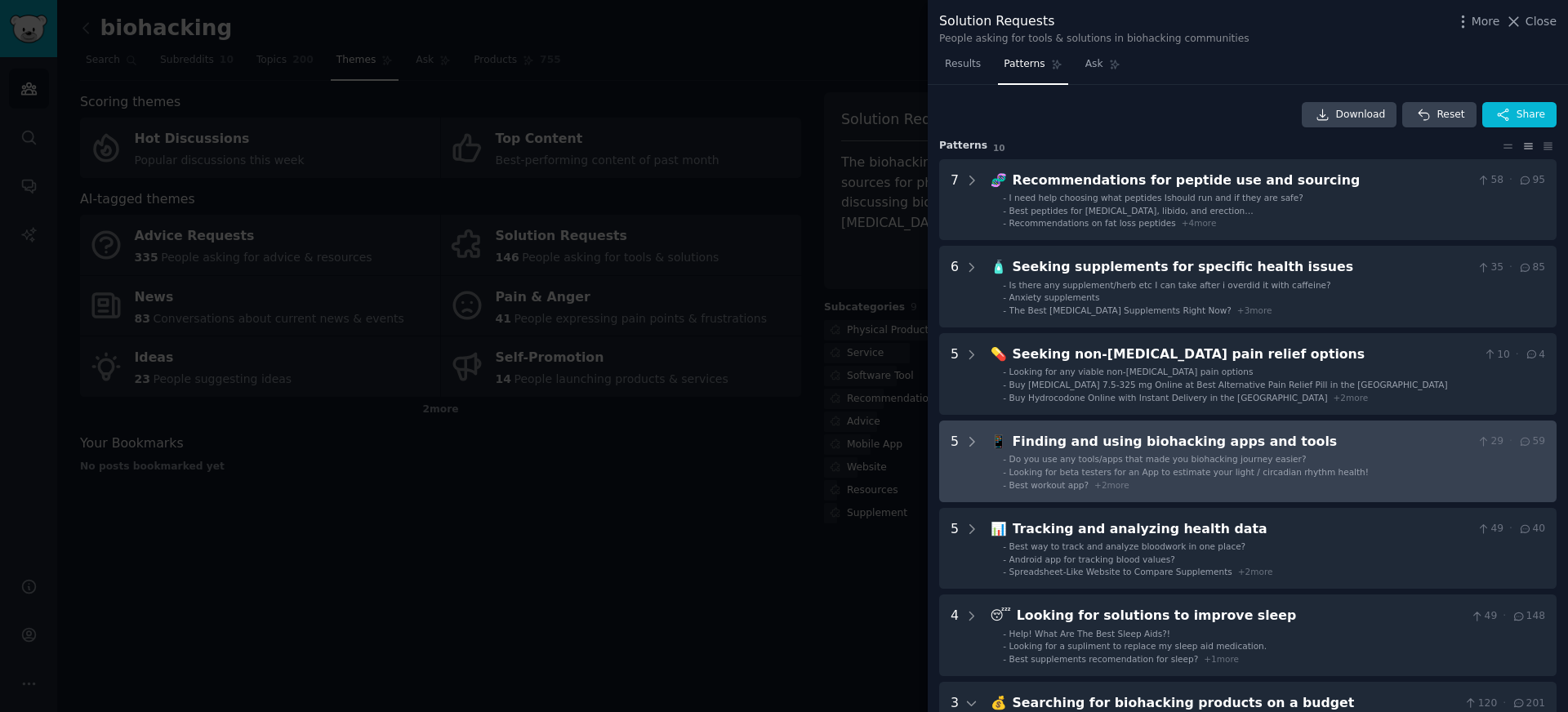
click at [1072, 458] on span "Do you use any tools/apps that made you biohacking journey easier?" at bounding box center [1158, 458] width 298 height 10
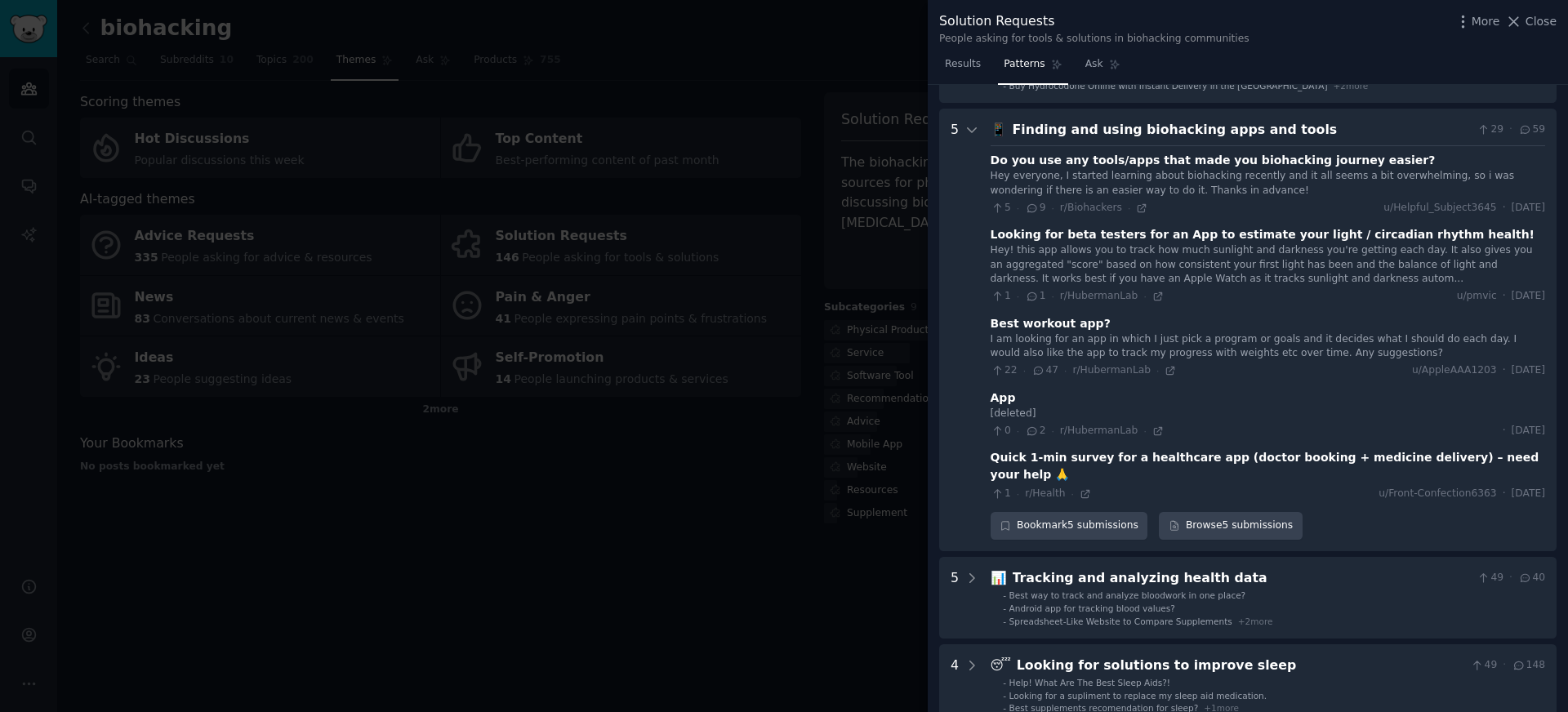
scroll to position [295, 0]
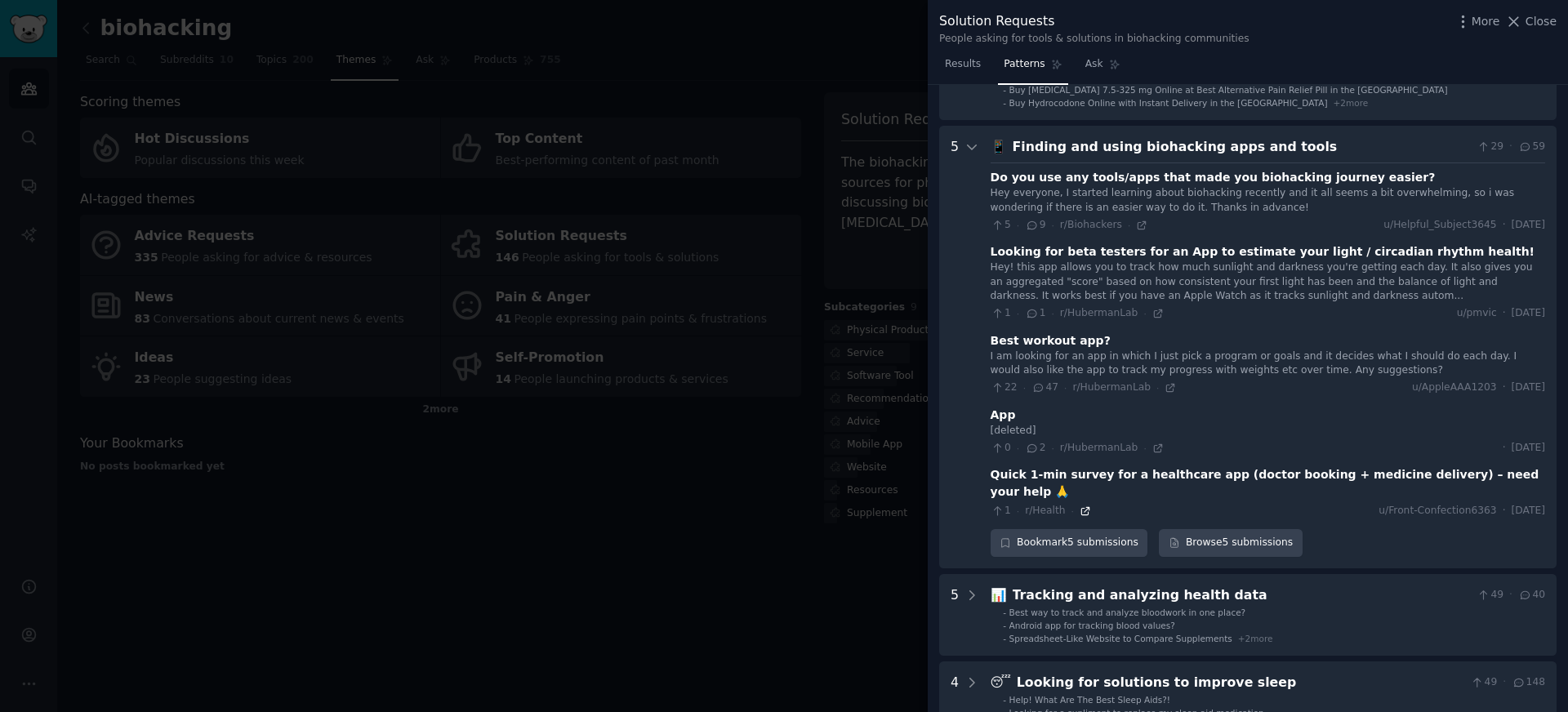
click at [1083, 507] on icon at bounding box center [1085, 511] width 7 height 7
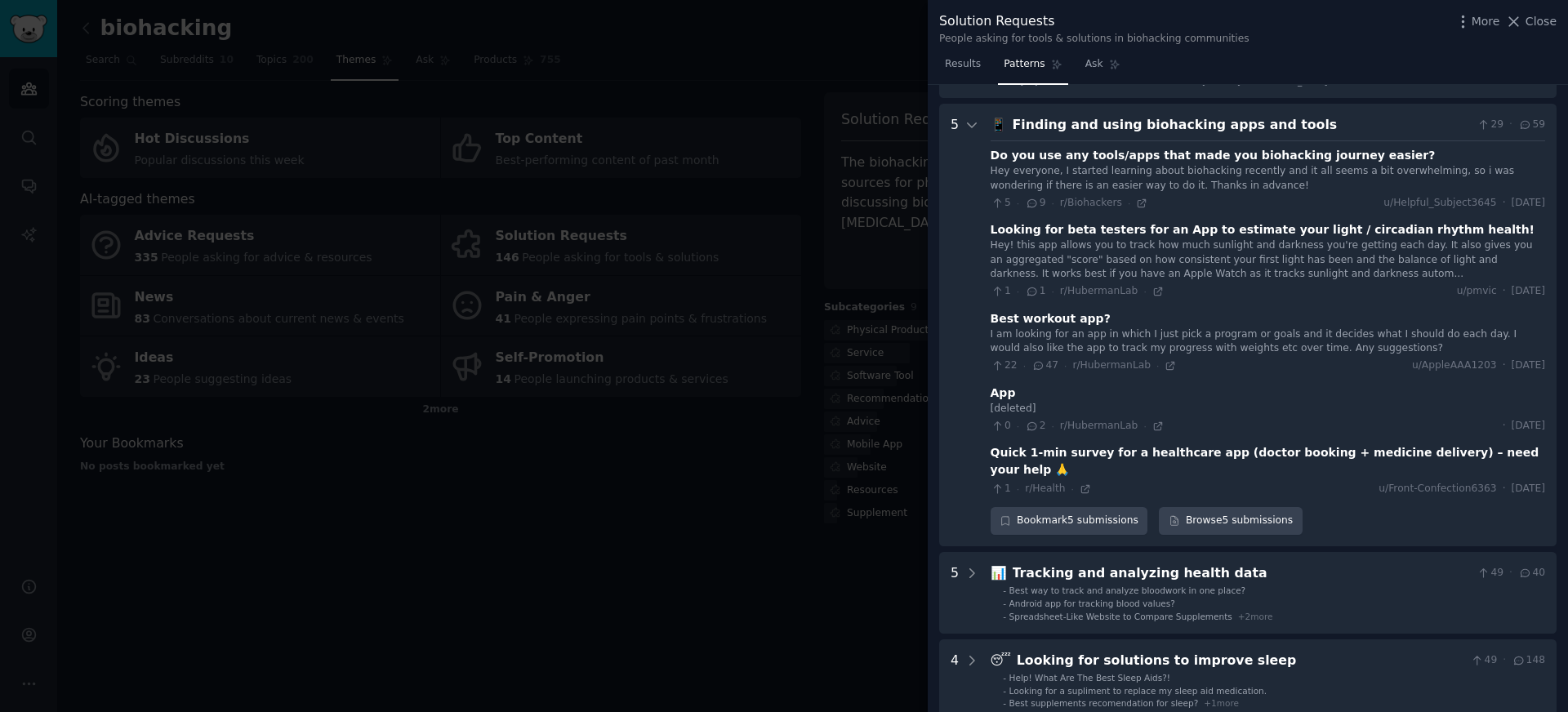
scroll to position [319, 0]
click at [1142, 207] on div "5 · 9 · r/Biohackers ·" at bounding box center [1070, 202] width 158 height 15
click at [1140, 203] on icon at bounding box center [1142, 201] width 11 height 11
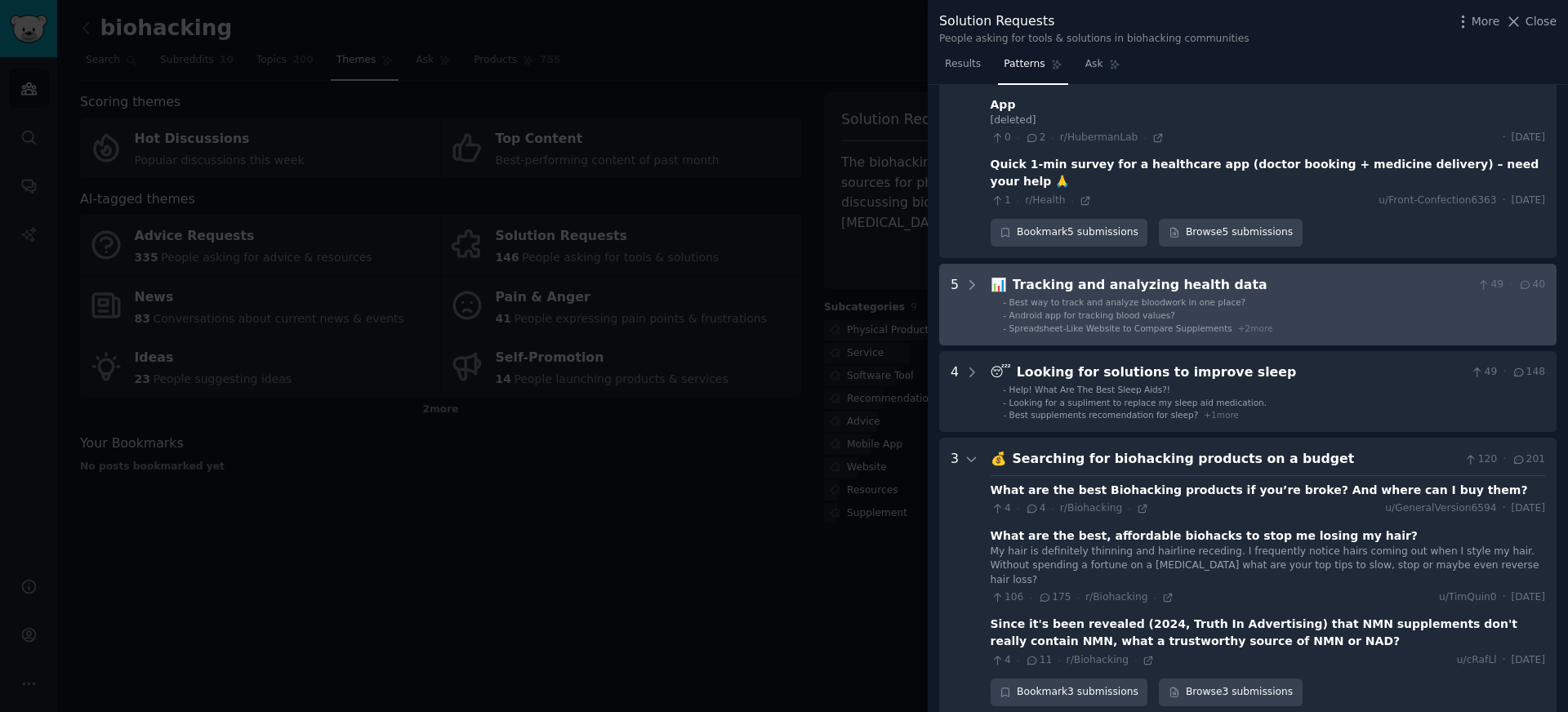
scroll to position [608, 0]
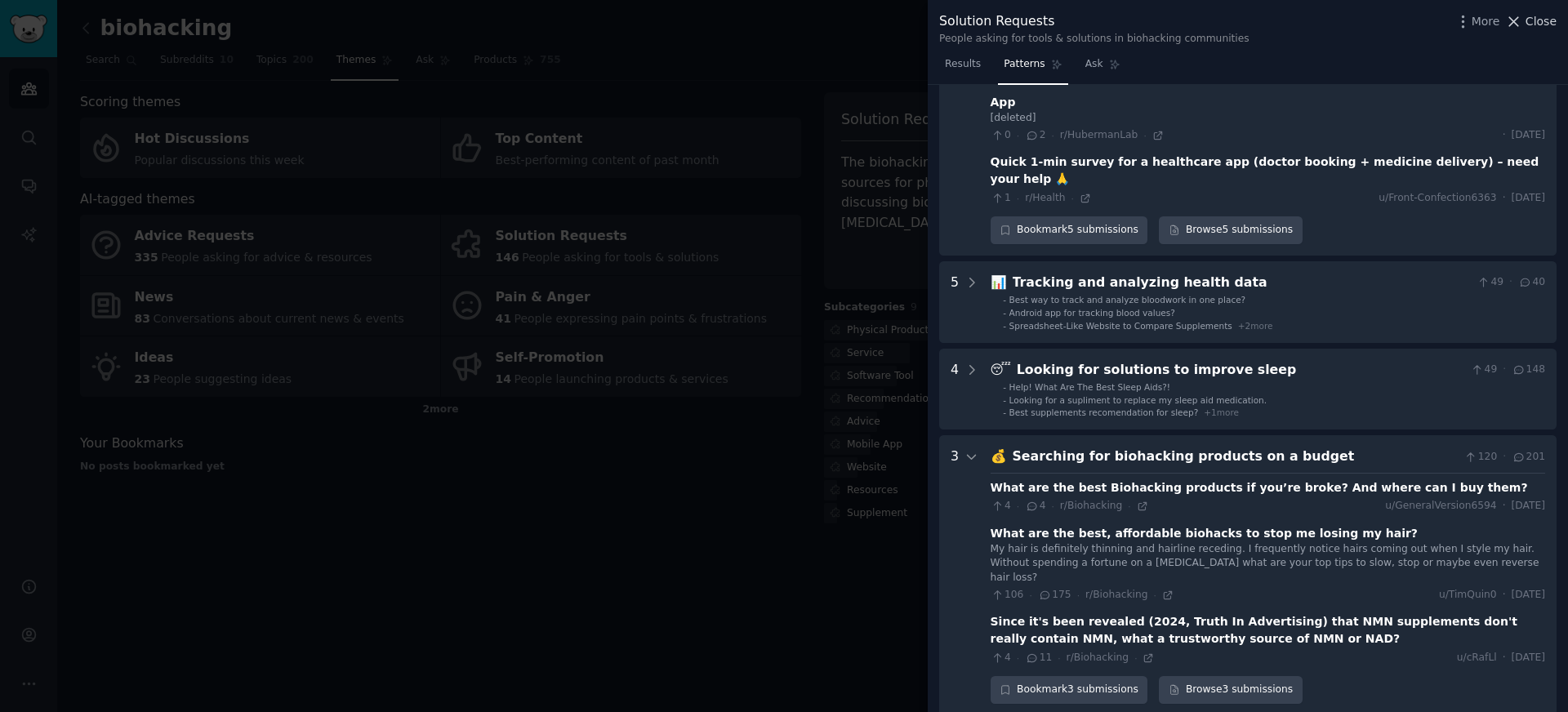
click at [1538, 20] on span "Close" at bounding box center [1541, 21] width 31 height 17
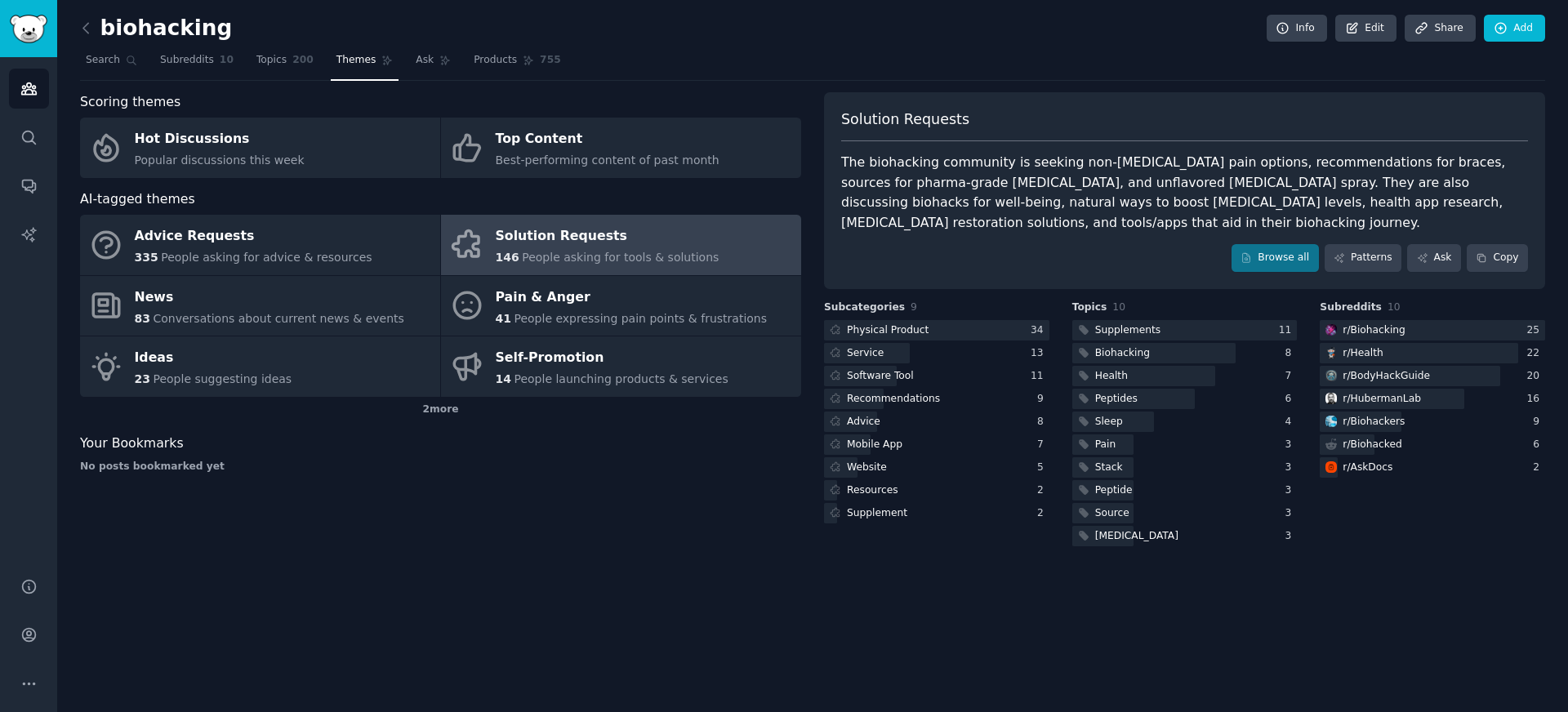
click at [679, 505] on div "Scoring themes Hot Discussions Popular discussions this week Top Content Best-p…" at bounding box center [440, 321] width 721 height 458
click at [453, 509] on div "Scoring themes Hot Discussions Popular discussions this week Top Content Best-p…" at bounding box center [440, 321] width 721 height 458
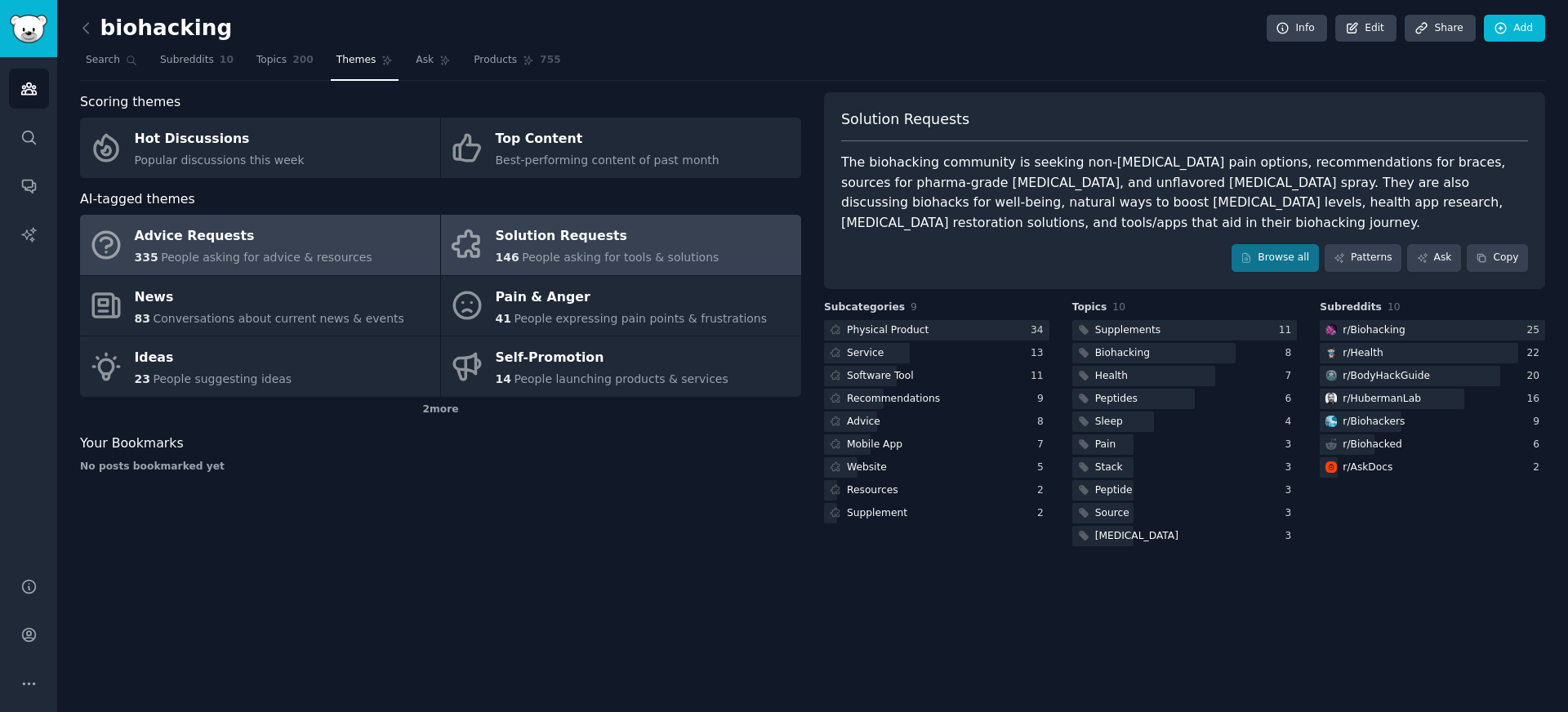
click at [317, 261] on span "People asking for advice & resources" at bounding box center [265, 257] width 210 height 13
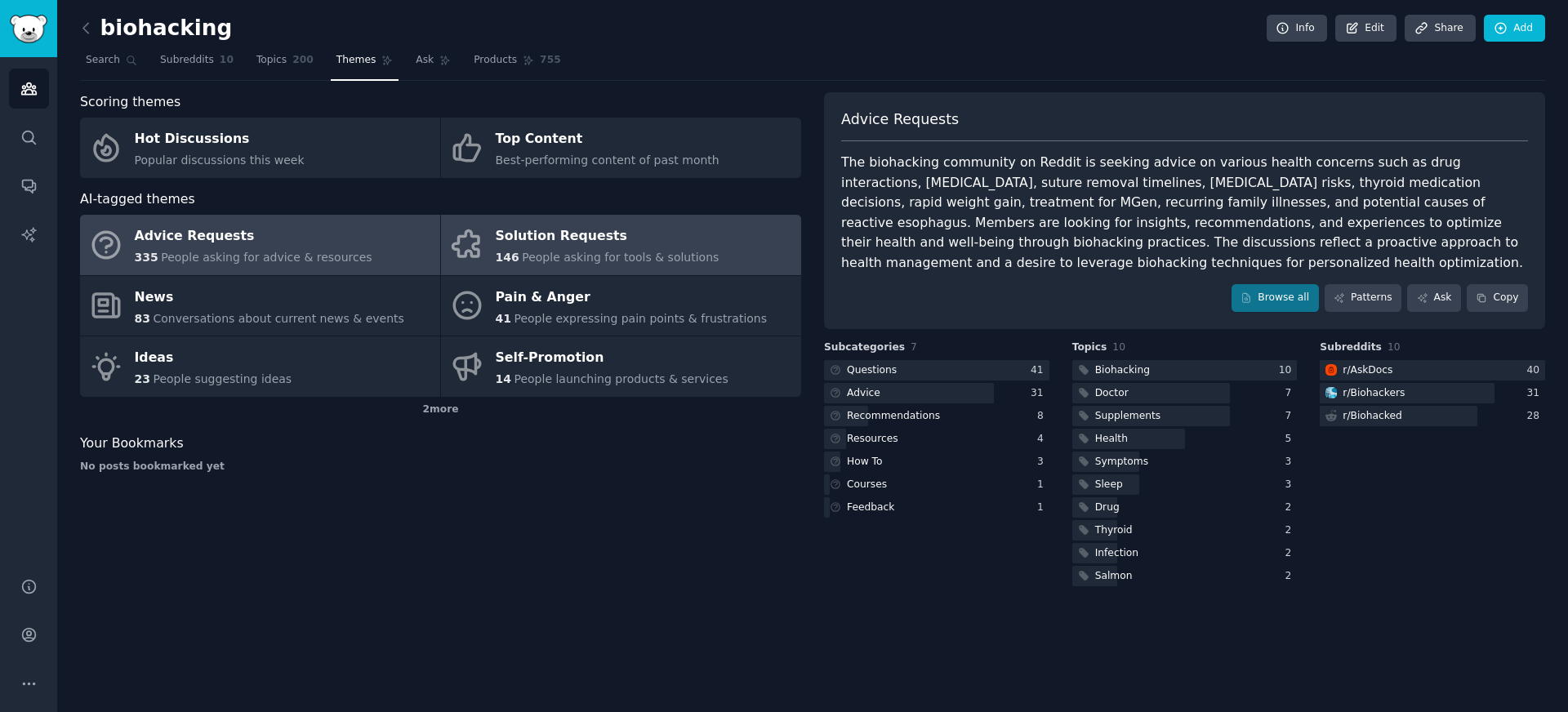
click at [614, 252] on span "People asking for tools & solutions" at bounding box center [620, 257] width 197 height 13
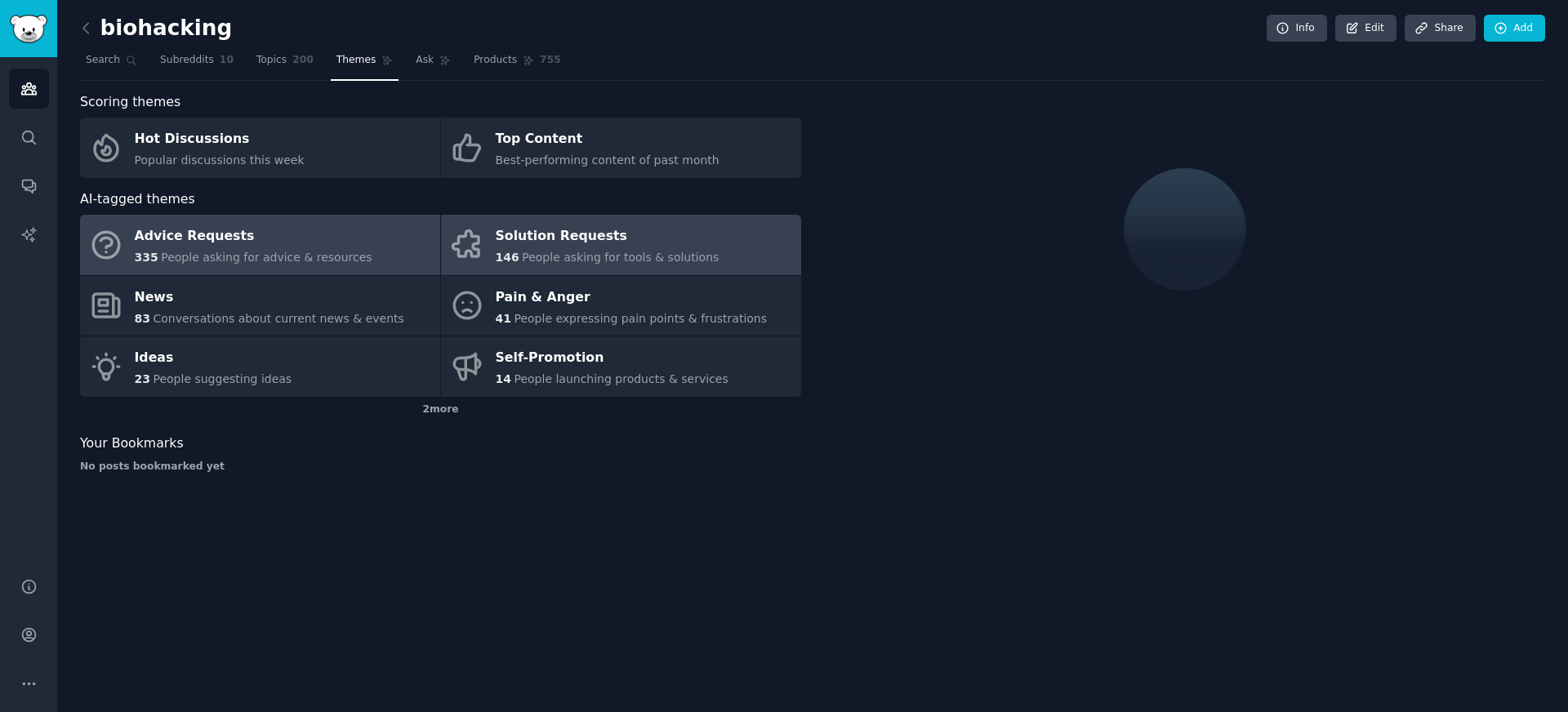
click at [336, 231] on div "Advice Requests" at bounding box center [254, 237] width 238 height 26
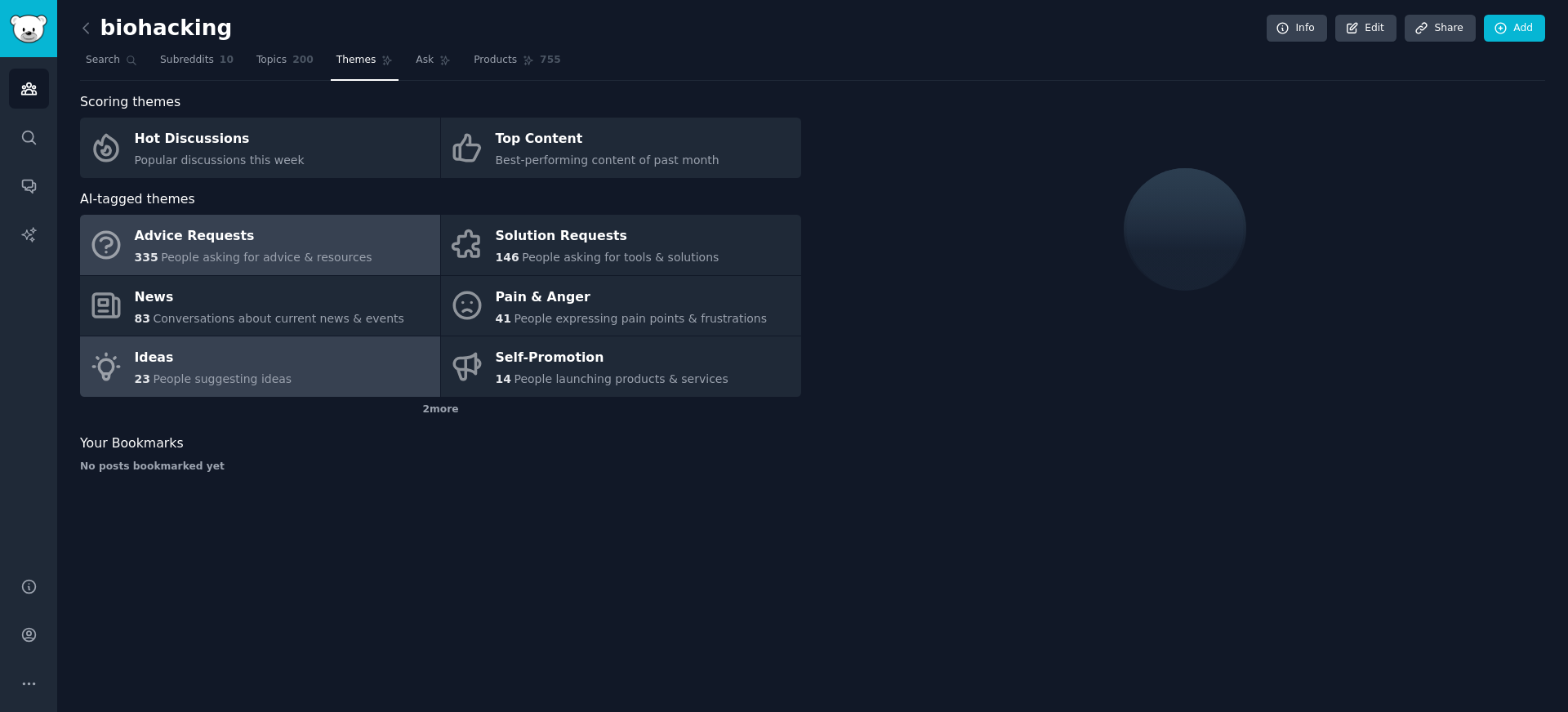
click at [310, 375] on link "Ideas 23 People suggesting ideas" at bounding box center [260, 367] width 360 height 61
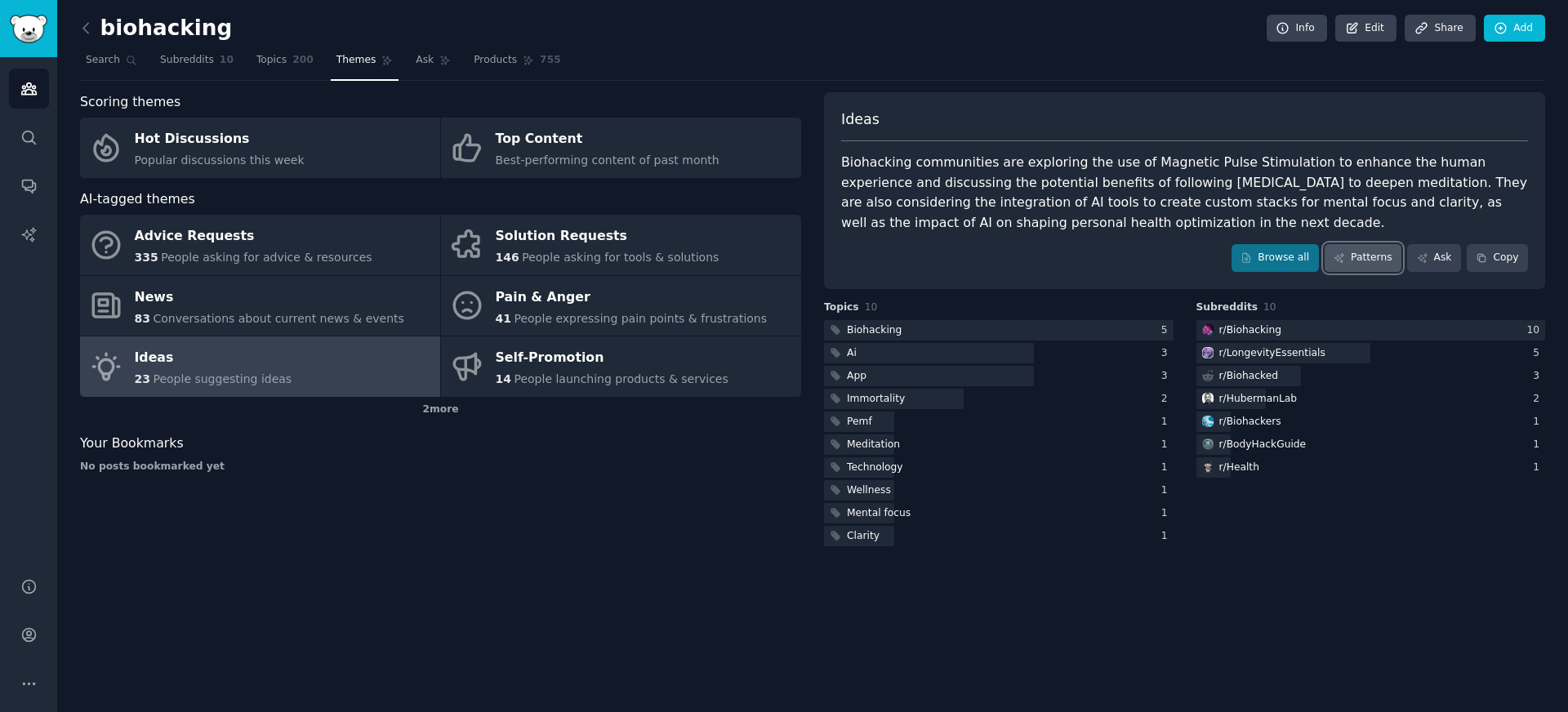
click at [1359, 256] on link "Patterns" at bounding box center [1363, 258] width 77 height 28
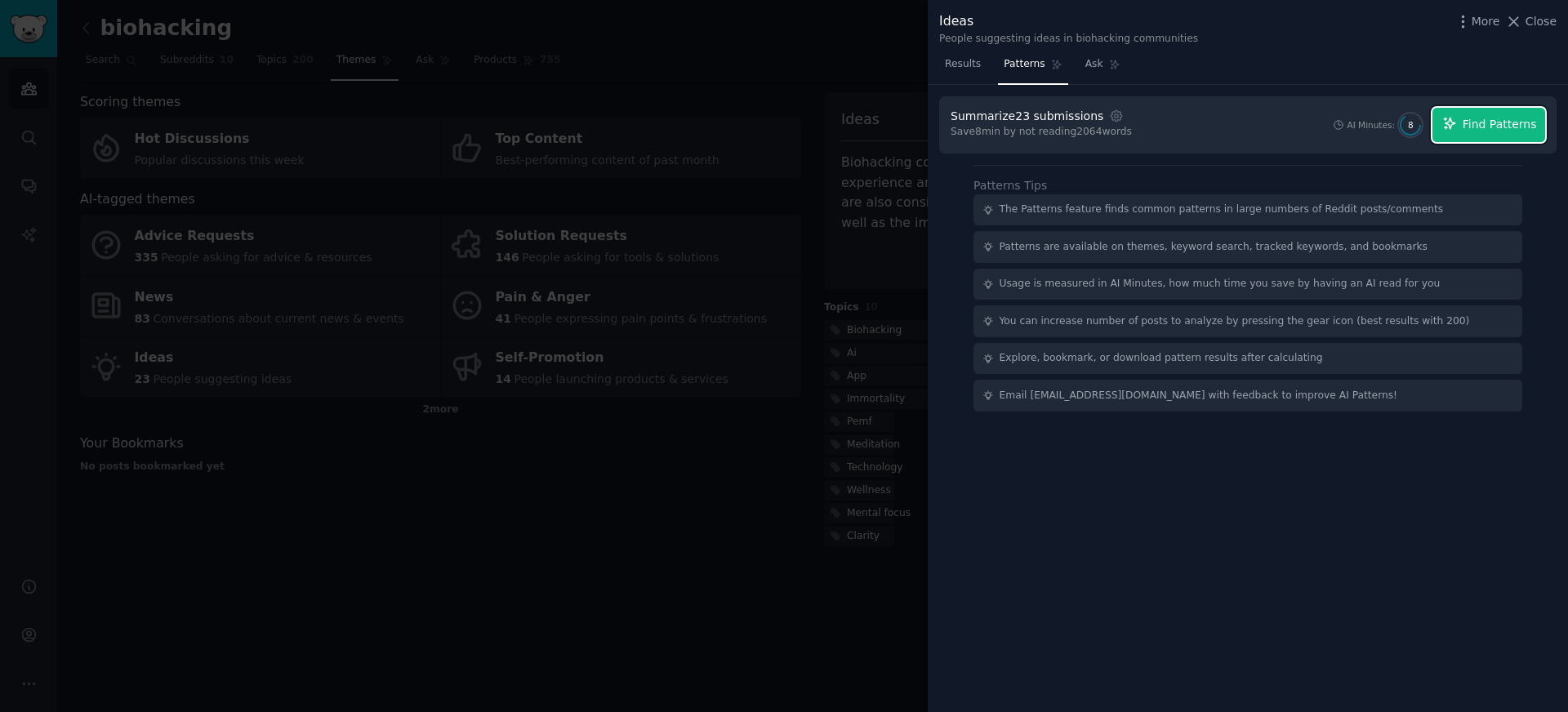
click at [1470, 119] on span "Find Patterns" at bounding box center [1500, 124] width 74 height 17
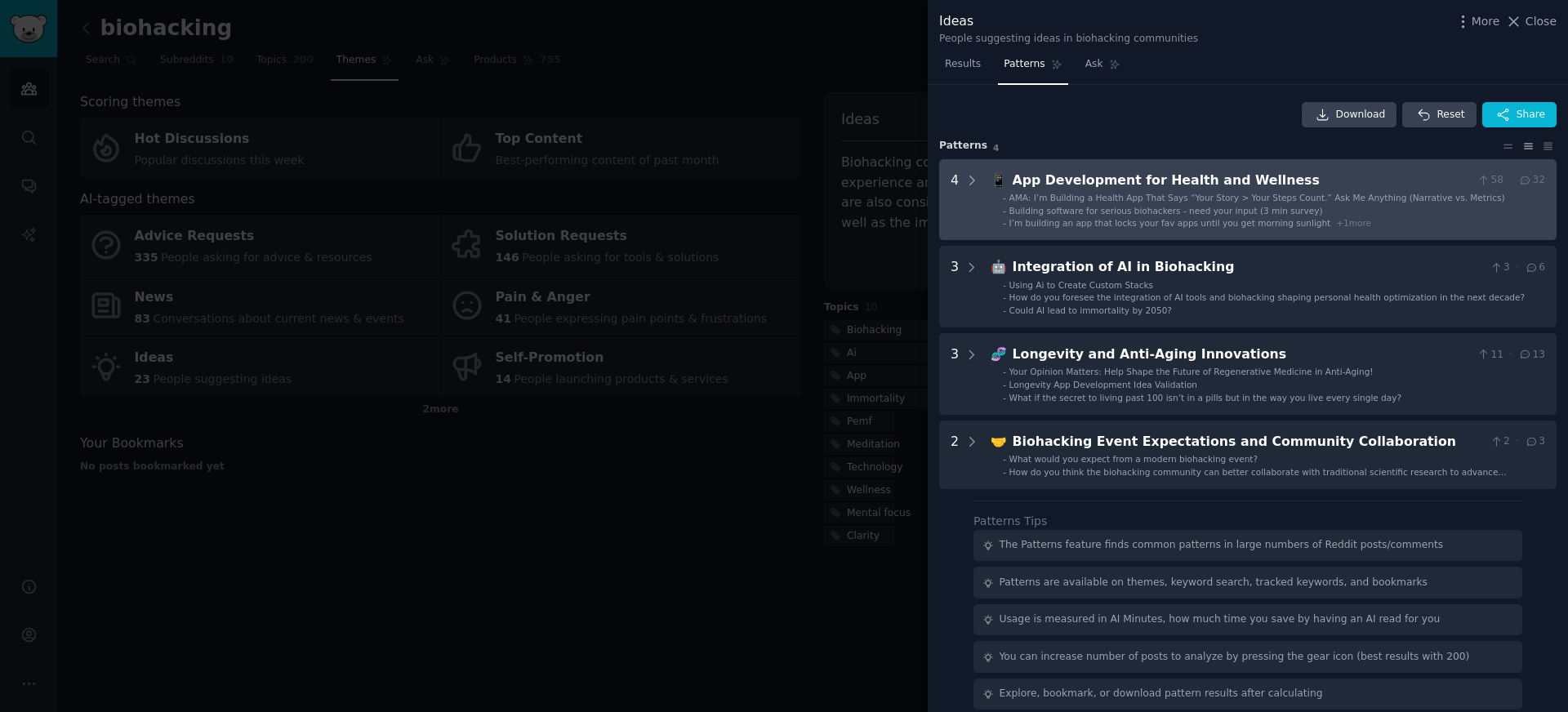
click at [1372, 202] on span "AMA: I’m Building a Health App That Says “Your Story > Your Steps Count.” Ask M…" at bounding box center [1258, 198] width 496 height 10
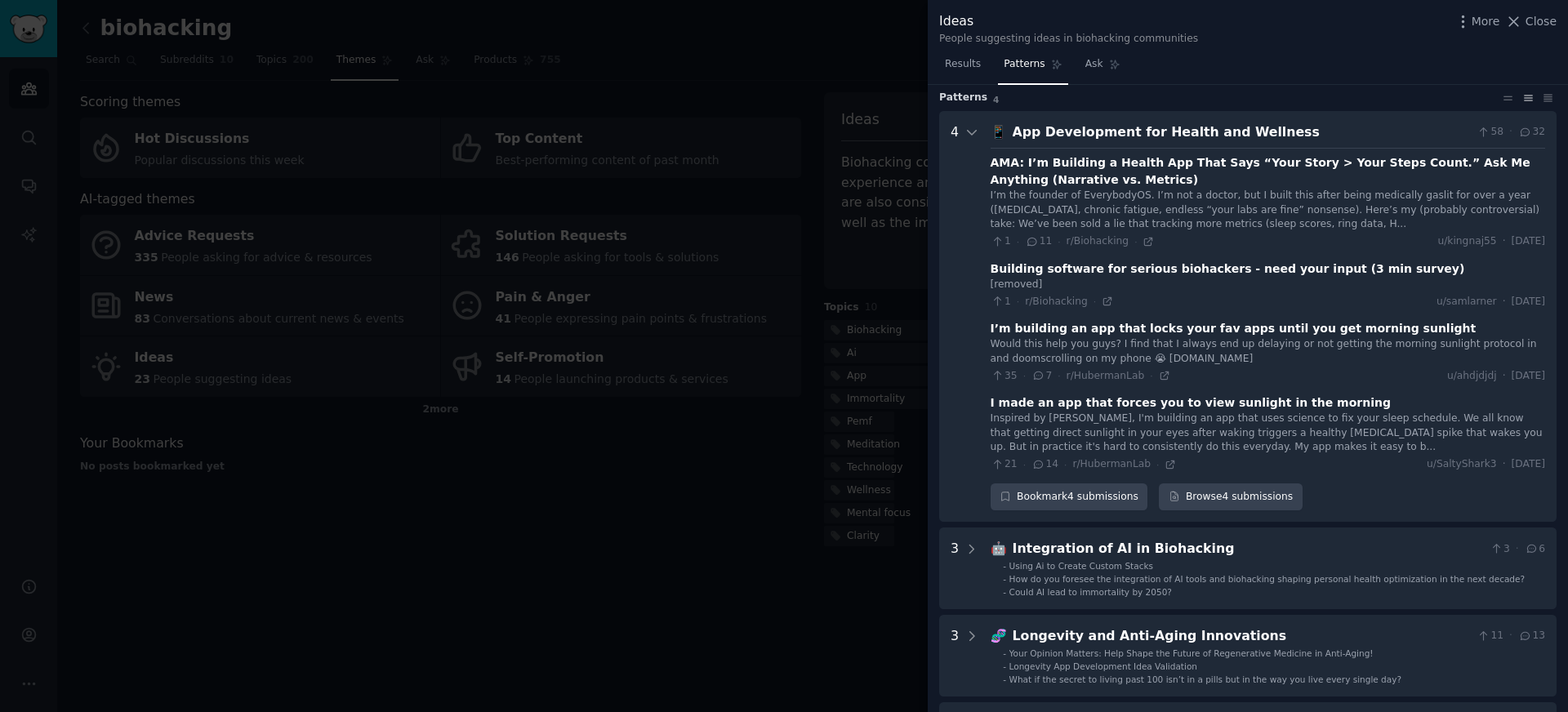
scroll to position [74, 0]
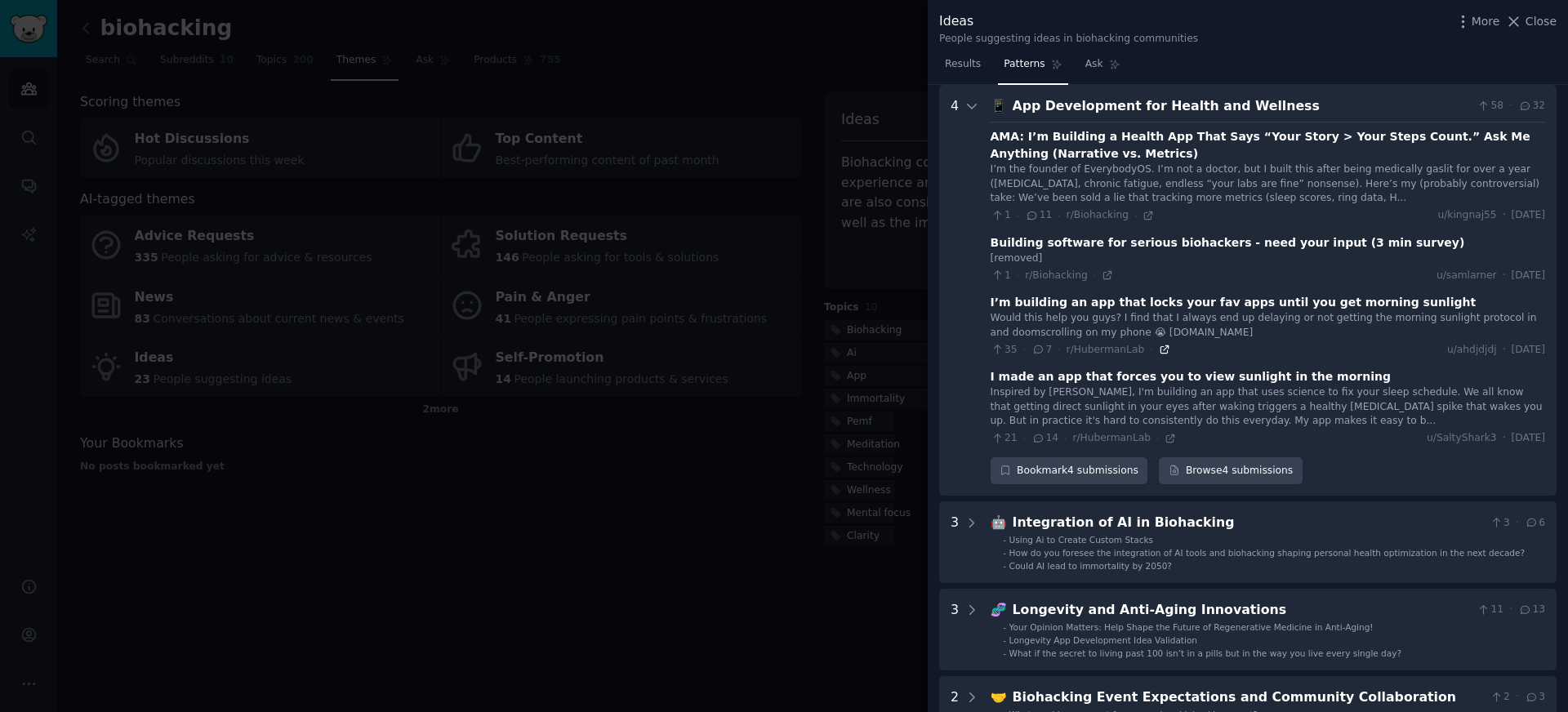
click at [1161, 353] on icon at bounding box center [1165, 350] width 7 height 7
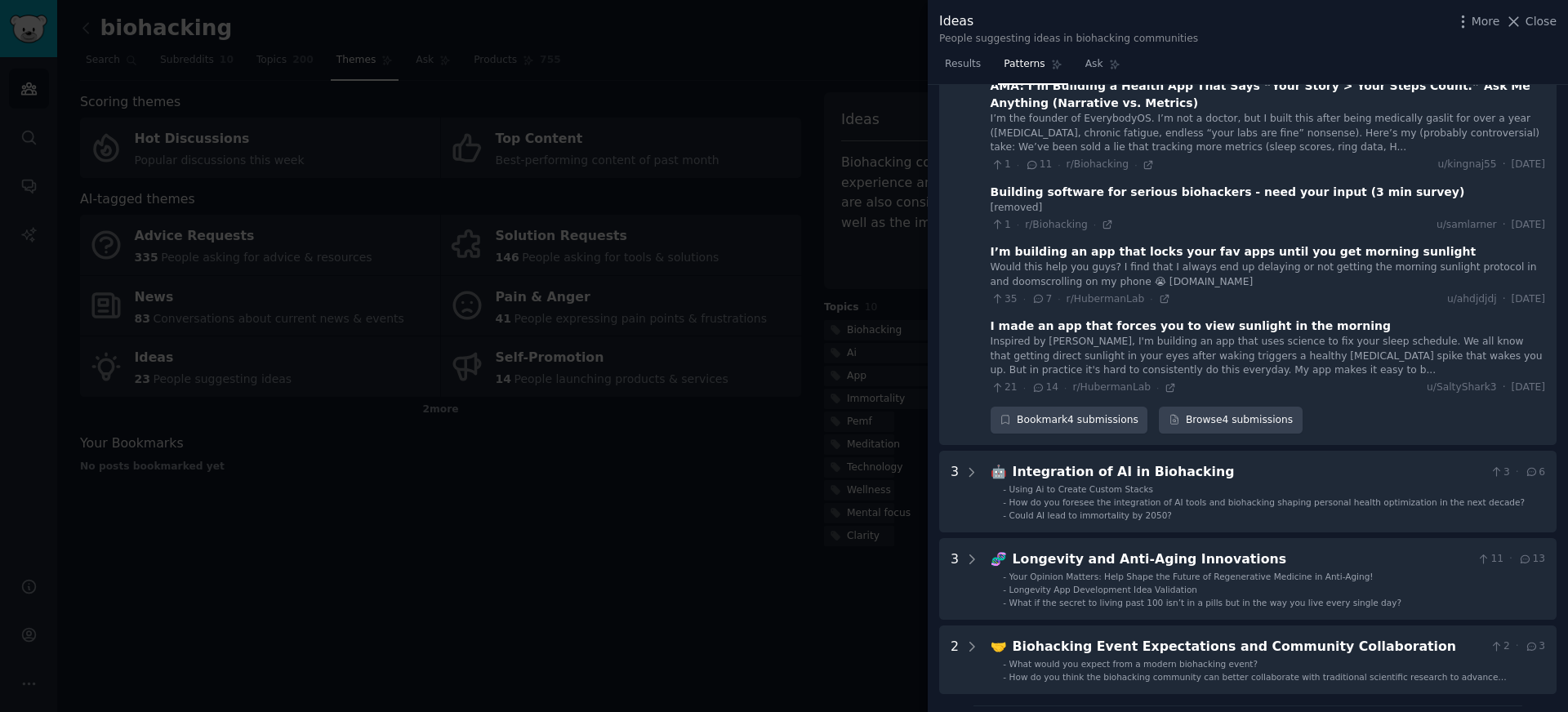
scroll to position [126, 0]
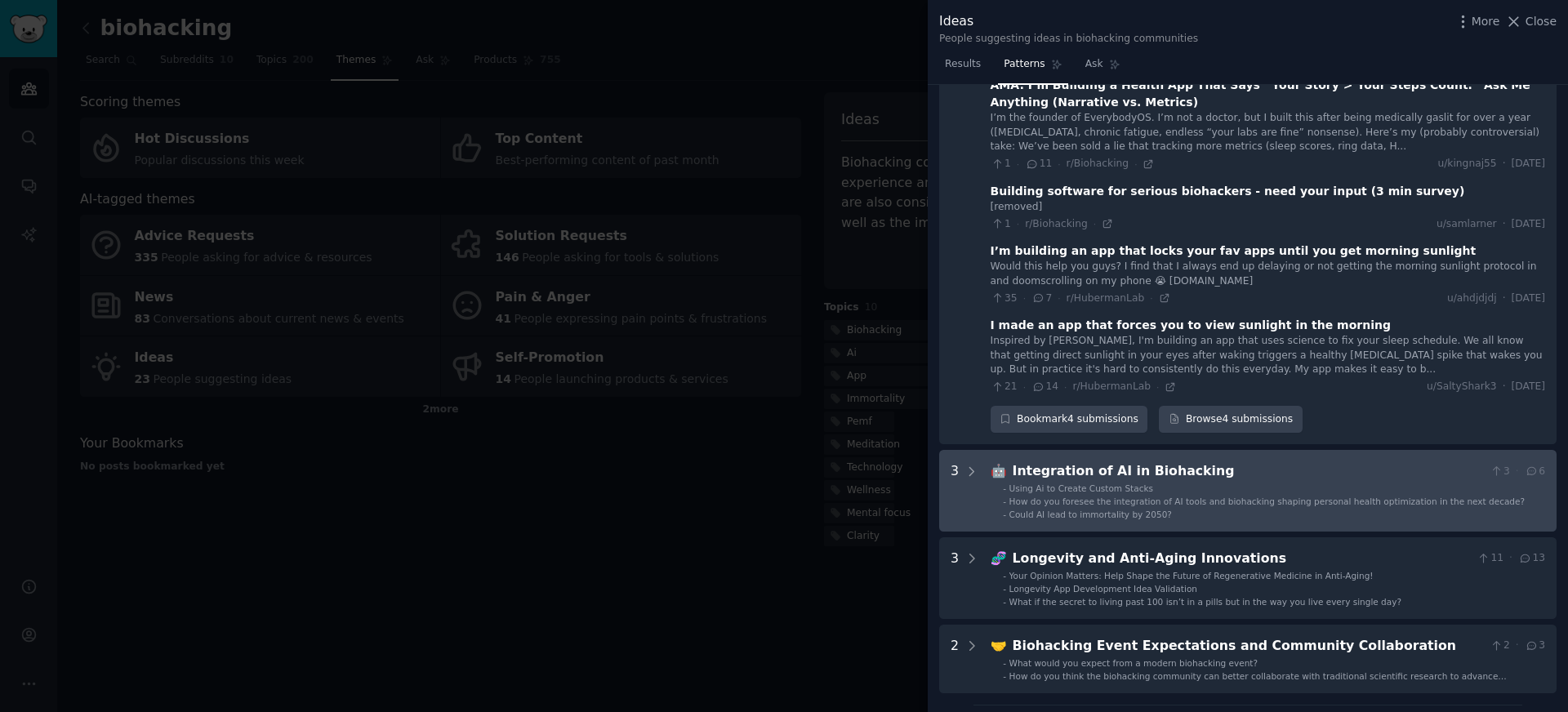
click at [1064, 475] on div "Integration of AI in Biohacking" at bounding box center [1248, 471] width 471 height 20
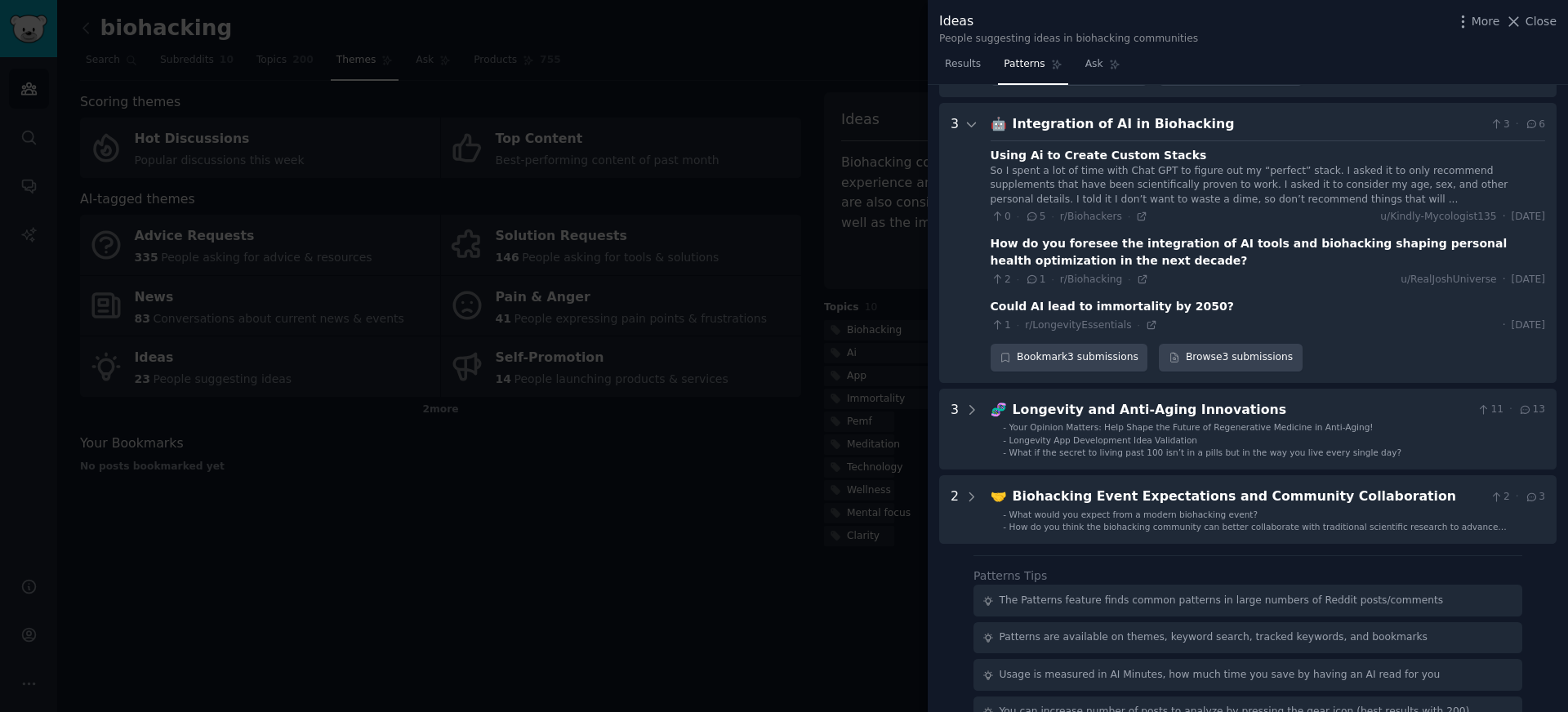
scroll to position [465, 0]
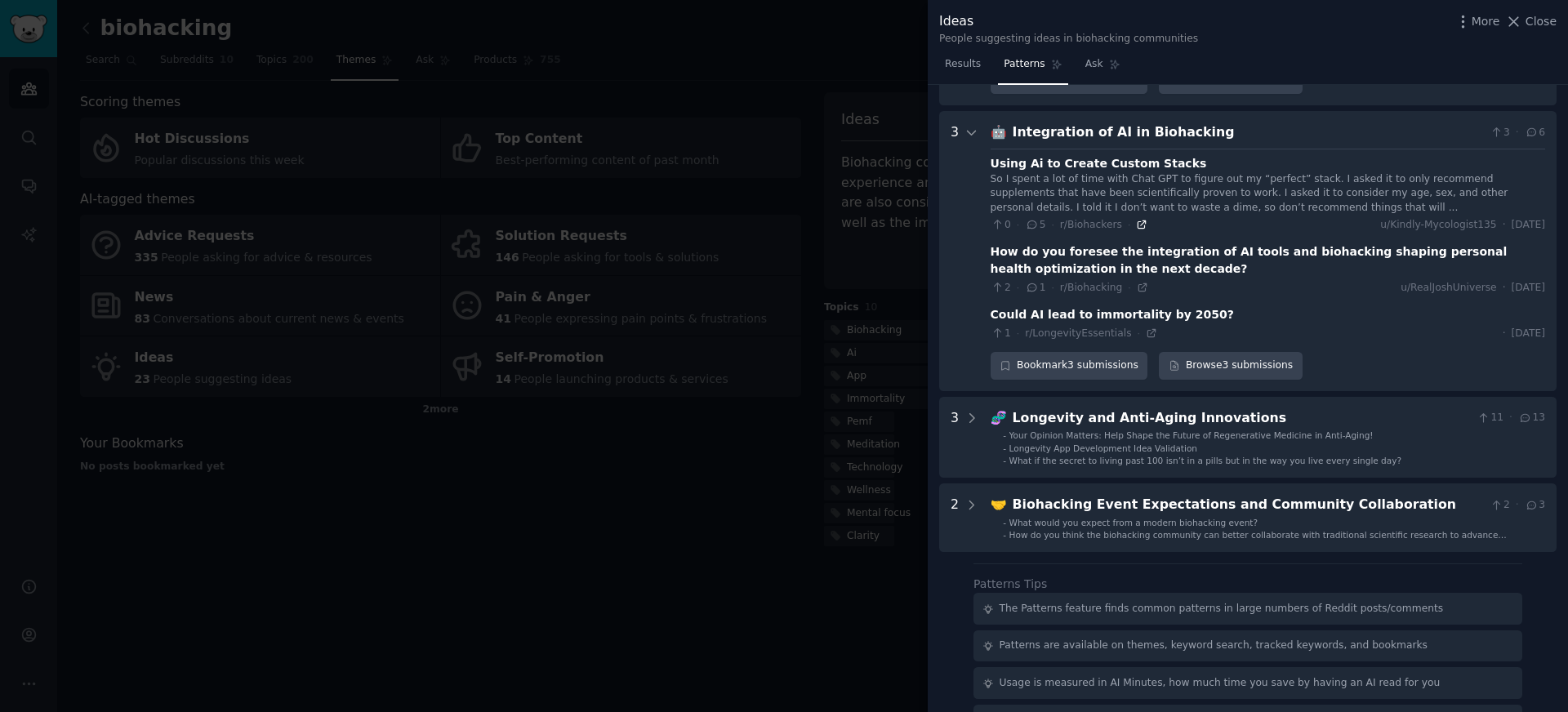
click at [1143, 225] on icon at bounding box center [1142, 224] width 11 height 11
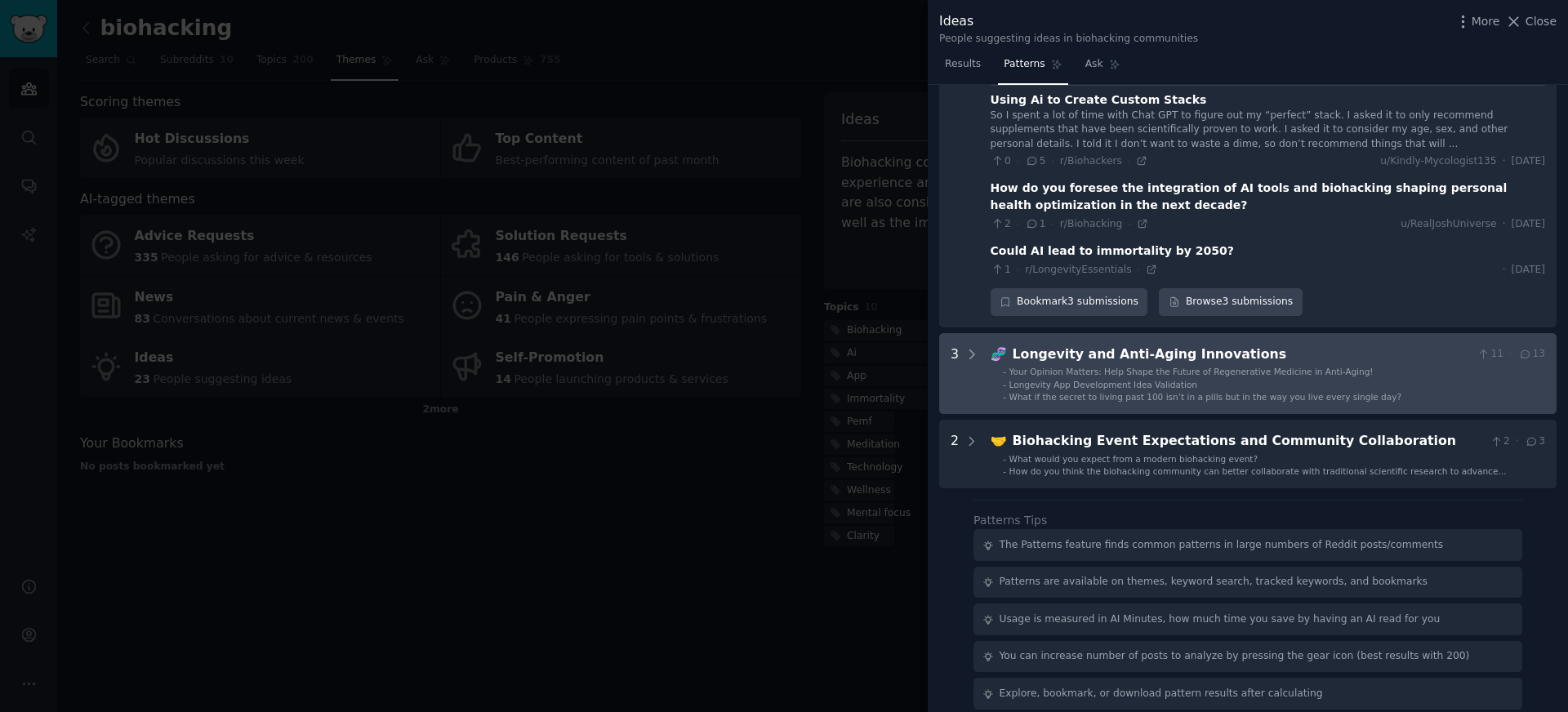
scroll to position [527, 0]
click at [1006, 395] on div "-" at bounding box center [1005, 399] width 4 height 11
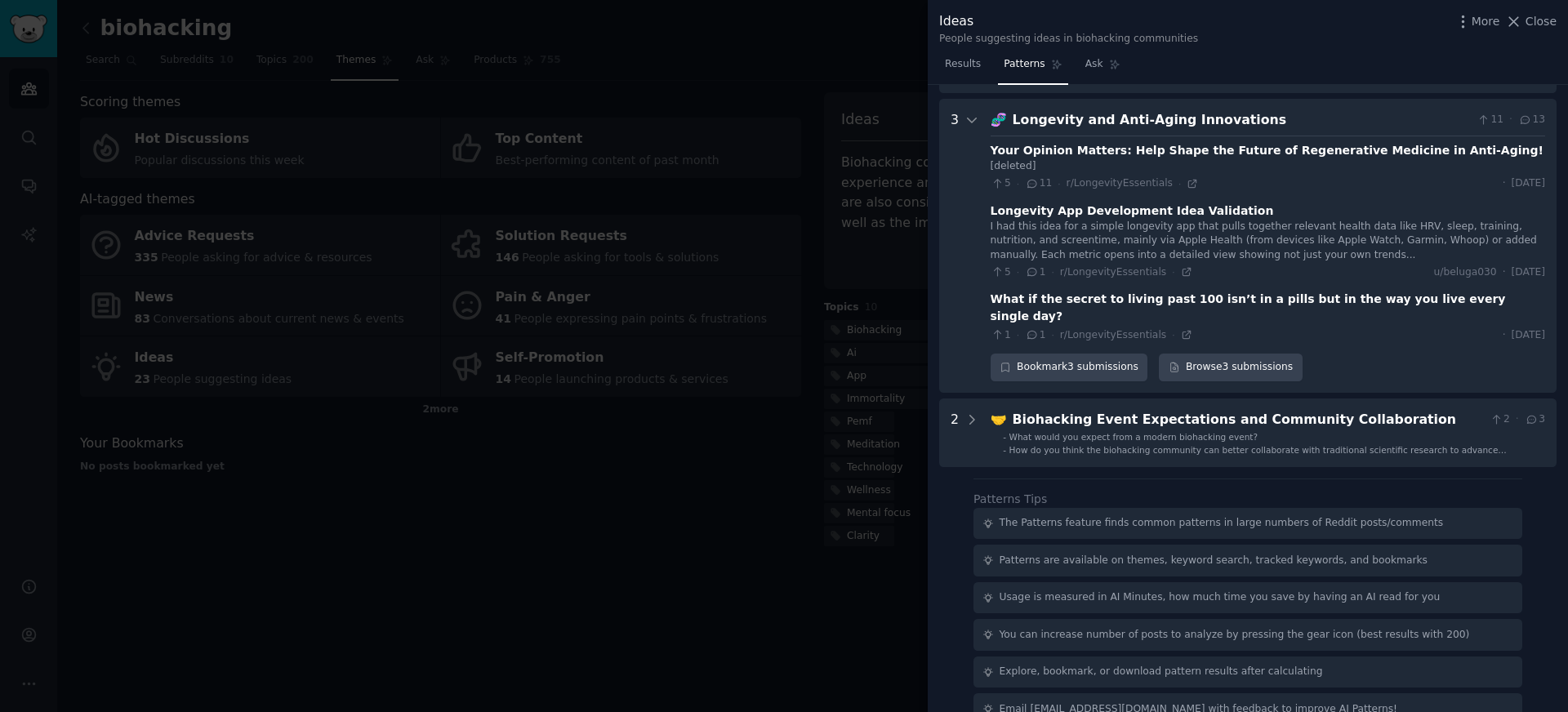
scroll to position [763, 0]
click at [1181, 270] on icon at bounding box center [1187, 273] width 11 height 11
